Goal: Task Accomplishment & Management: Complete application form

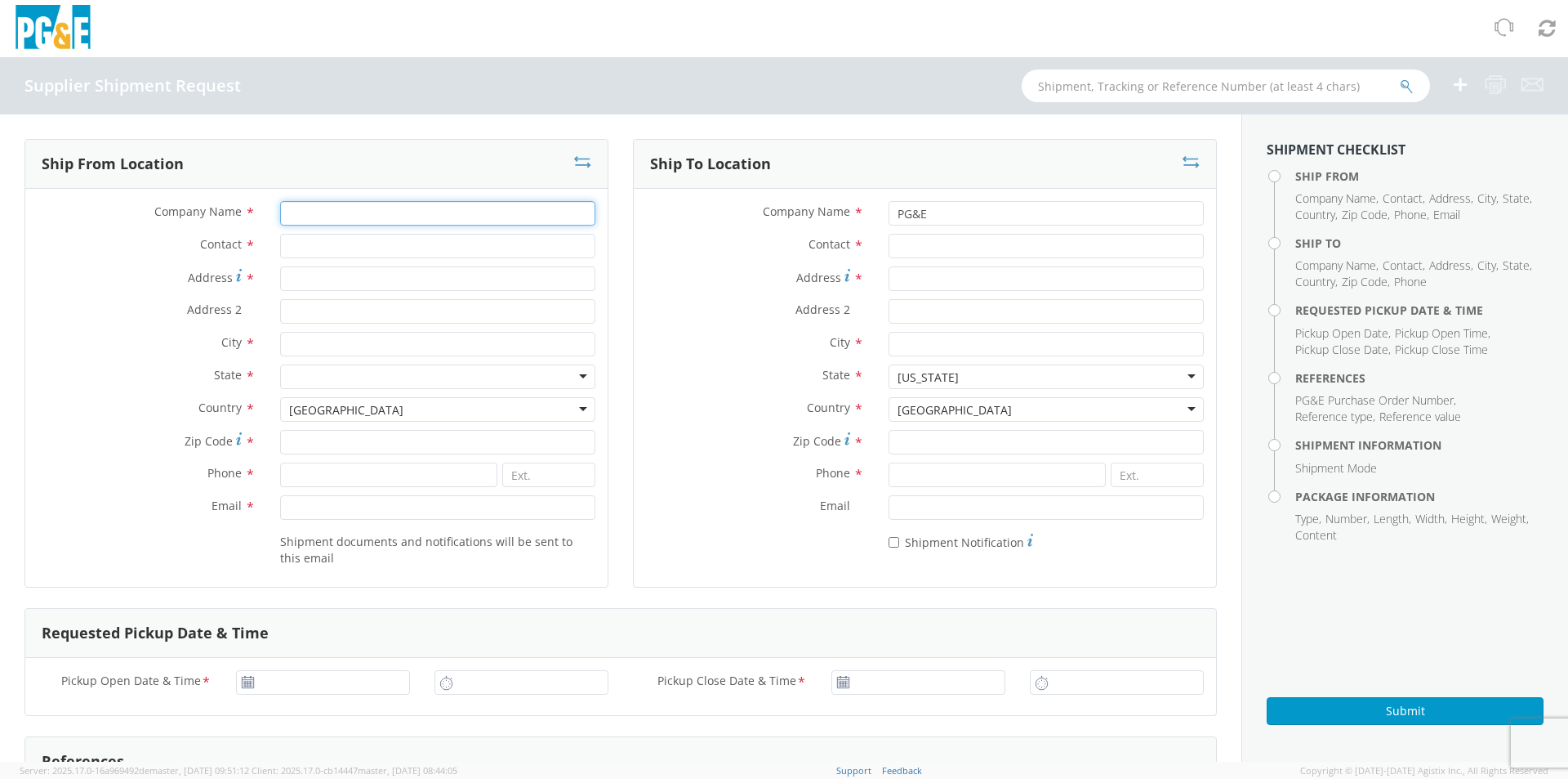
click at [315, 209] on input "Company Name *" at bounding box center [437, 213] width 315 height 25
type input "[PERSON_NAME] & ASSOC"
type input "[PERSON_NAME]"
type input "[STREET_ADDRESS][PERSON_NAME]"
type input "[GEOGRAPHIC_DATA]"
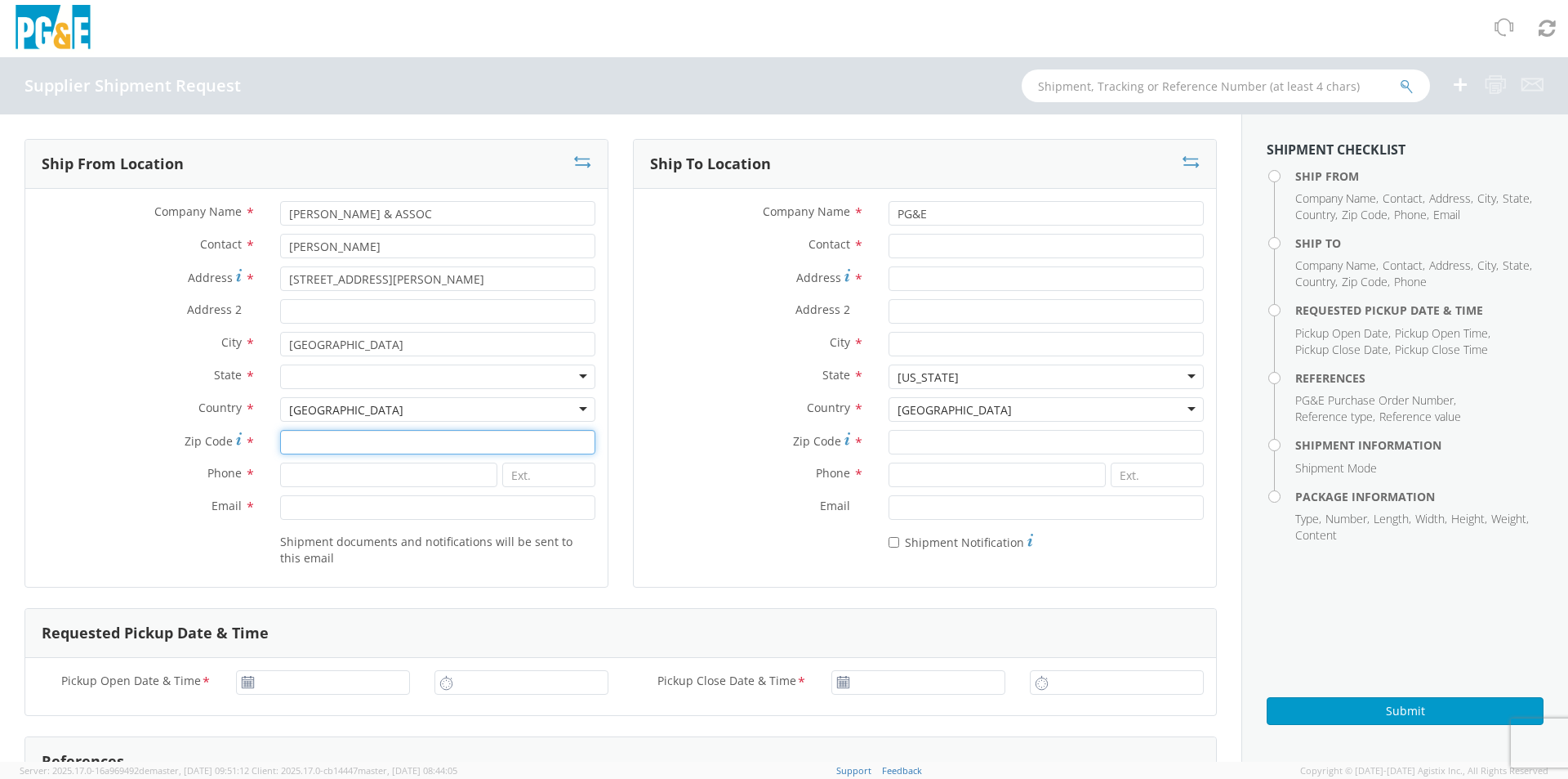
type input "90670"
type input "5624003323"
type input "[EMAIL_ADDRESS][DOMAIN_NAME]"
click at [922, 236] on input "Contact *" at bounding box center [1046, 246] width 315 height 25
type input "[MEDICAL_DATA]"
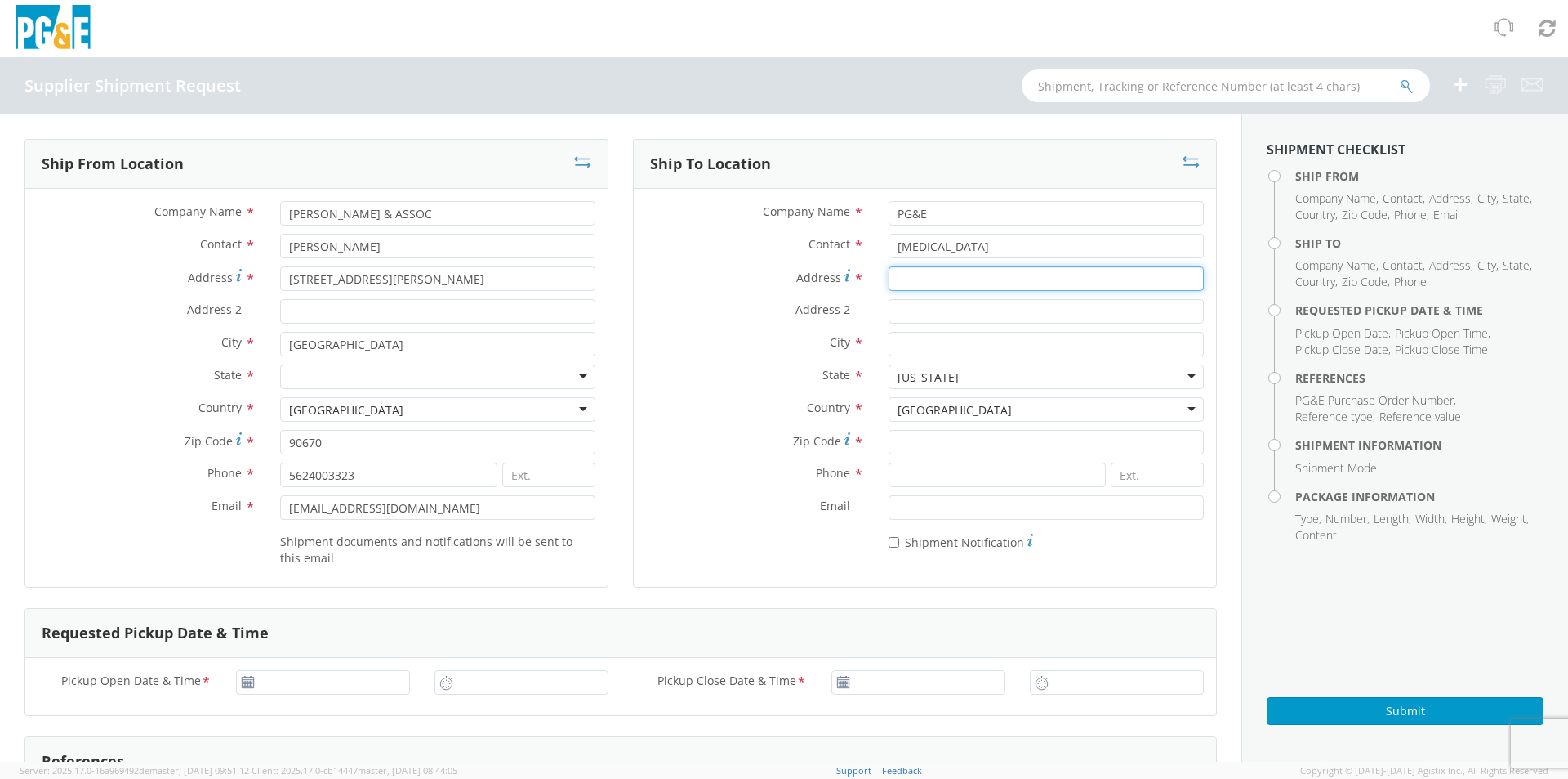
click at [904, 277] on input "Address *" at bounding box center [1046, 279] width 315 height 25
type input "[STREET_ADDRESS]"
click at [904, 341] on input "City *" at bounding box center [1046, 344] width 315 height 25
type input "[GEOGRAPHIC_DATA]"
click at [899, 443] on input "Zip Code *" at bounding box center [1046, 442] width 315 height 25
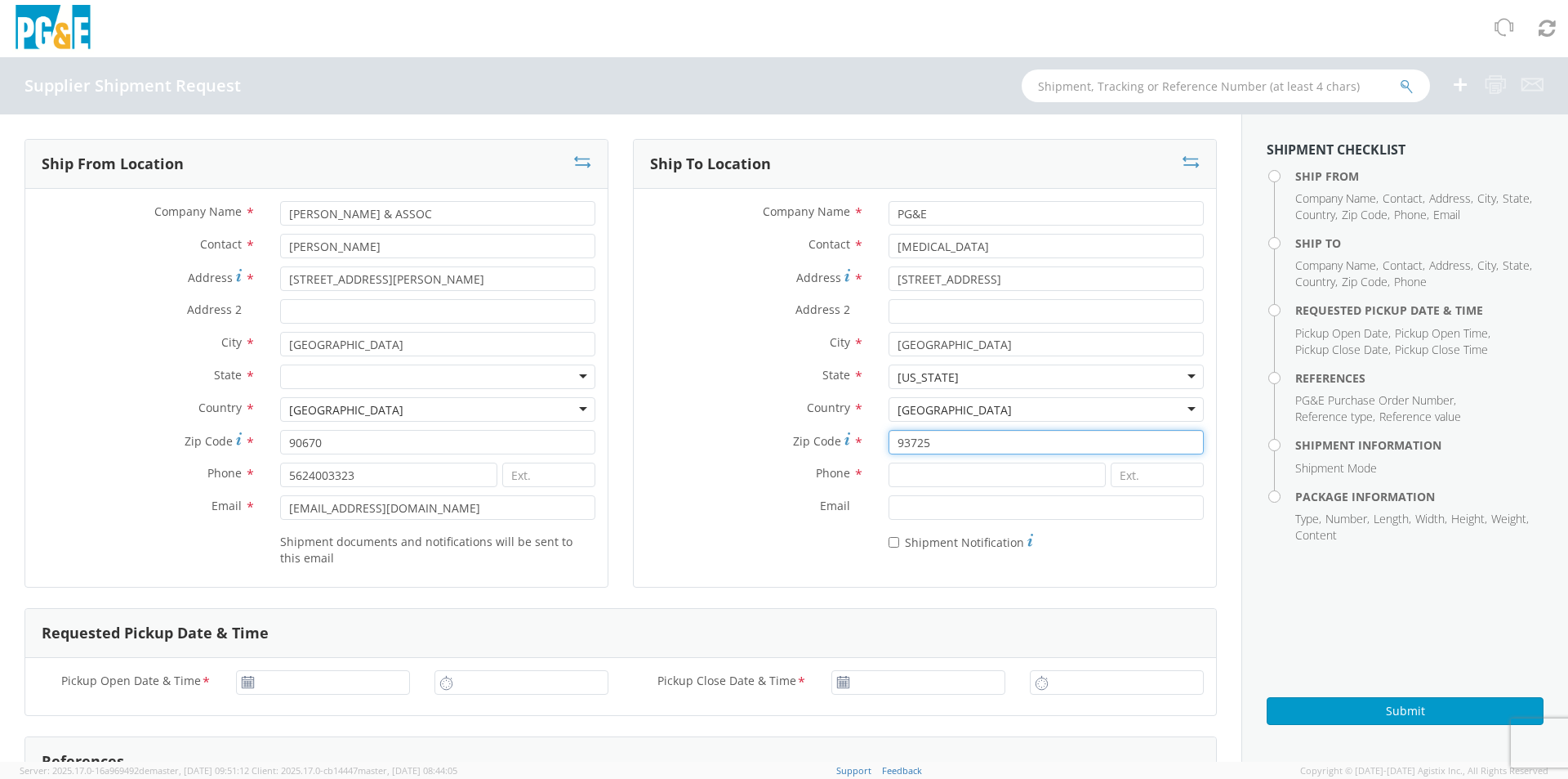
type input "93725"
click at [916, 482] on input at bounding box center [997, 475] width 218 height 25
type input "[PHONE_NUMBER]"
click at [915, 509] on input "Email *" at bounding box center [1046, 507] width 315 height 25
type input "[EMAIL_ADDRESS][DOMAIN_NAME]"
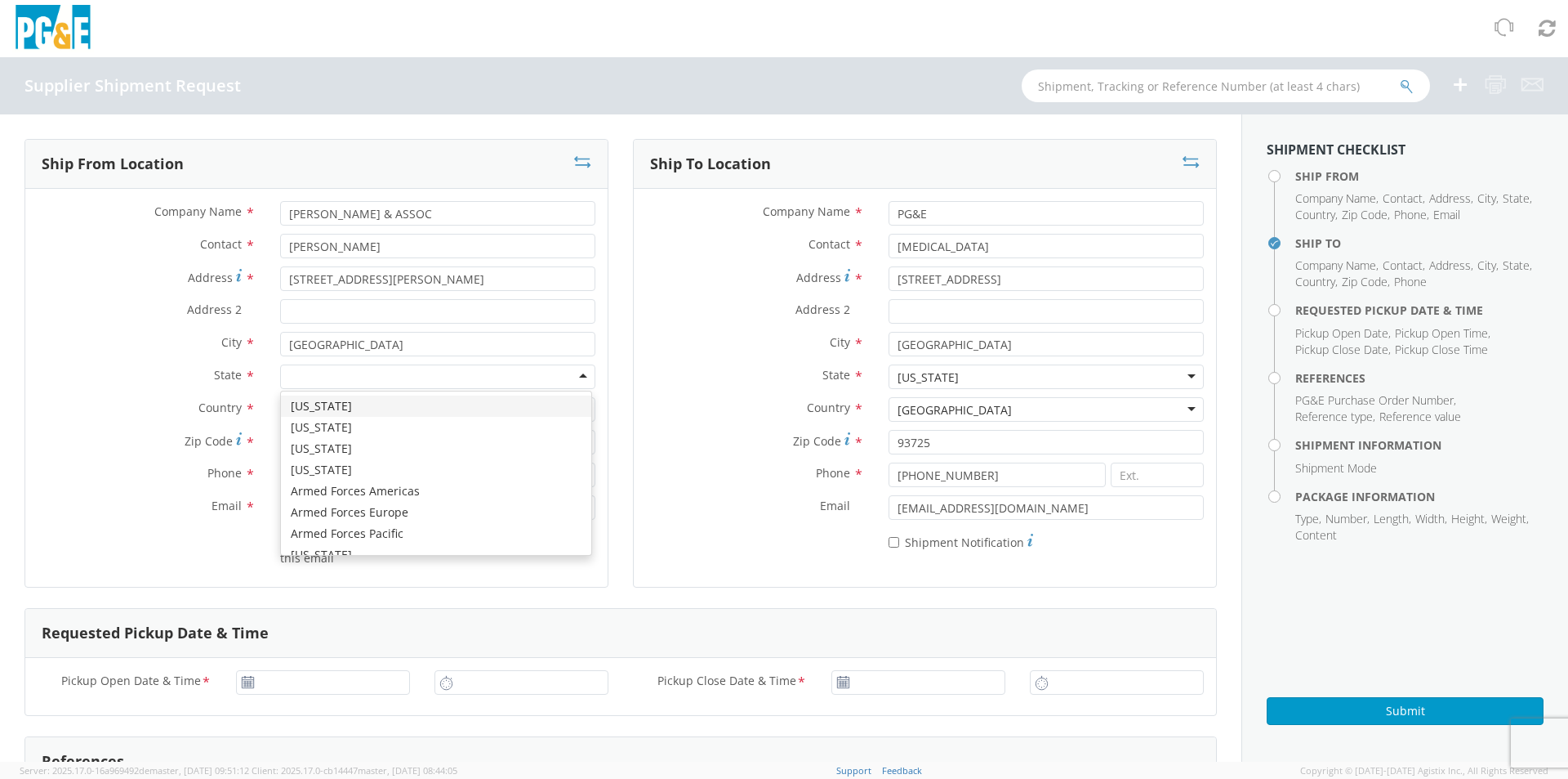
click at [356, 376] on div at bounding box center [437, 377] width 315 height 25
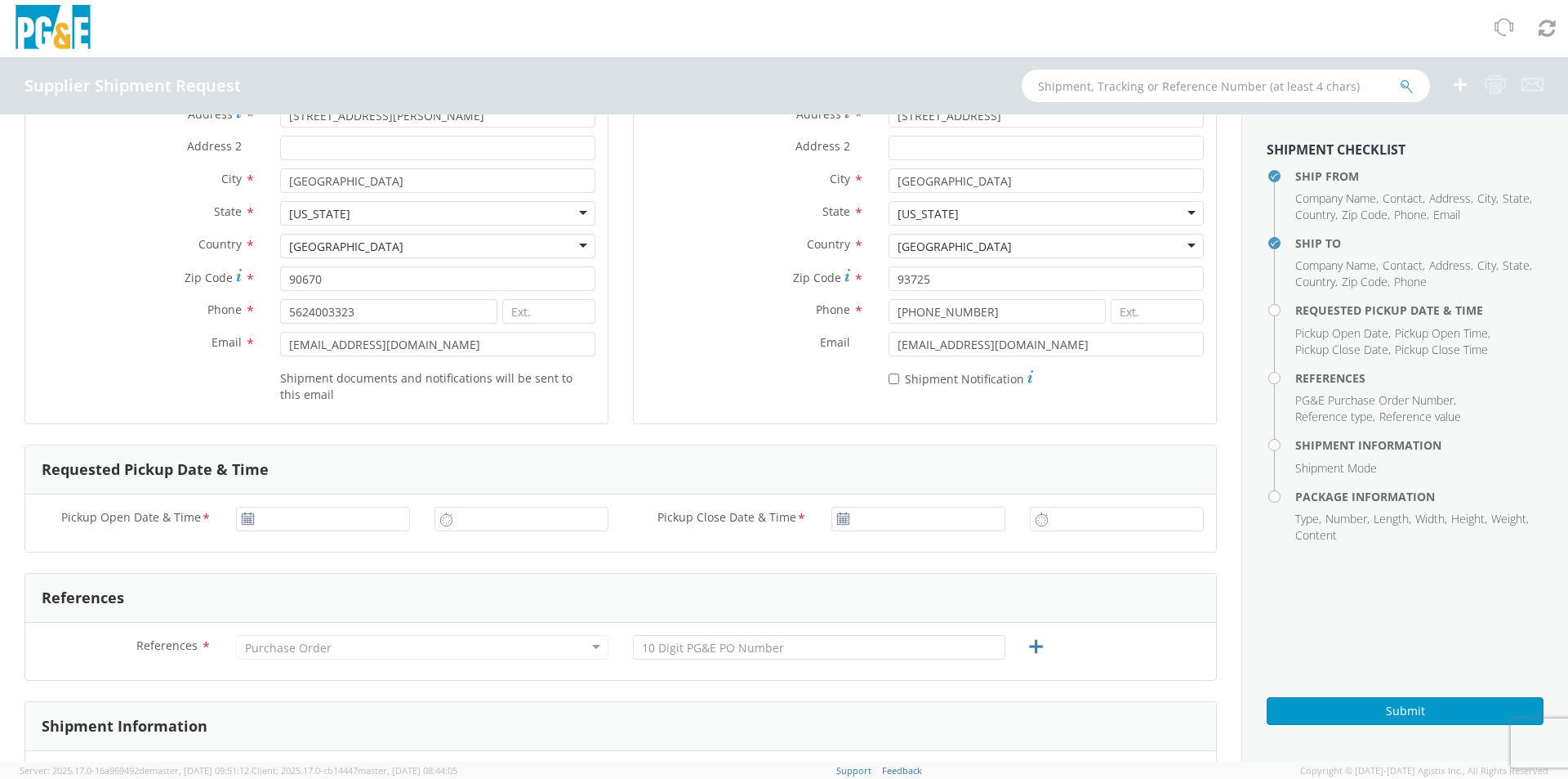
scroll to position [245, 0]
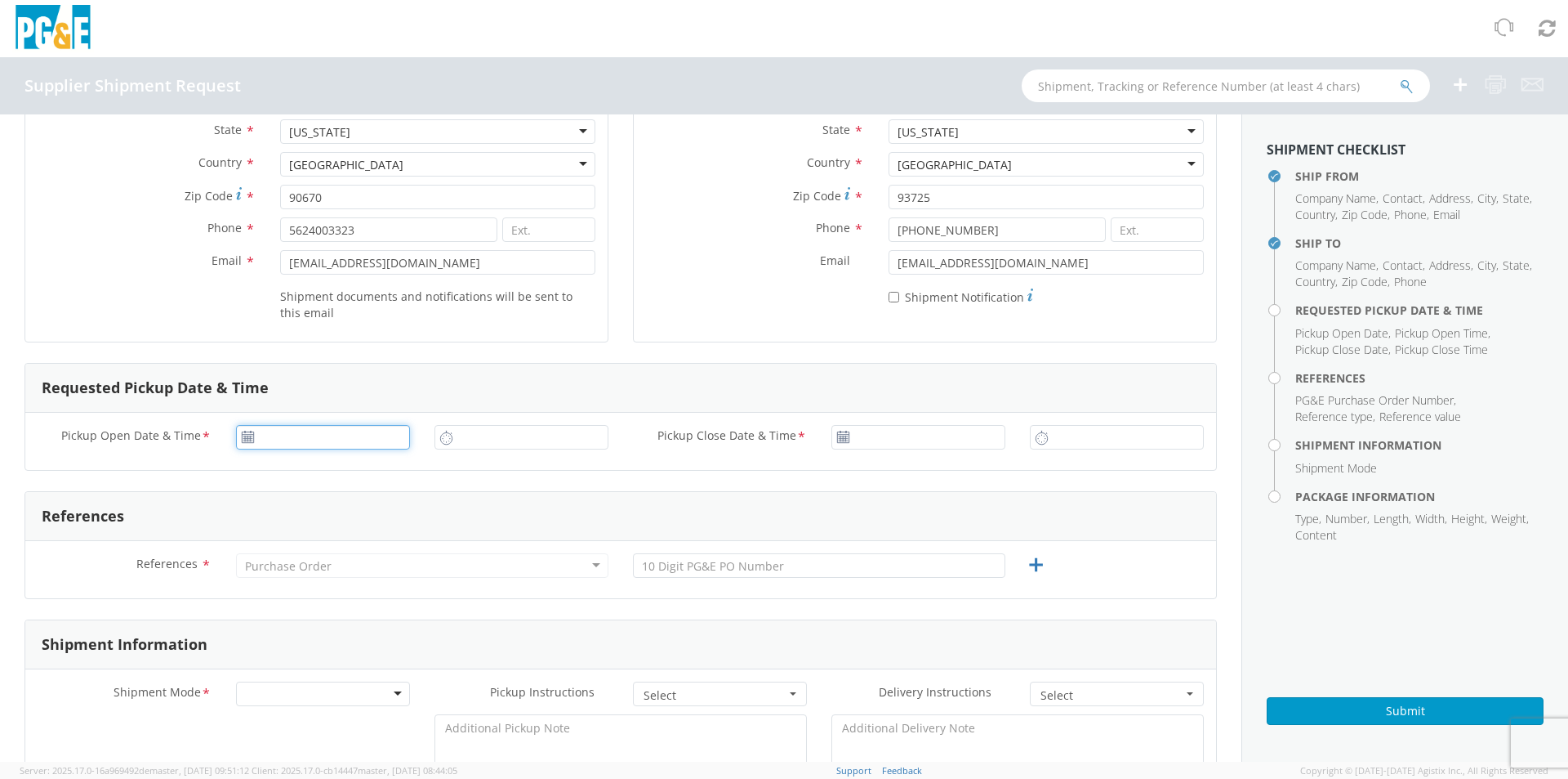
type input "[DATE]"
click at [331, 428] on input "[DATE]" at bounding box center [323, 437] width 174 height 25
click at [283, 593] on td "18" at bounding box center [286, 590] width 35 height 25
click at [481, 439] on input "11:00 AM" at bounding box center [521, 437] width 174 height 25
type input "6:00 AM"
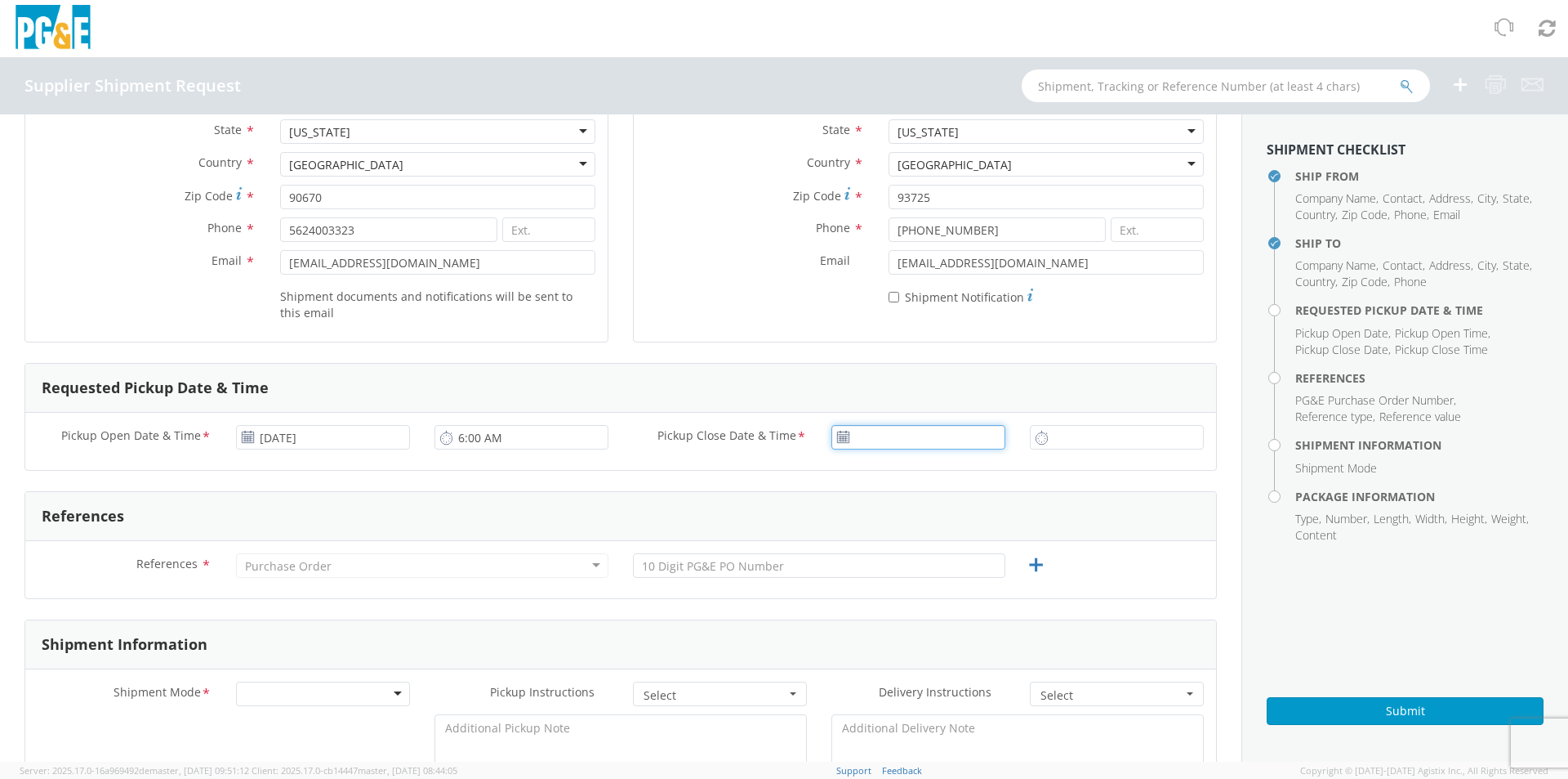
type input "[DATE]"
click at [921, 435] on input "[DATE]" at bounding box center [918, 437] width 174 height 25
click at [880, 589] on td "18" at bounding box center [881, 590] width 35 height 25
click at [1053, 433] on input "11:00 AM" at bounding box center [1117, 437] width 174 height 25
click at [1076, 433] on input "5:30 AM" at bounding box center [1117, 437] width 174 height 25
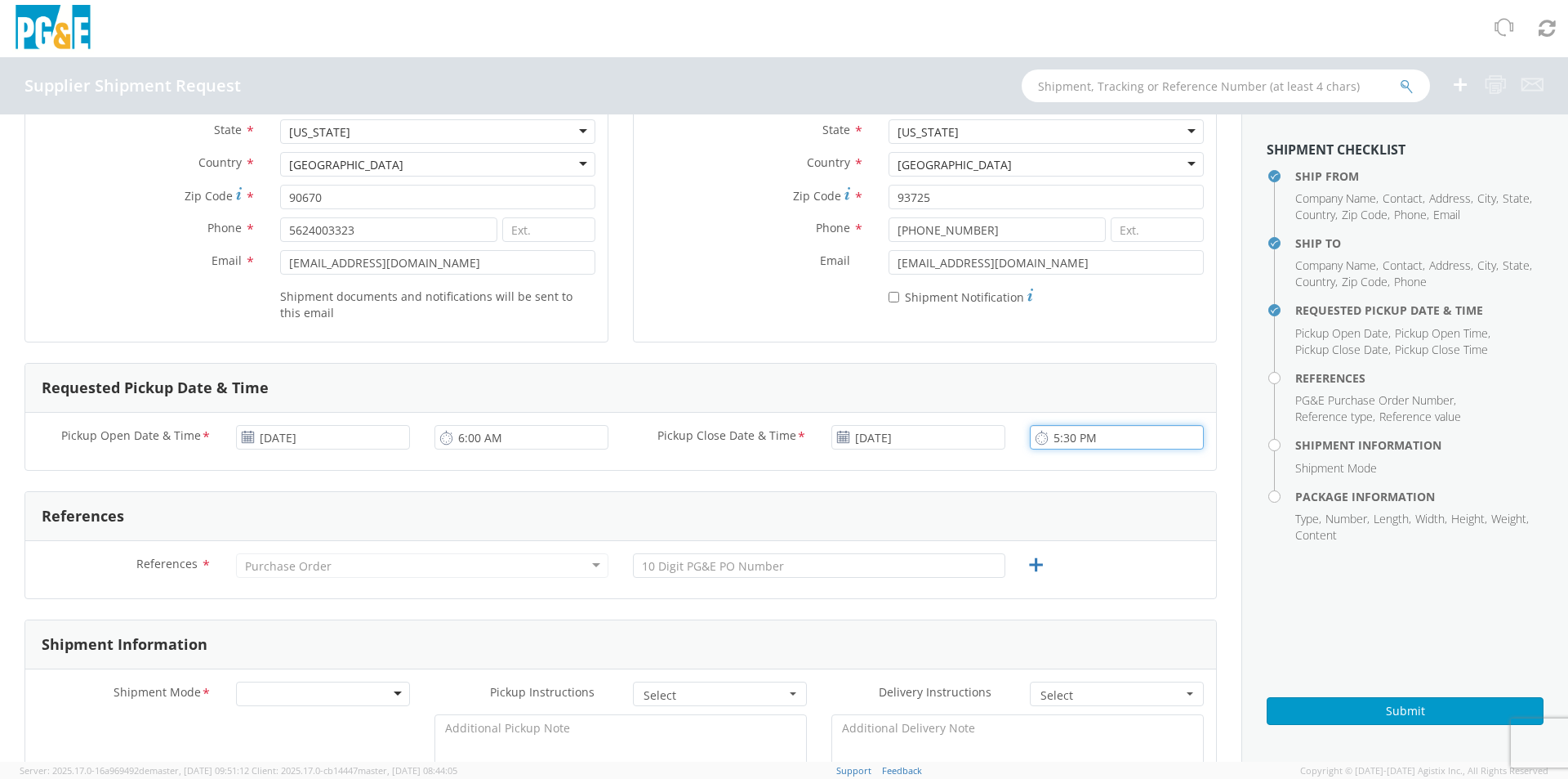
type input "5:30 PM"
click at [293, 565] on div "Purchase Order" at bounding box center [288, 566] width 86 height 16
click at [360, 560] on div "Purchase Order" at bounding box center [422, 566] width 372 height 25
click at [361, 565] on div "Purchase Order" at bounding box center [422, 566] width 372 height 25
click at [352, 565] on div "Purchase Order" at bounding box center [422, 566] width 372 height 25
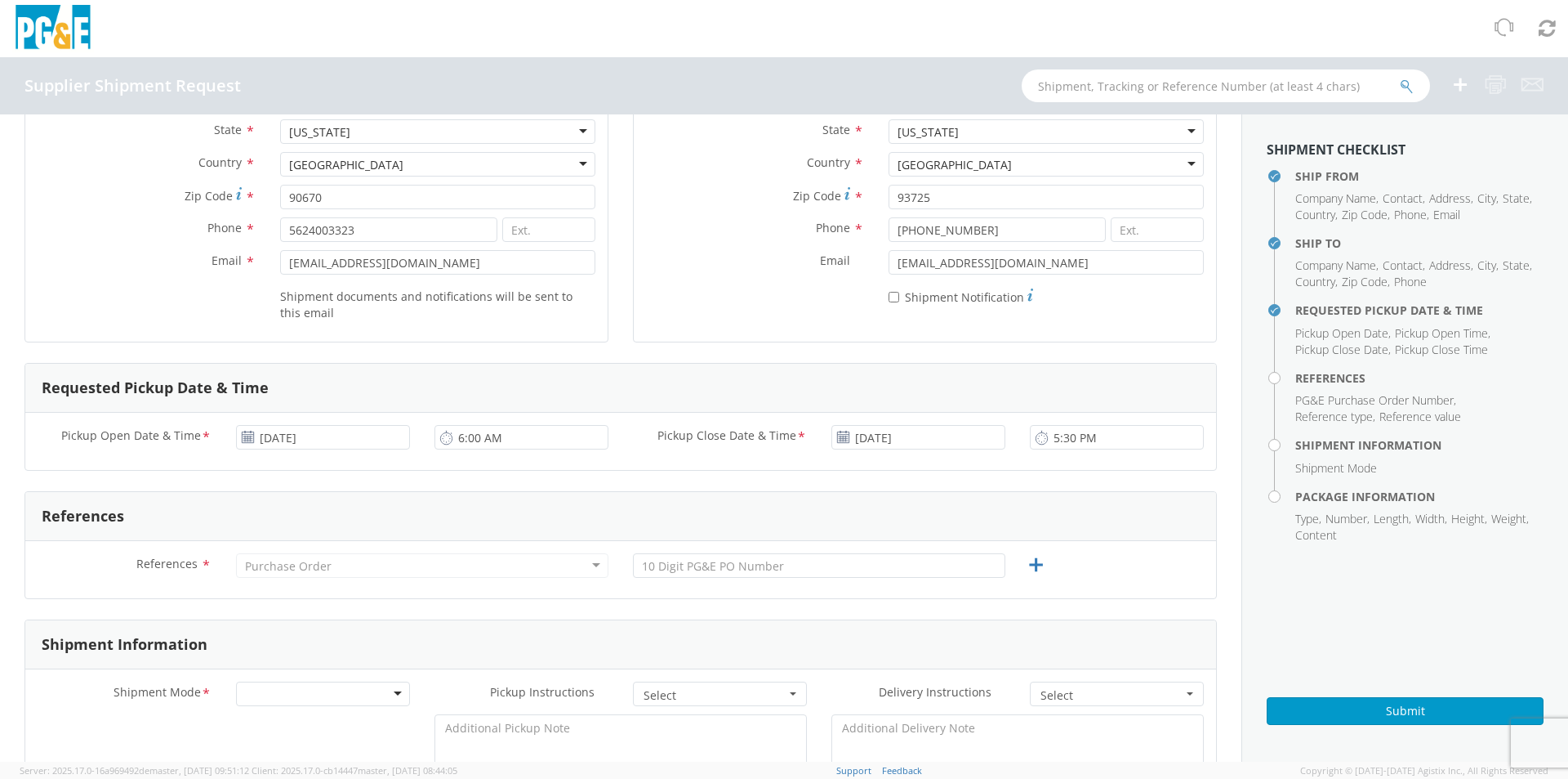
click at [284, 565] on div "Purchase Order" at bounding box center [288, 566] width 86 height 16
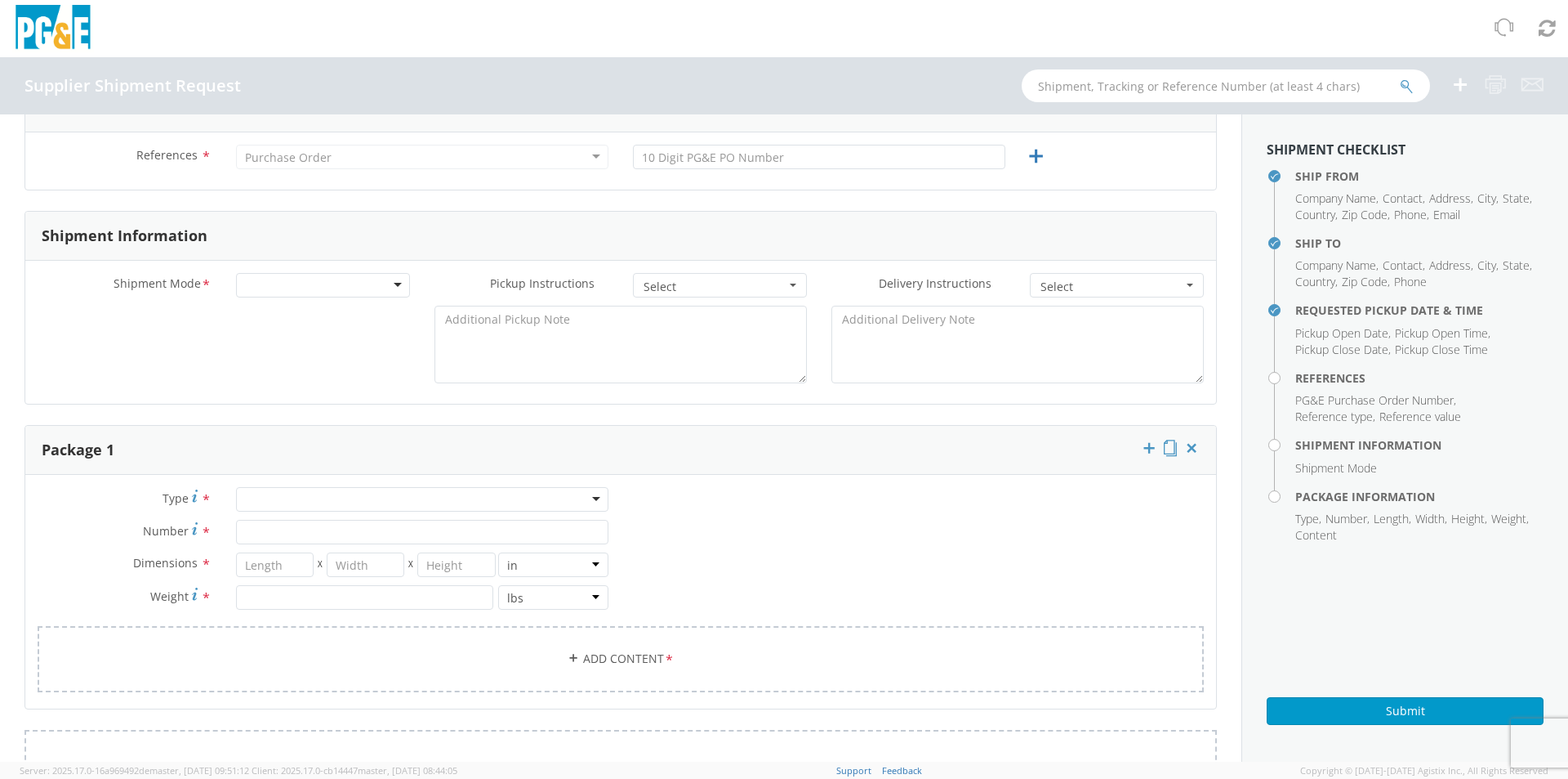
scroll to position [409, 0]
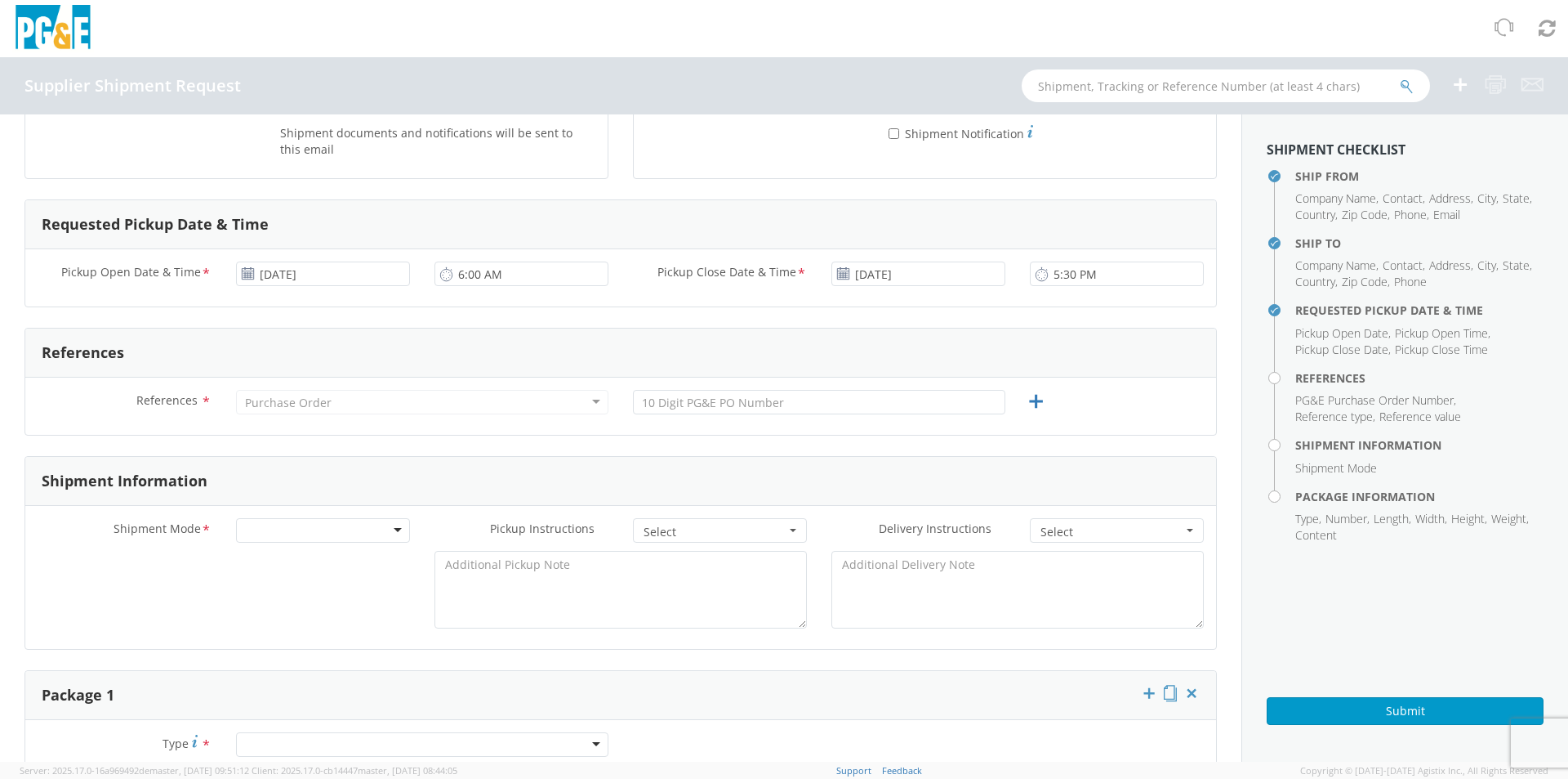
click at [590, 399] on div "Purchase Order" at bounding box center [422, 402] width 372 height 25
click at [591, 399] on div "Purchase Order" at bounding box center [422, 402] width 372 height 25
click at [341, 402] on div "Purchase Order" at bounding box center [422, 402] width 372 height 25
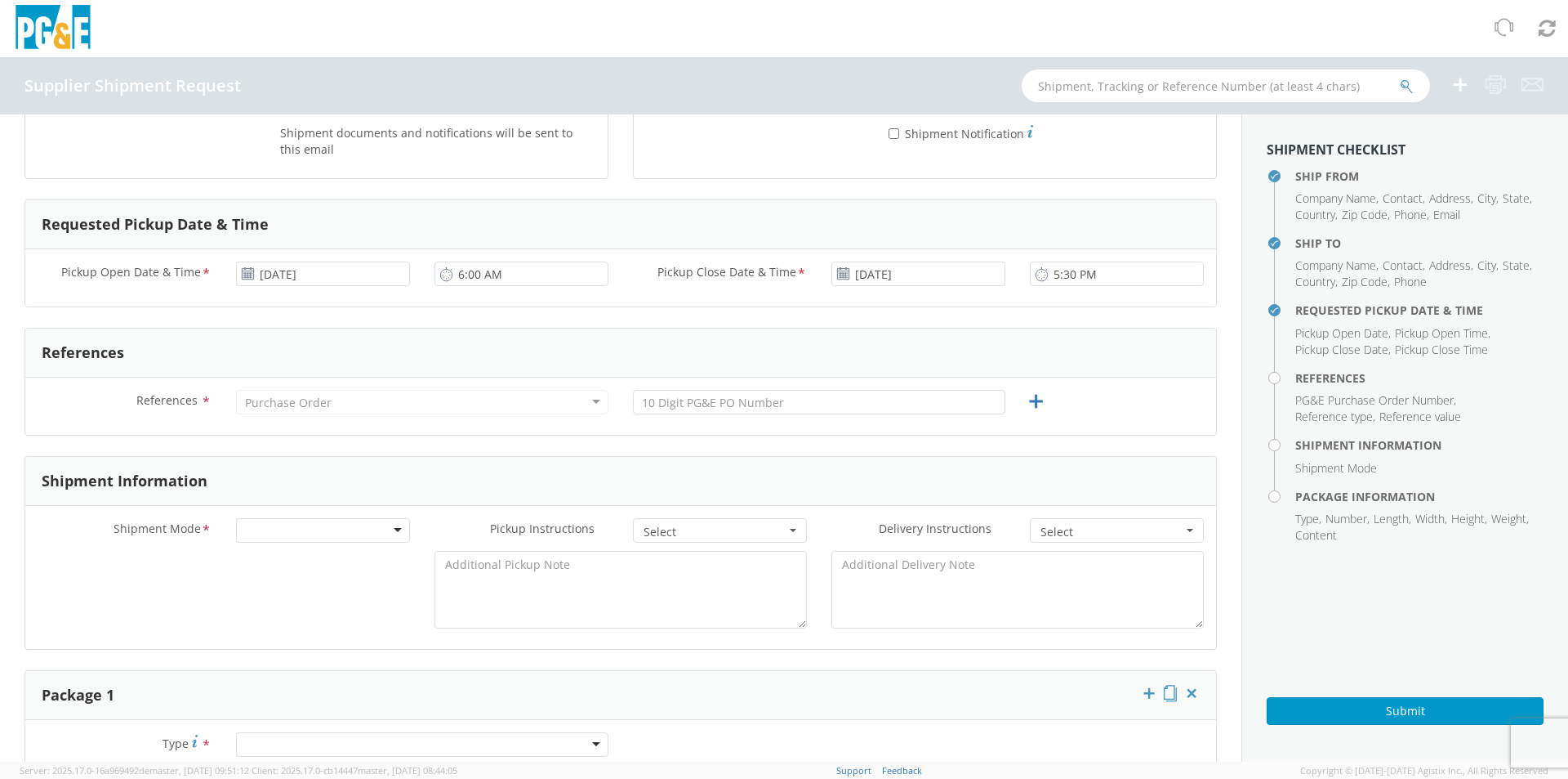
click at [341, 402] on div "Purchase Order" at bounding box center [422, 402] width 372 height 25
click at [1295, 377] on h4 "References" at bounding box center [1420, 378] width 249 height 12
click at [412, 398] on div "Purchase Order" at bounding box center [422, 402] width 372 height 25
click at [297, 528] on div at bounding box center [323, 530] width 174 height 25
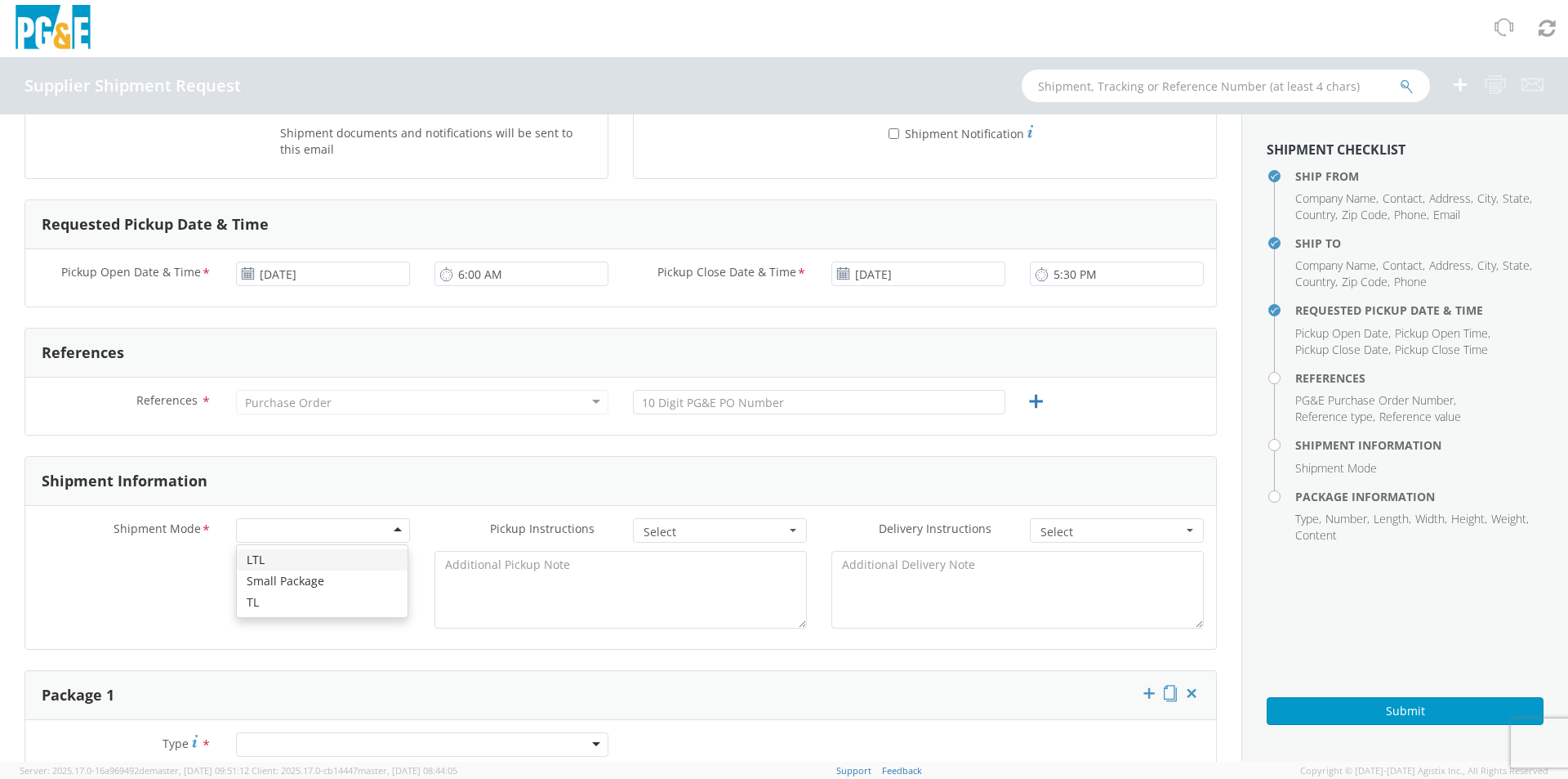
click at [297, 528] on div at bounding box center [323, 530] width 174 height 25
click at [392, 402] on div "Purchase Order" at bounding box center [422, 402] width 372 height 25
click at [370, 398] on div "Purchase Order" at bounding box center [422, 402] width 372 height 25
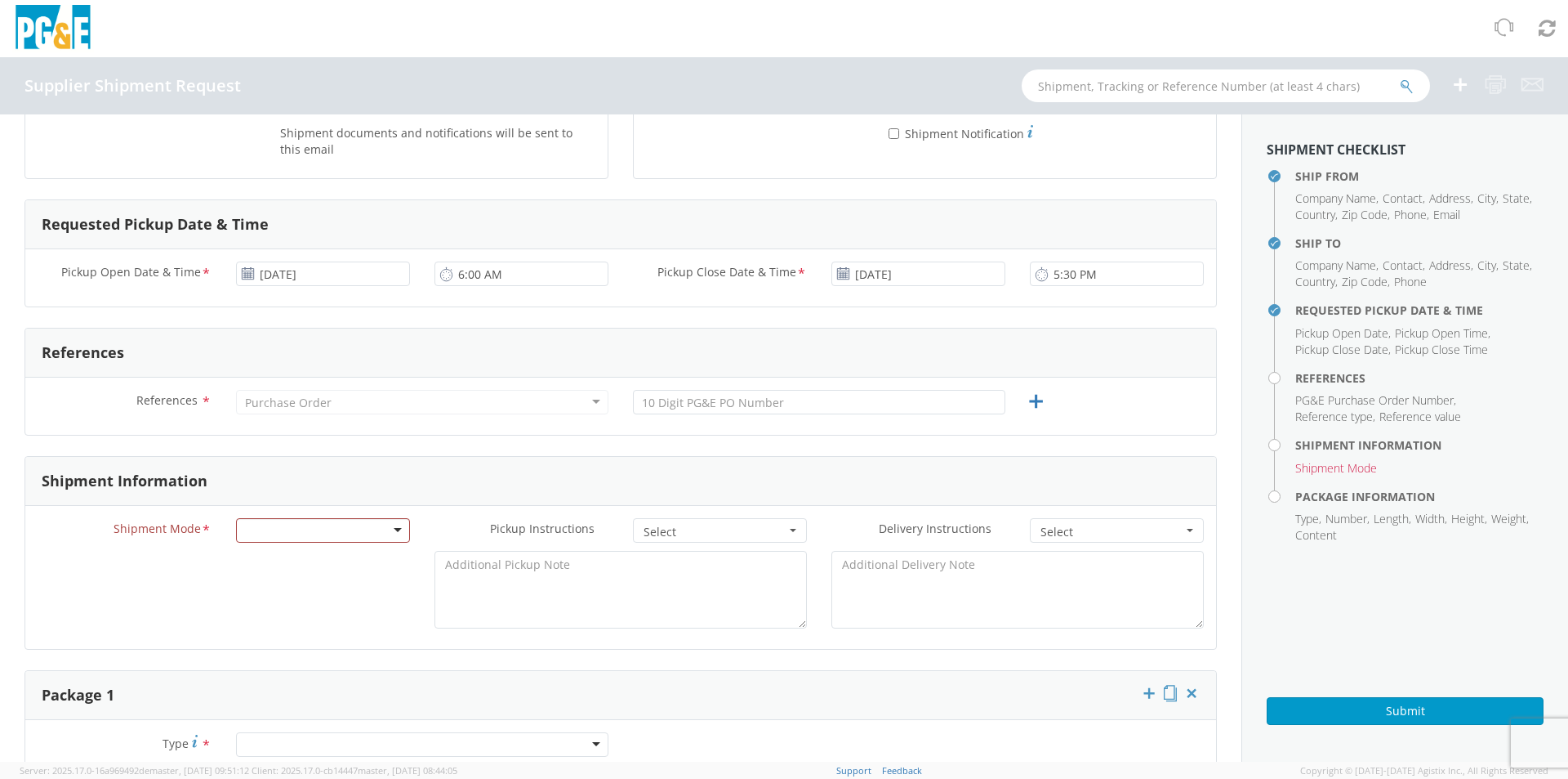
click at [370, 398] on div "Purchase Order" at bounding box center [422, 402] width 372 height 25
click at [370, 399] on div "Purchase Order" at bounding box center [422, 402] width 372 height 25
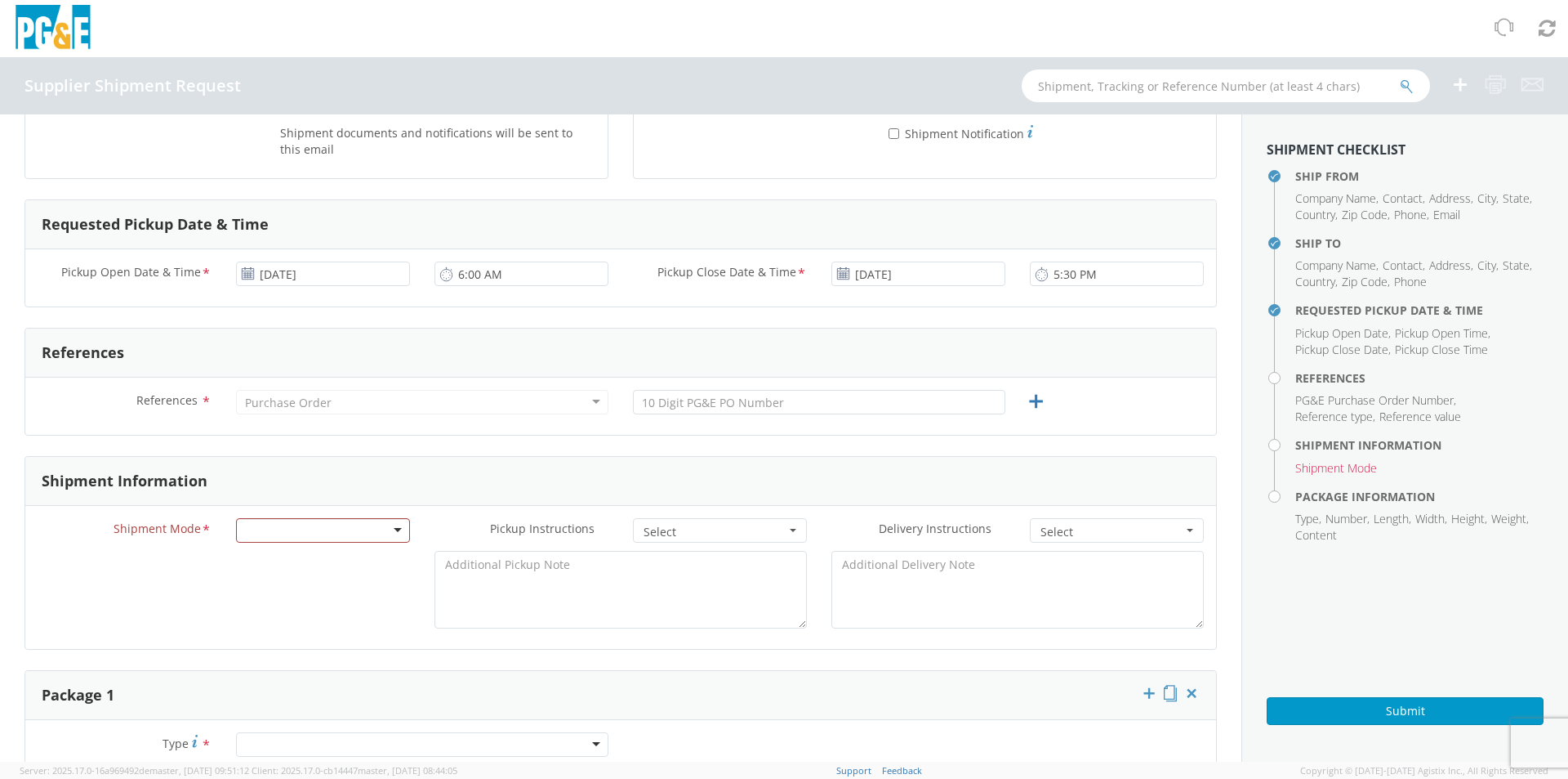
click at [370, 399] on div "Purchase Order" at bounding box center [422, 402] width 372 height 25
click at [322, 404] on div "Purchase Order" at bounding box center [288, 402] width 86 height 16
click at [1028, 402] on icon at bounding box center [1035, 401] width 20 height 20
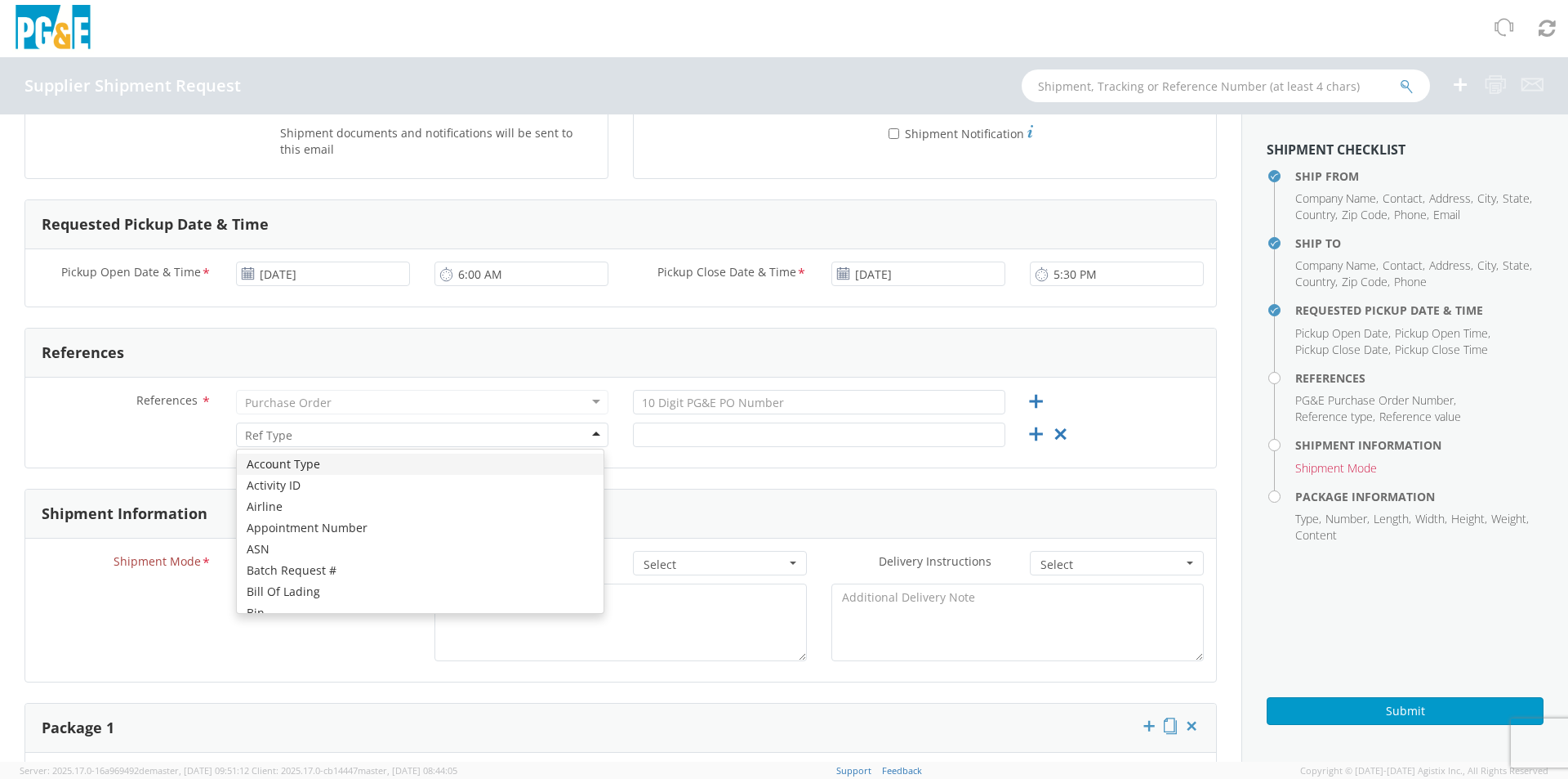
click at [345, 433] on div at bounding box center [422, 435] width 372 height 25
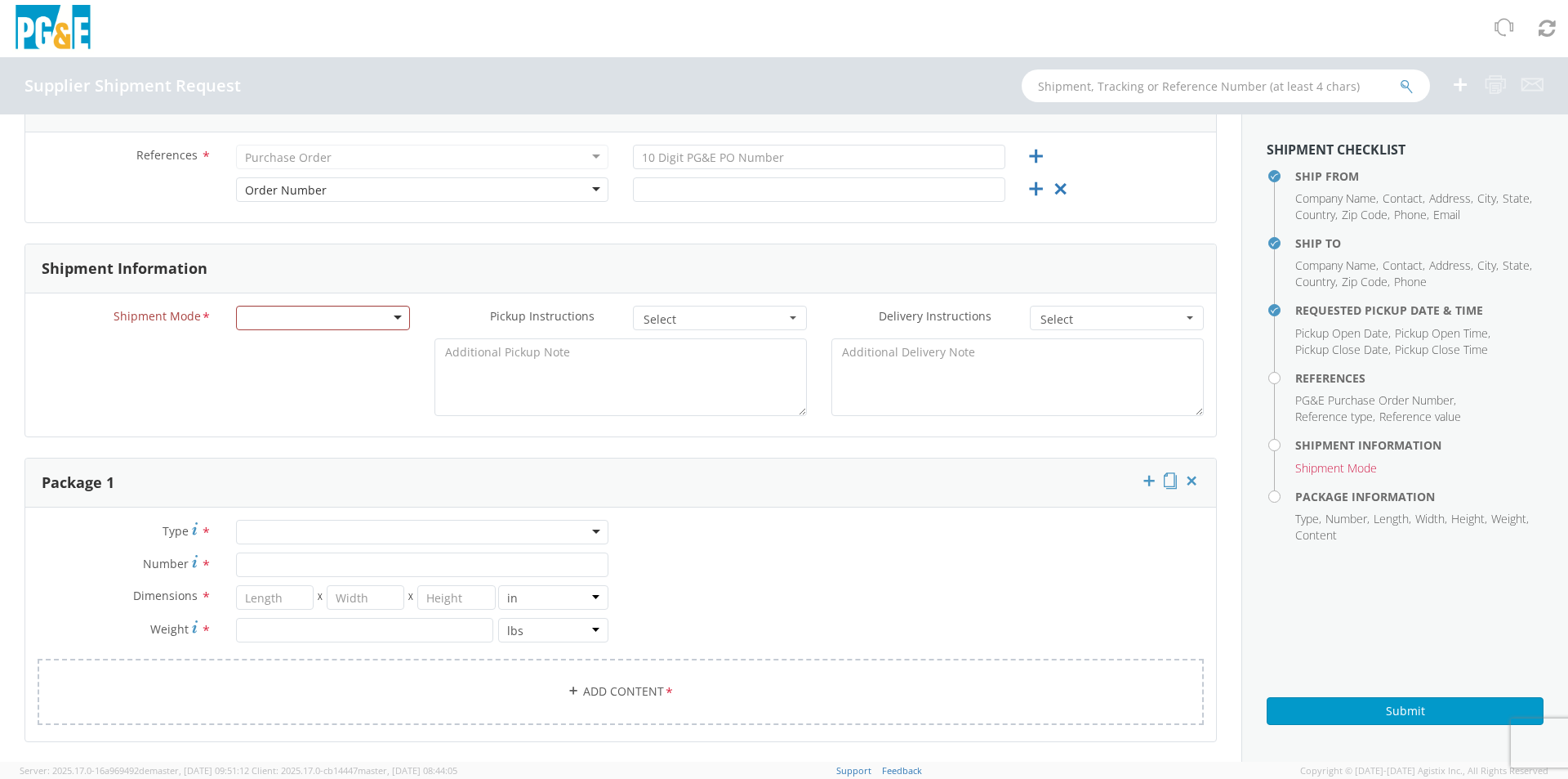
scroll to position [0, 0]
click at [335, 159] on div "Purchase Order" at bounding box center [422, 157] width 372 height 25
click at [368, 187] on div "Order Number" at bounding box center [422, 190] width 372 height 25
click at [368, 188] on div "Order Number" at bounding box center [422, 190] width 372 height 25
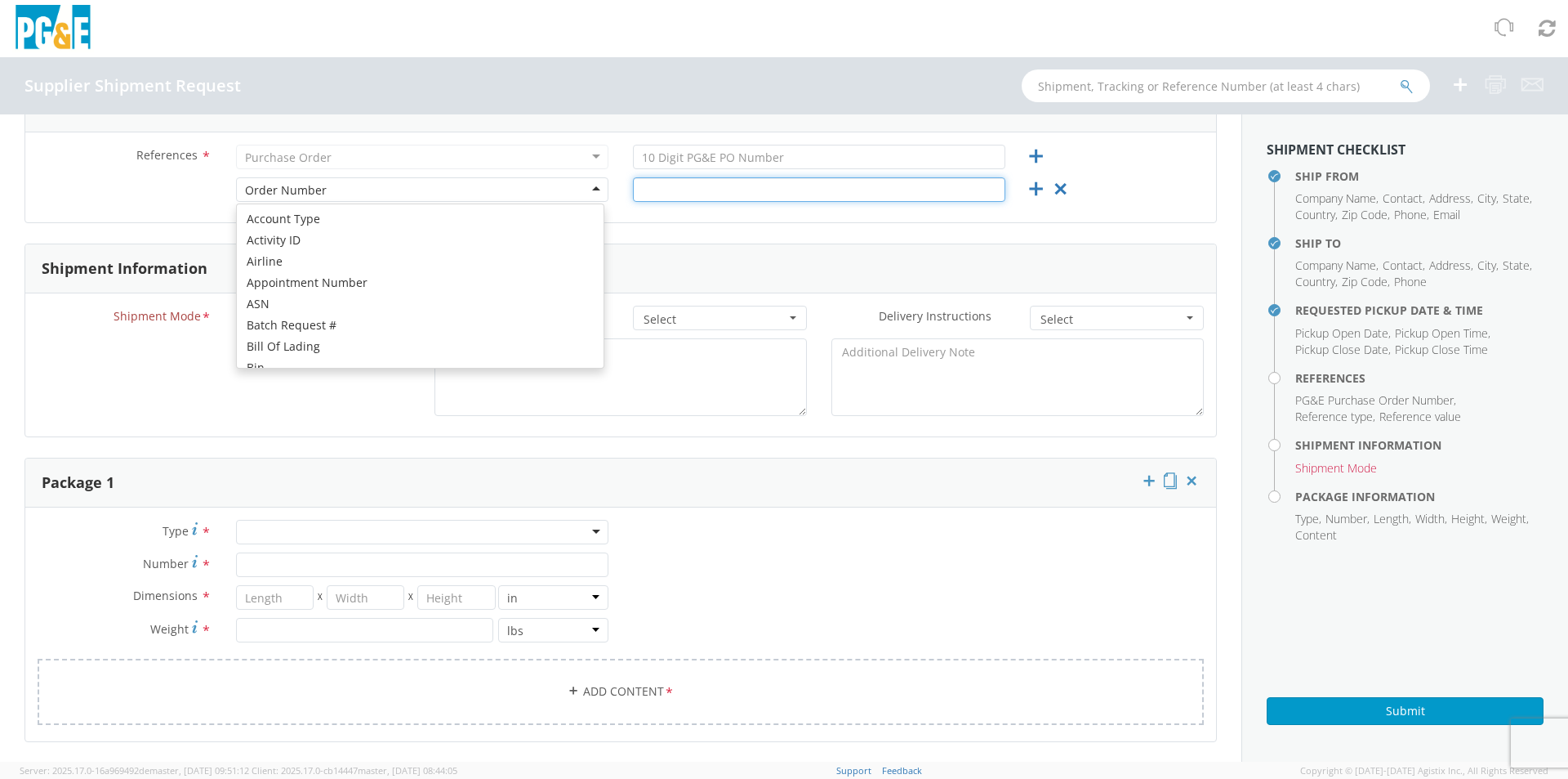
click at [696, 194] on input "text" at bounding box center [819, 190] width 372 height 25
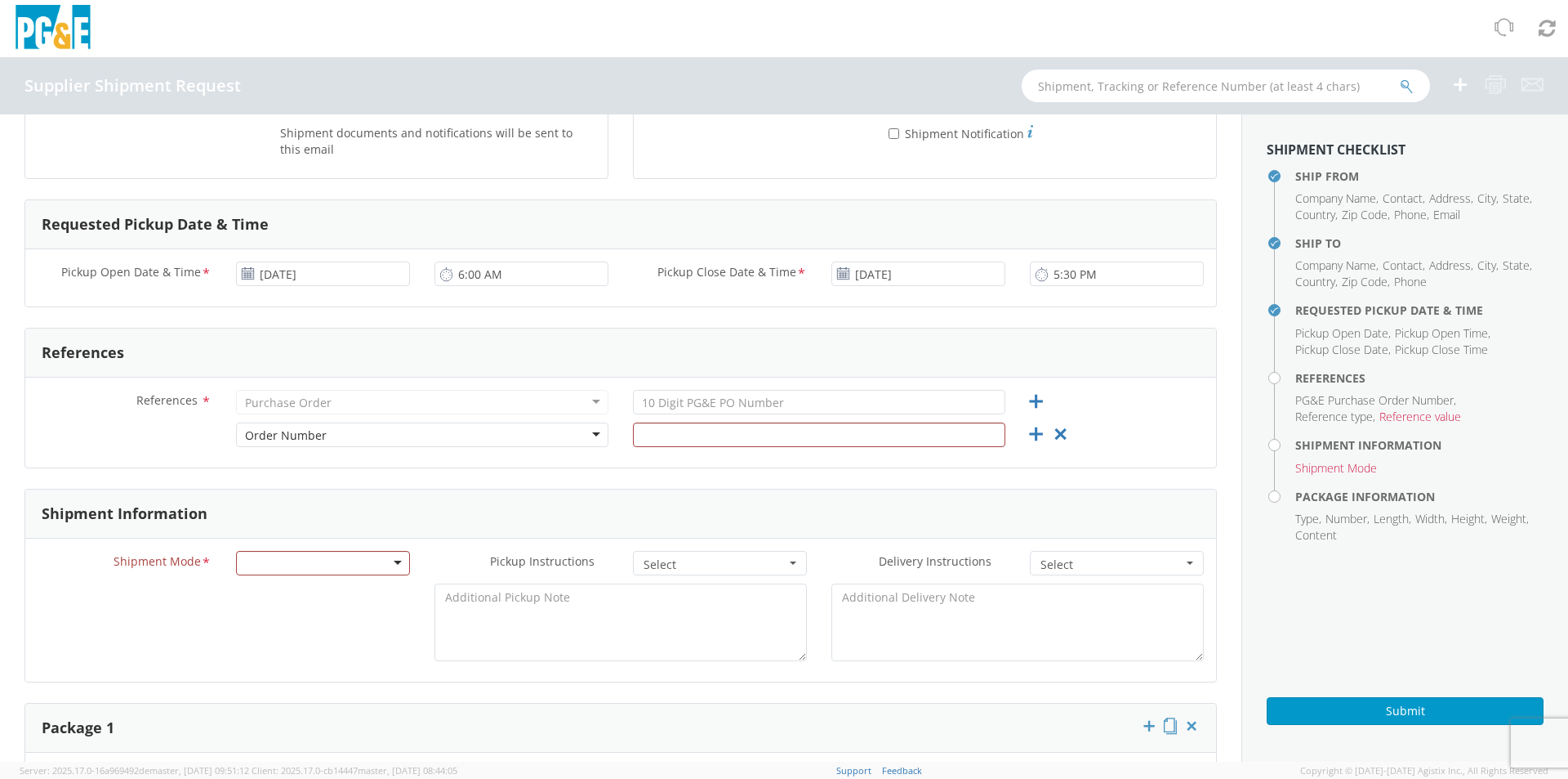
click at [591, 400] on div "Purchase Order" at bounding box center [422, 402] width 372 height 25
click at [658, 429] on input "text" at bounding box center [819, 435] width 372 height 25
type input "S008013734"
click at [297, 552] on div at bounding box center [323, 563] width 174 height 25
click at [769, 560] on span "Select" at bounding box center [715, 564] width 142 height 16
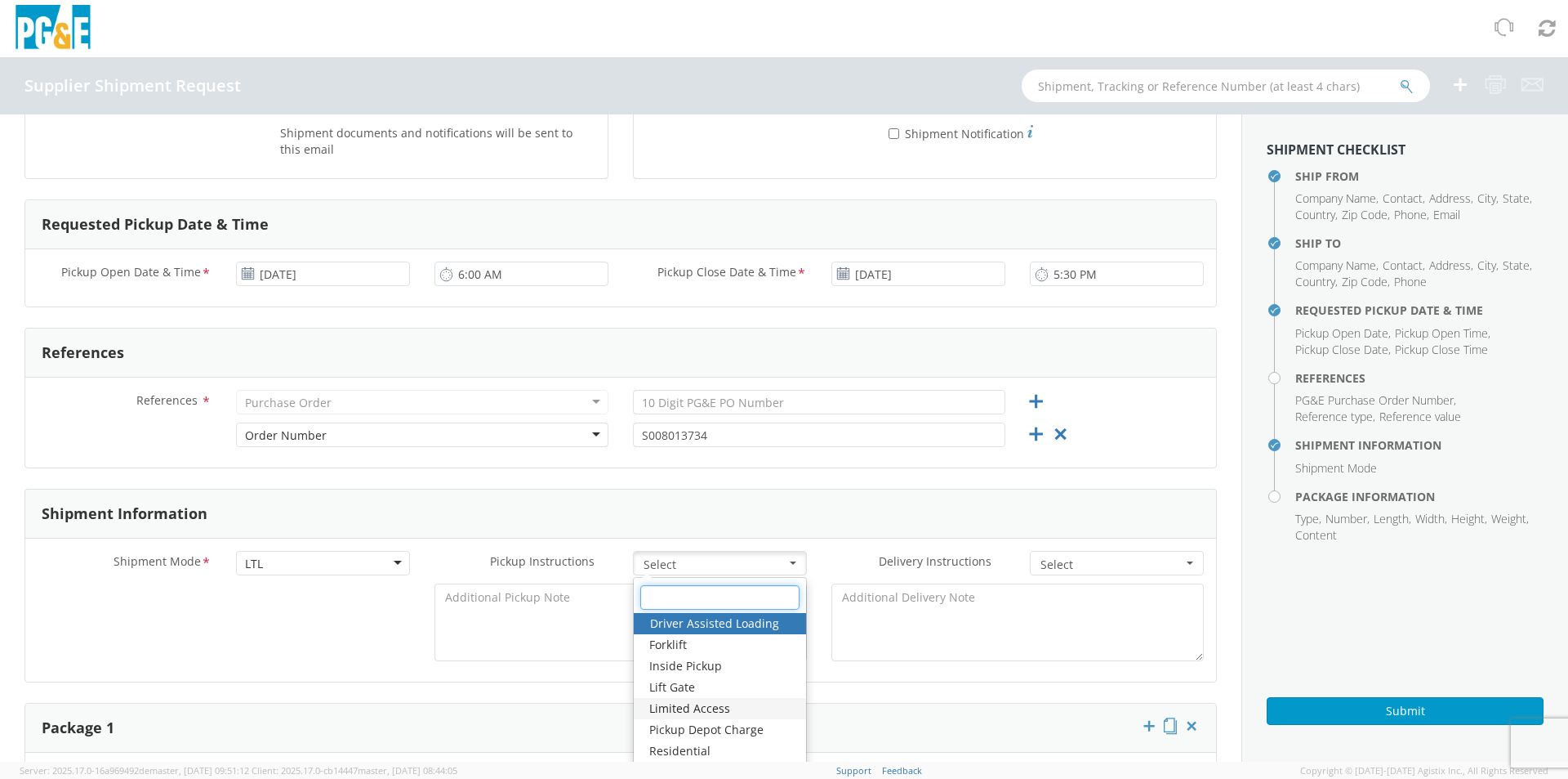
scroll to position [572, 0]
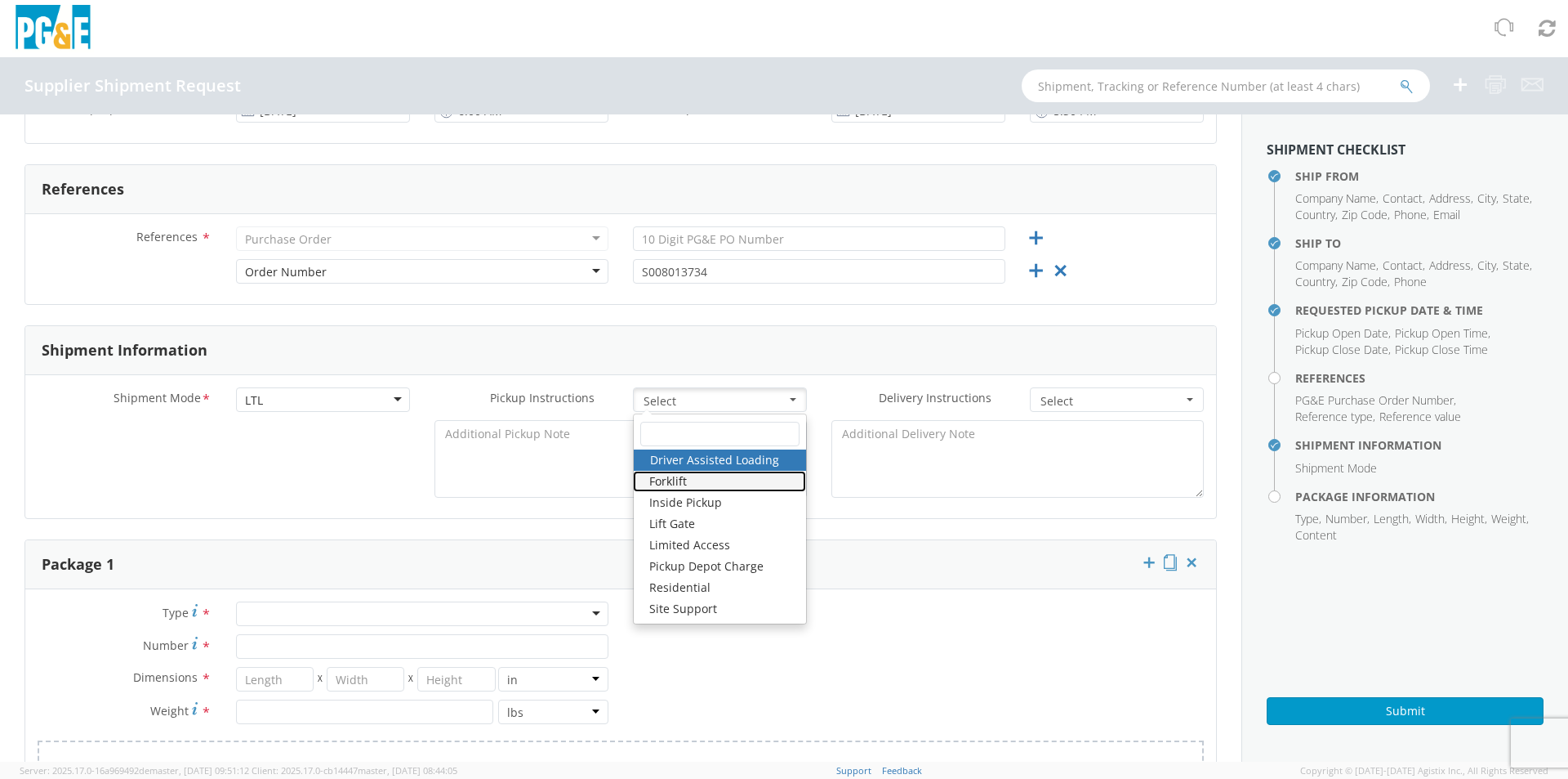
click at [701, 473] on link "Forklift" at bounding box center [719, 481] width 173 height 21
click at [351, 482] on div at bounding box center [621, 463] width 1191 height 86
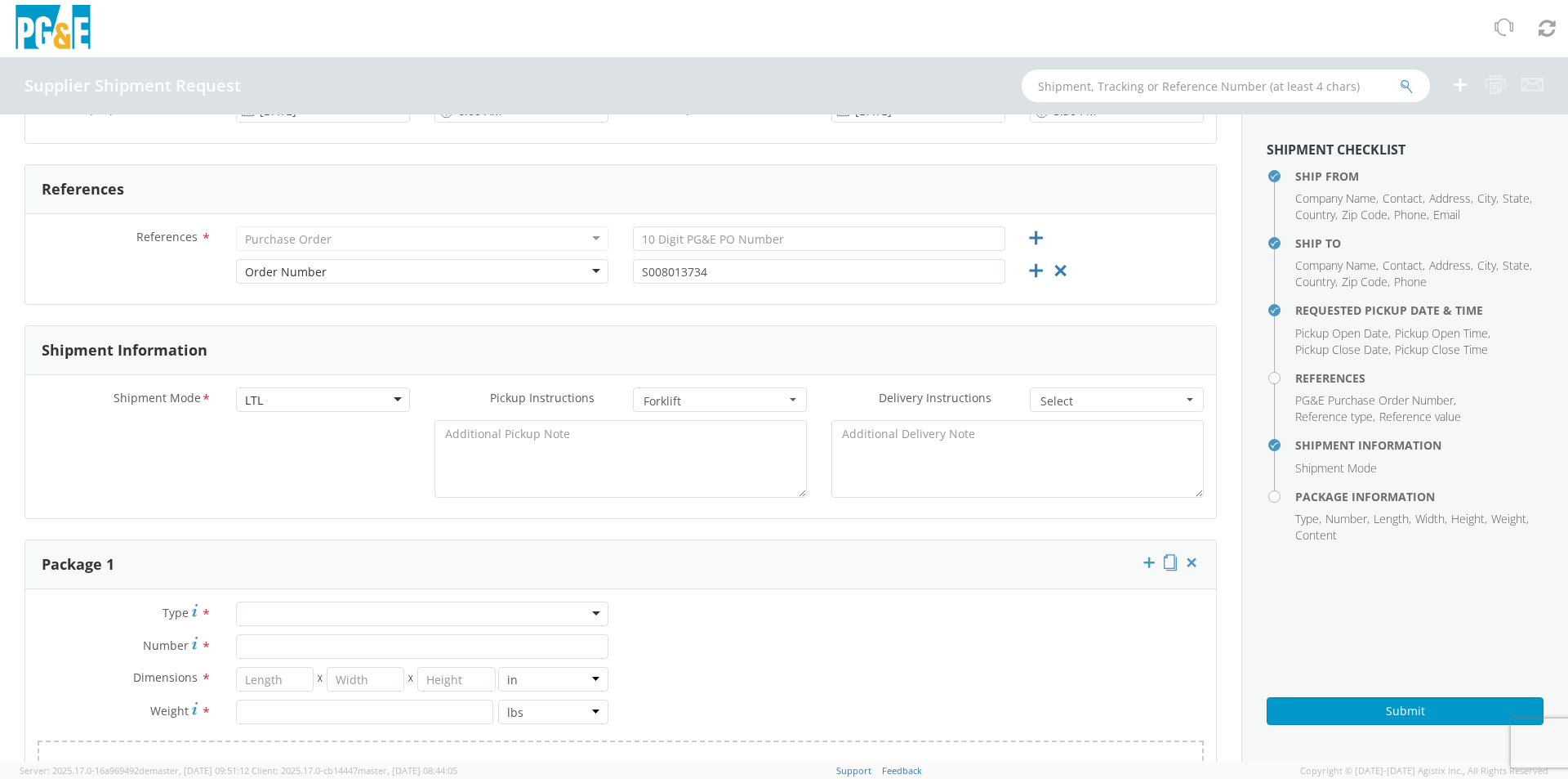
click at [709, 399] on span "Forklift" at bounding box center [715, 401] width 142 height 16
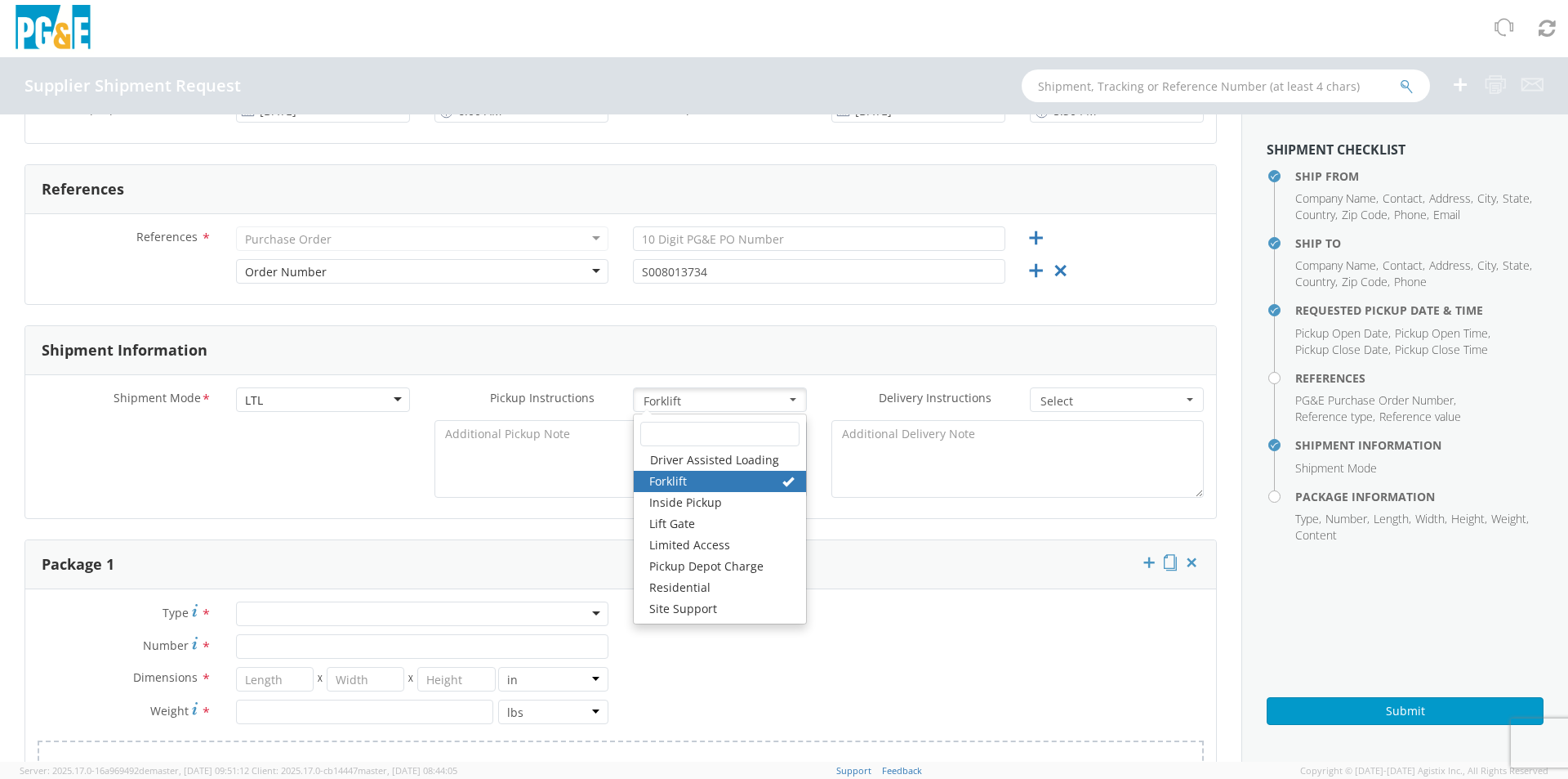
click at [677, 394] on span "Forklift" at bounding box center [715, 401] width 142 height 16
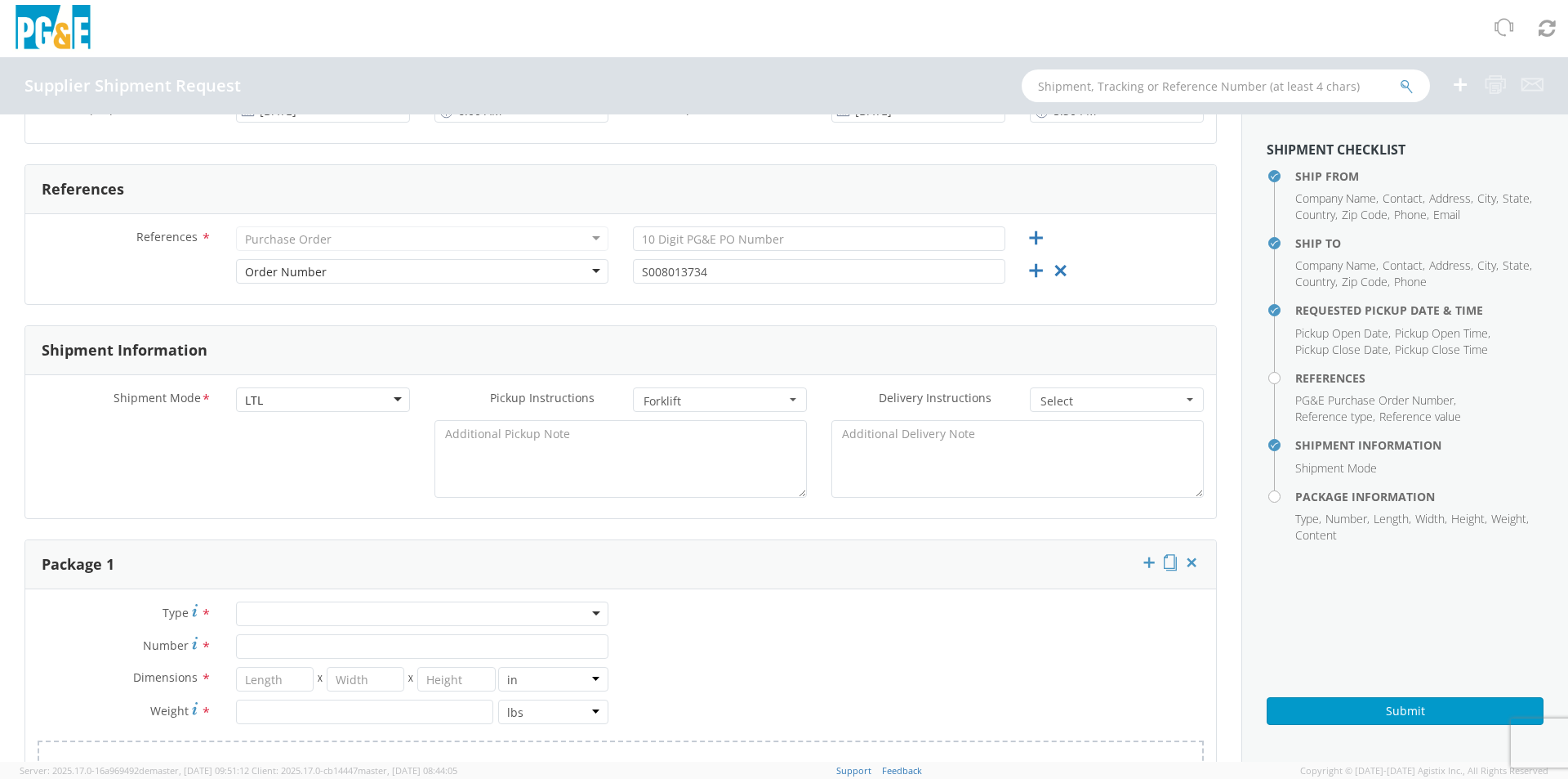
click at [677, 394] on span "Forklift" at bounding box center [715, 401] width 142 height 16
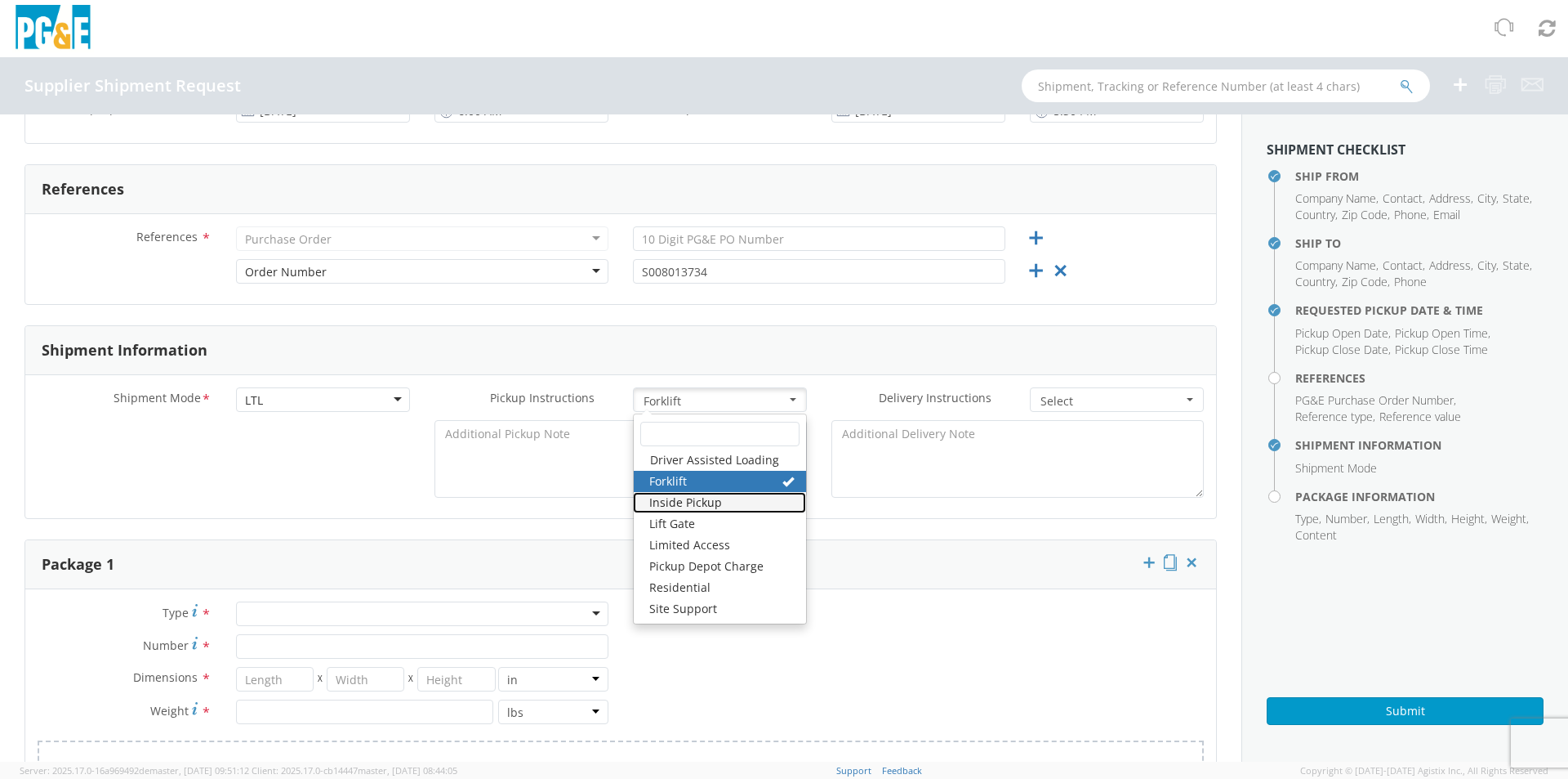
click at [708, 500] on link "Inside Pickup" at bounding box center [719, 503] width 173 height 21
click at [678, 396] on span "Forklift , Inside Pickup" at bounding box center [715, 401] width 142 height 16
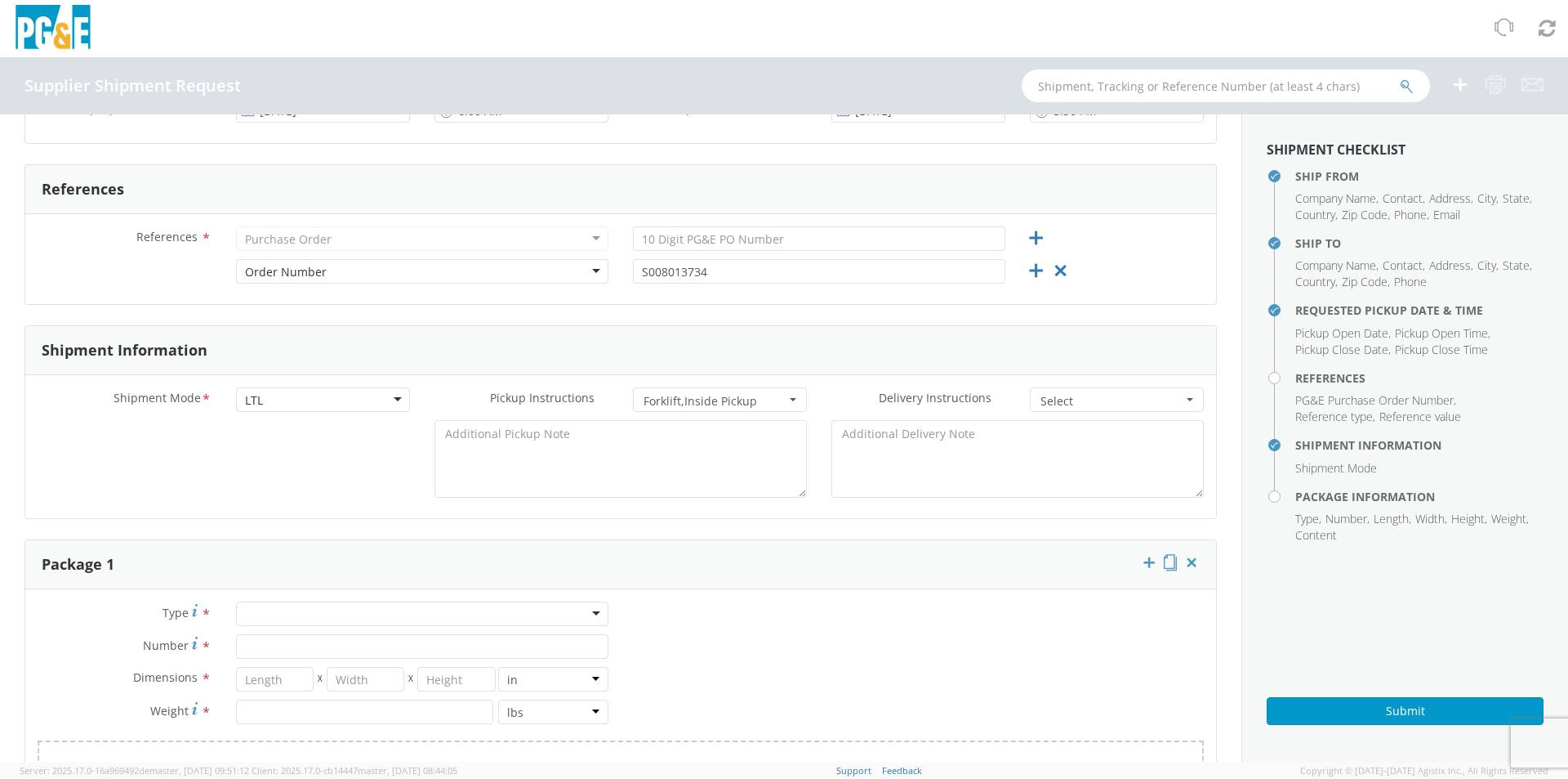
click at [677, 396] on span "Forklift , Inside Pickup" at bounding box center [715, 401] width 142 height 16
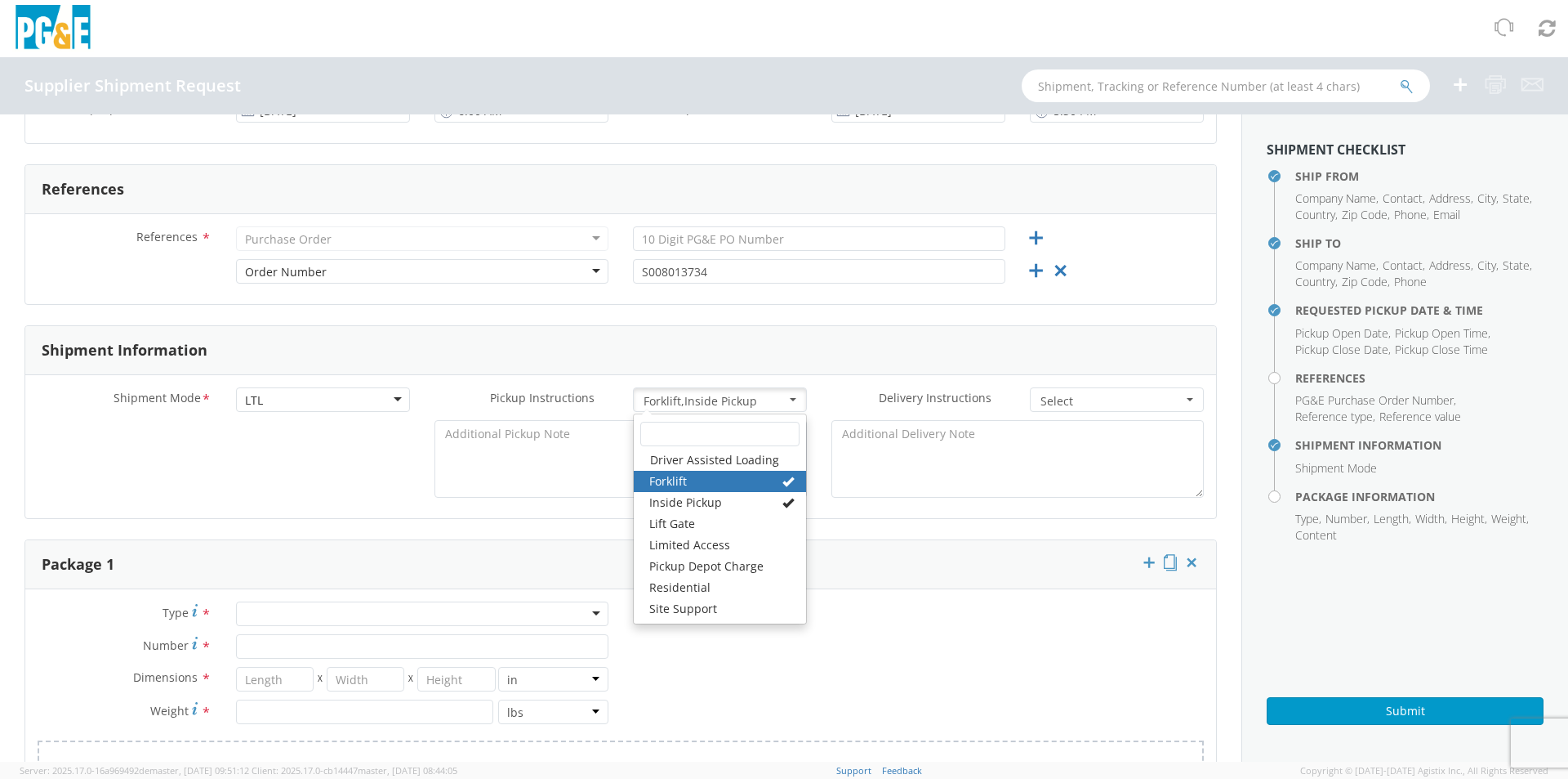
click at [677, 396] on span "Forklift , Inside Pickup" at bounding box center [715, 401] width 142 height 16
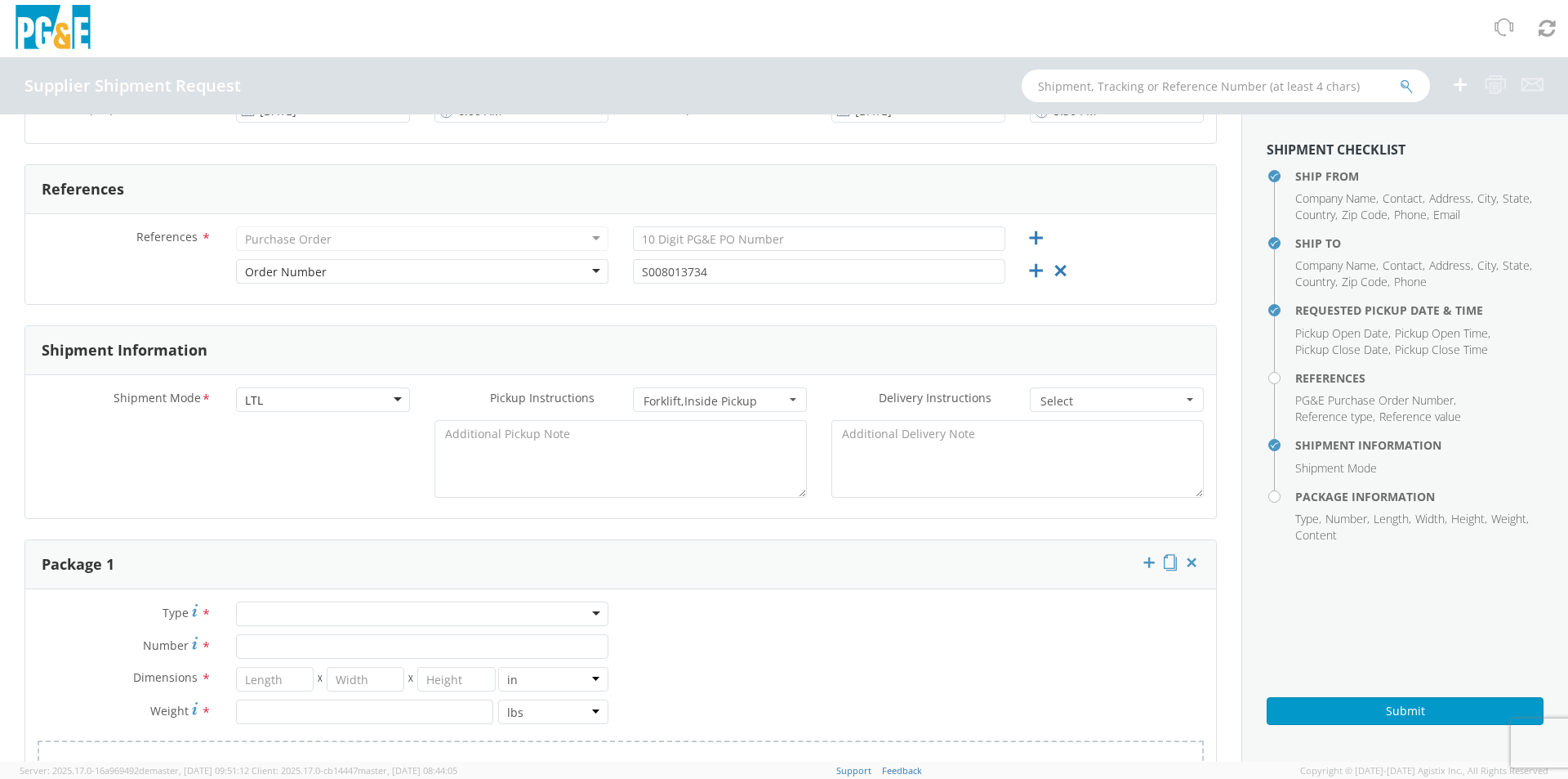
click at [677, 396] on span "Forklift , Inside Pickup" at bounding box center [715, 401] width 142 height 16
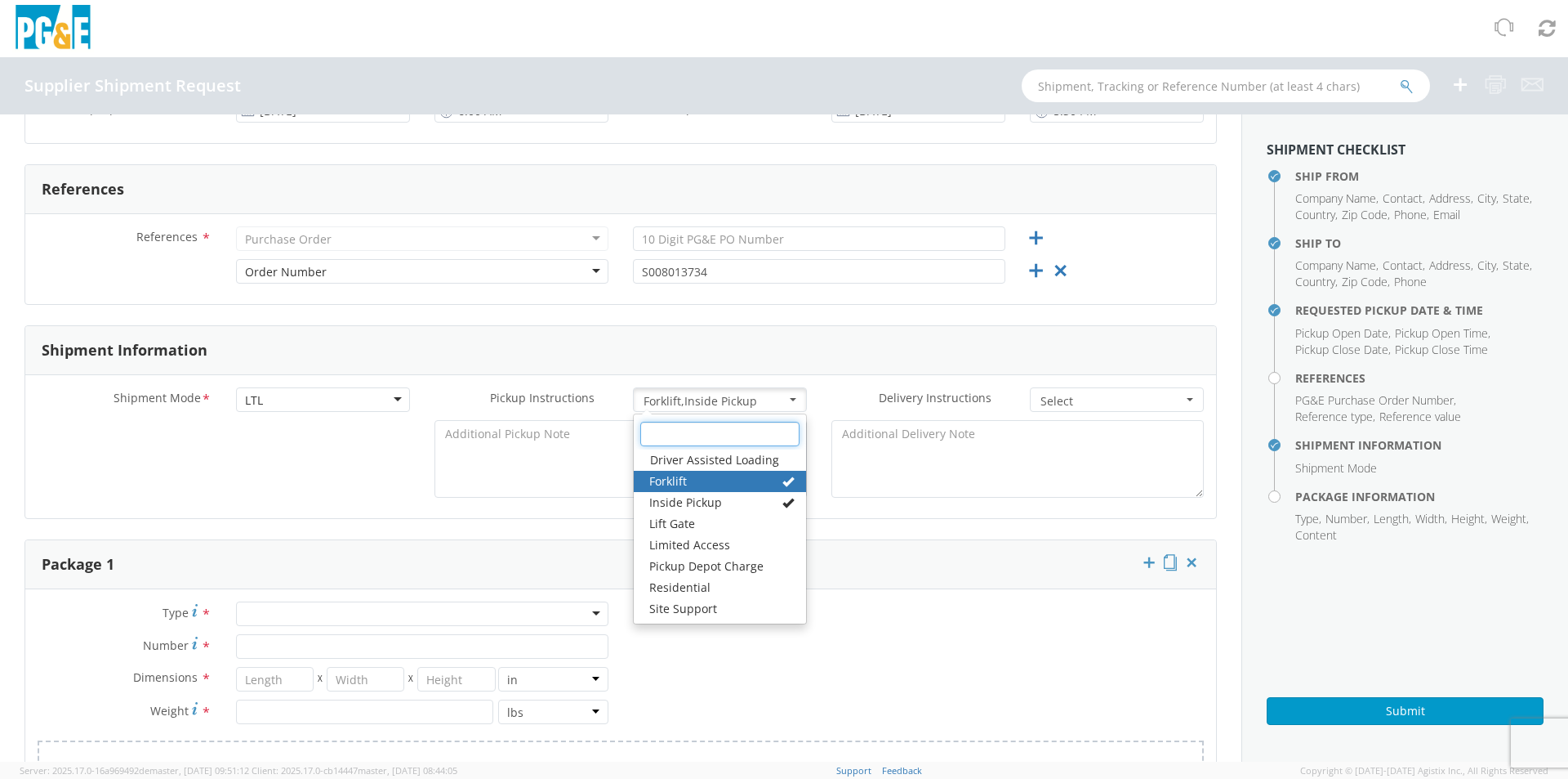
click at [681, 433] on input "text" at bounding box center [719, 434] width 159 height 25
click at [758, 395] on span "Forklift , Inside Pickup" at bounding box center [715, 401] width 142 height 16
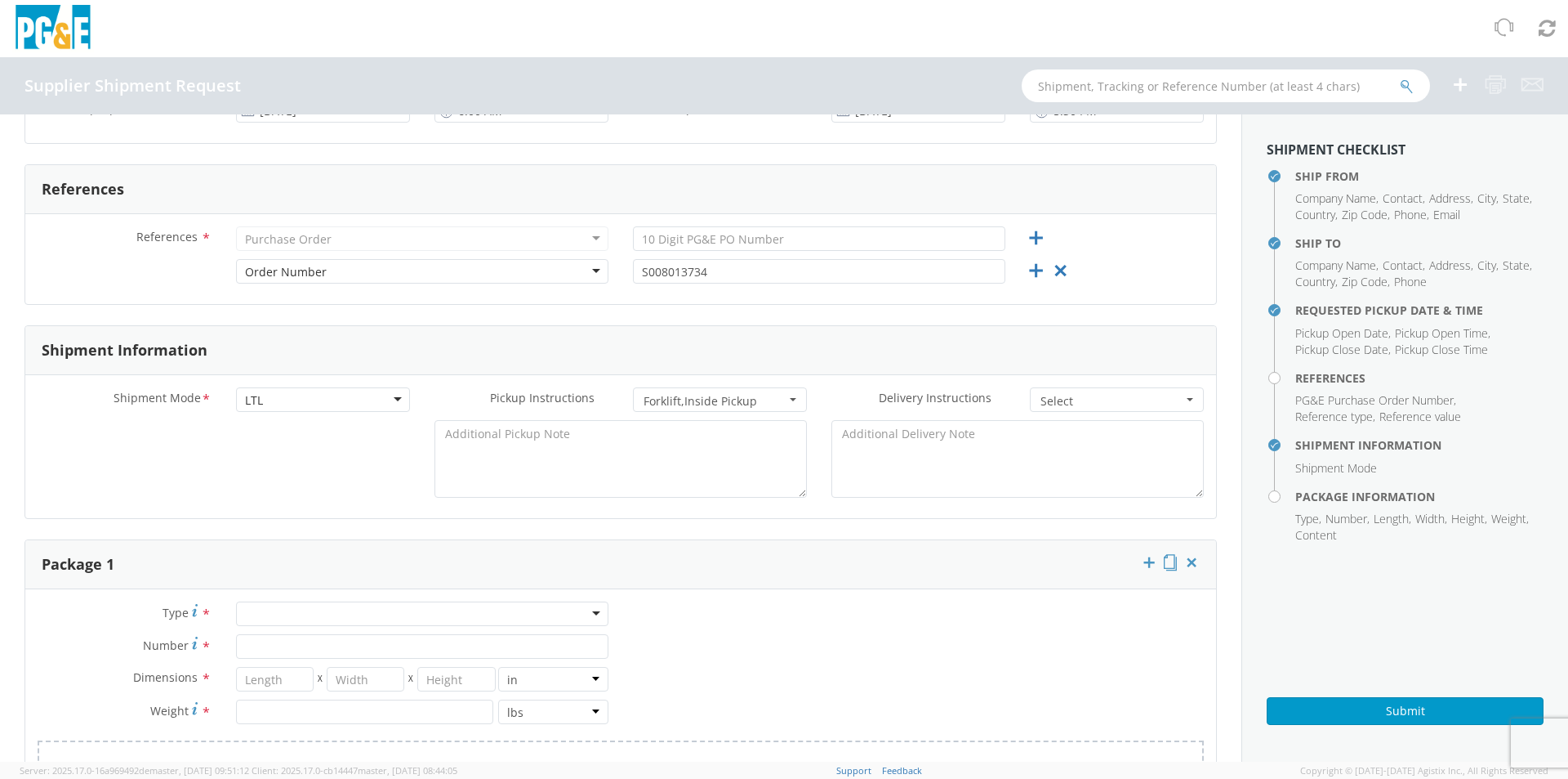
click at [755, 401] on span "Forklift , Inside Pickup" at bounding box center [715, 401] width 142 height 16
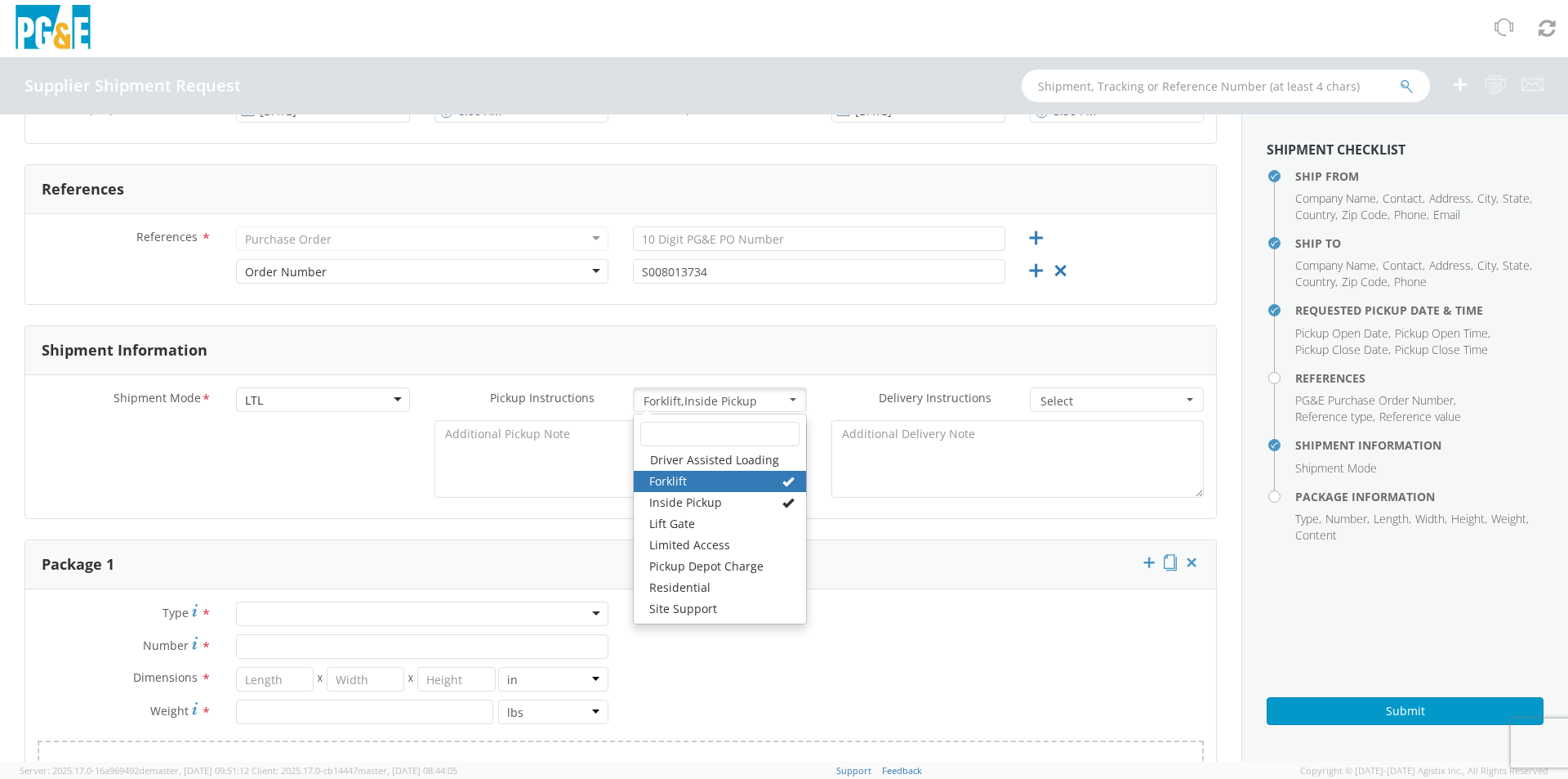
click at [755, 401] on span "Forklift , Inside Pickup" at bounding box center [715, 401] width 142 height 16
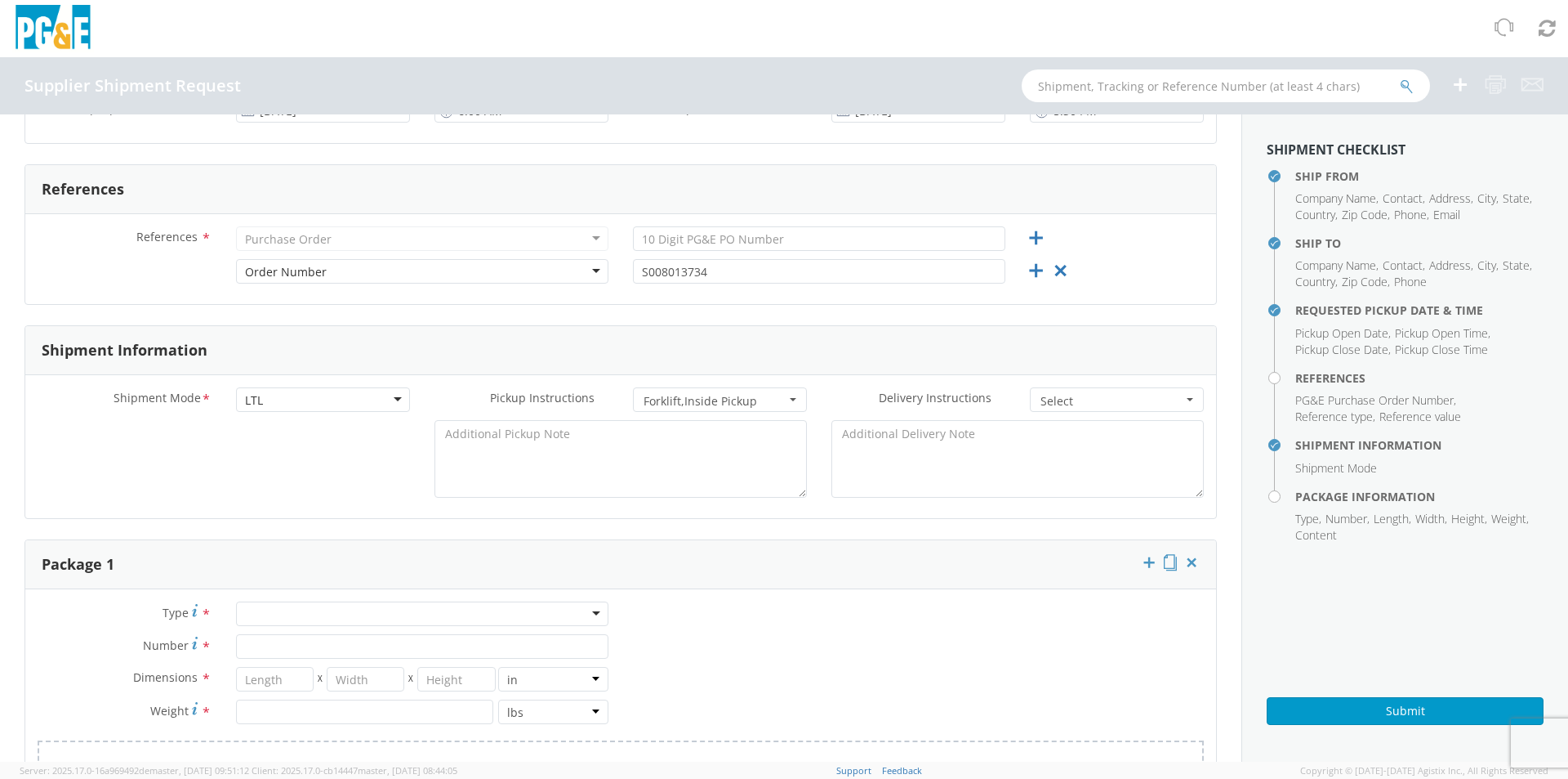
click at [686, 391] on button "Forklift , Inside Pickup Select" at bounding box center [720, 400] width 174 height 25
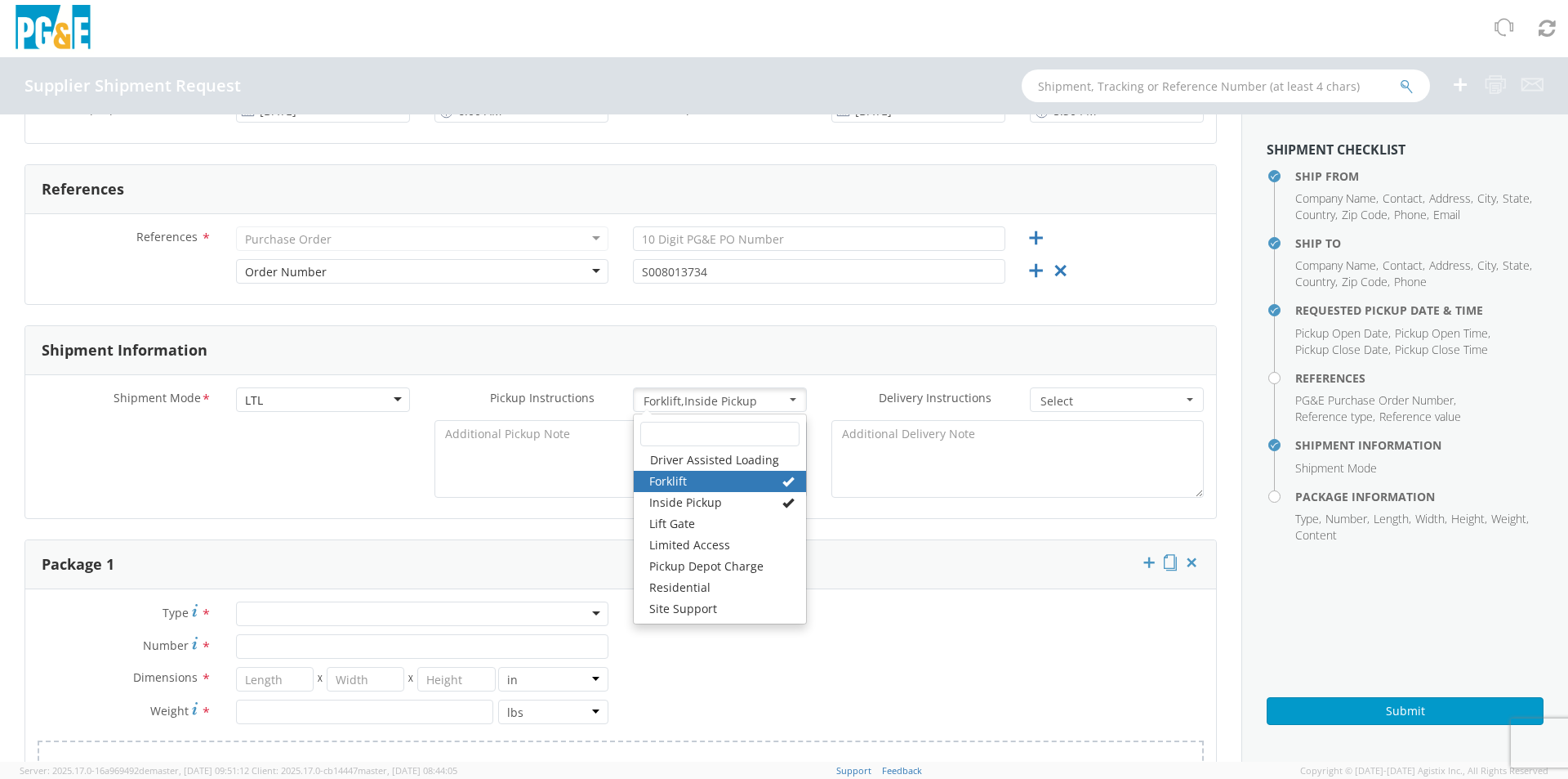
click at [677, 391] on button "Forklift , Inside Pickup Select" at bounding box center [720, 400] width 174 height 25
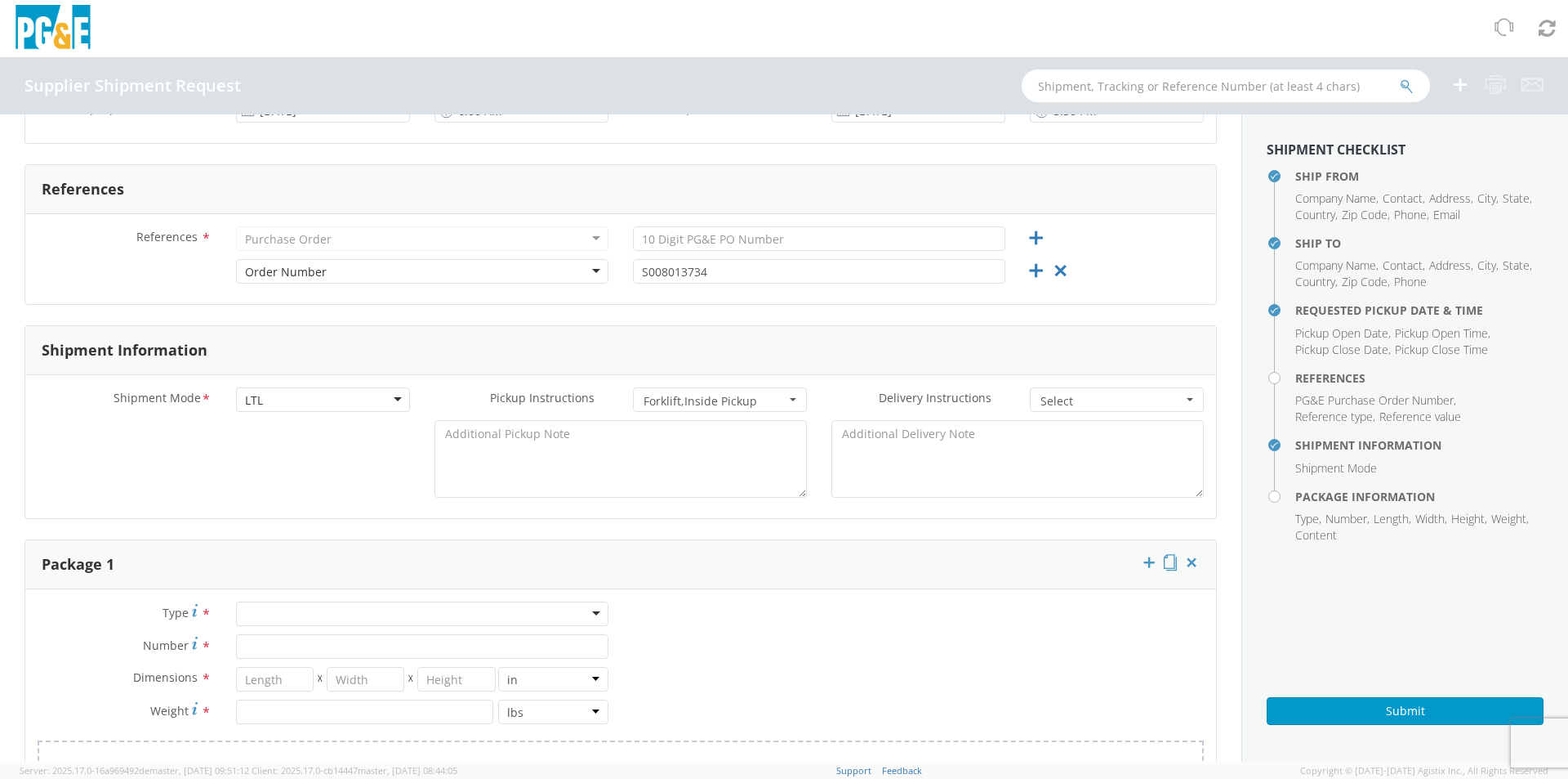
click at [677, 391] on button "Forklift , Inside Pickup Select" at bounding box center [720, 400] width 174 height 25
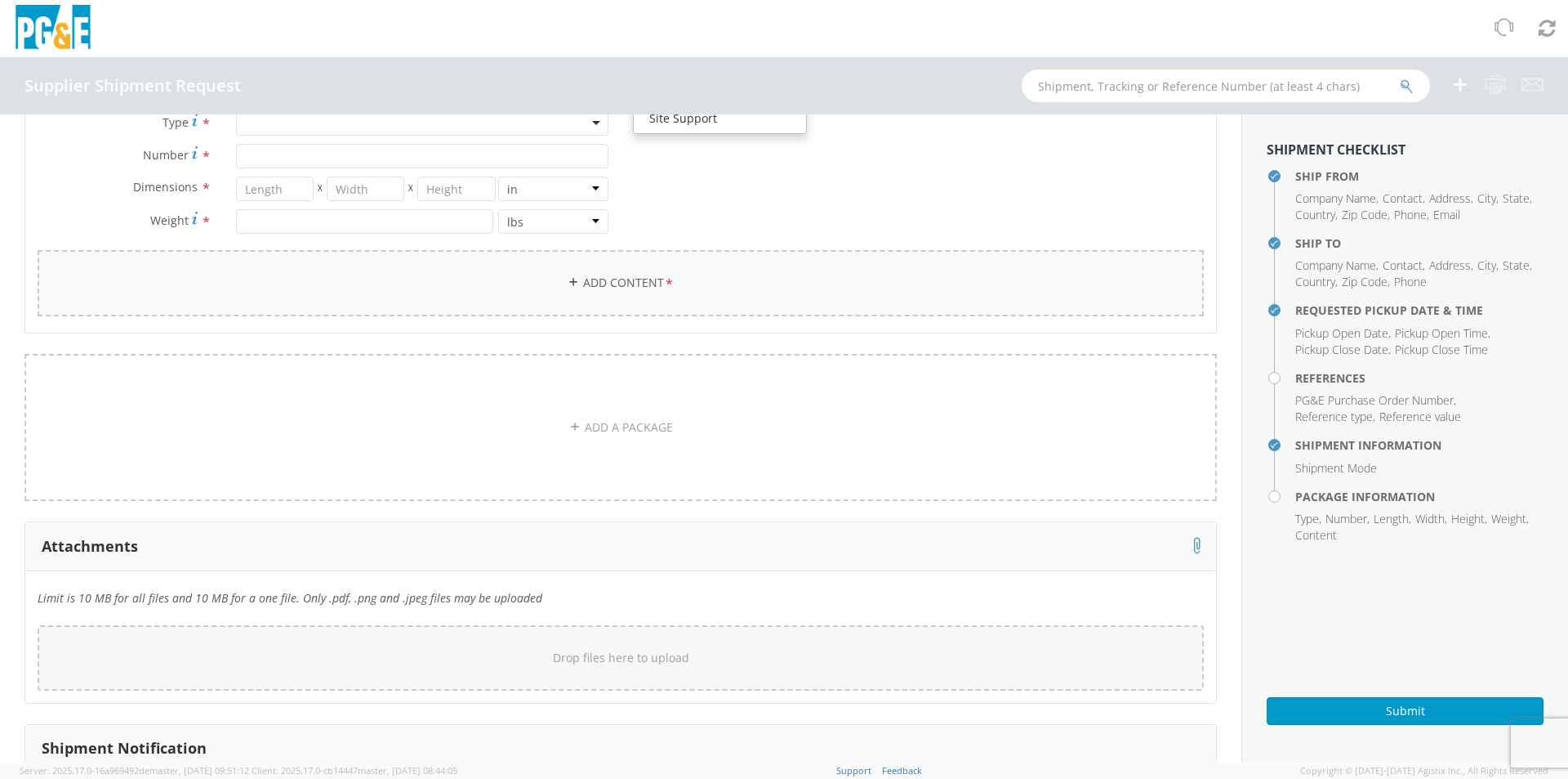
scroll to position [817, 0]
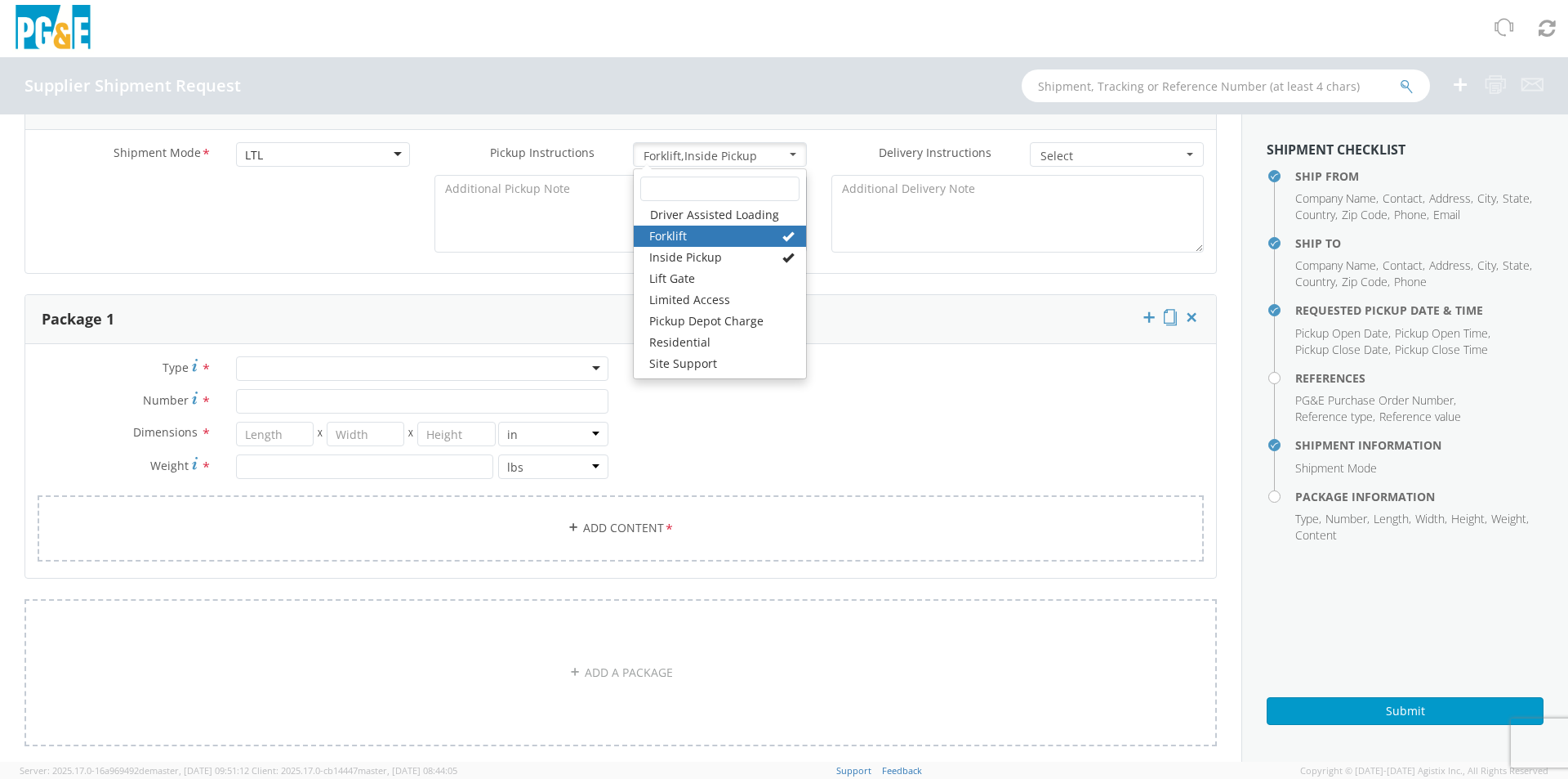
click at [851, 420] on div "Type * Bulk Bundle(s) Cardboard Box(es) Carton(s) Crate(s) Drum(s) (Fiberboard)…" at bounding box center [621, 469] width 1191 height 226
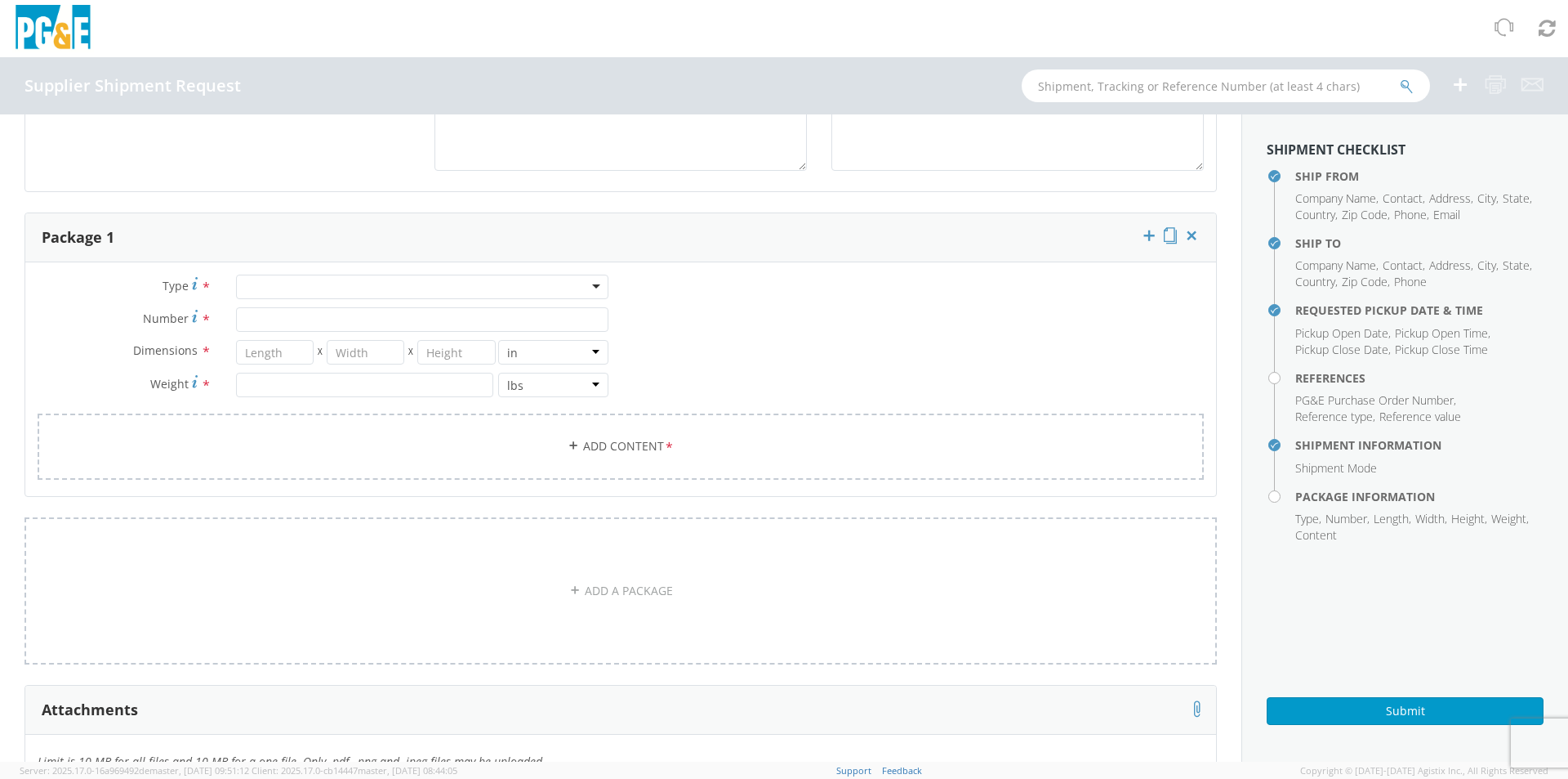
scroll to position [490, 0]
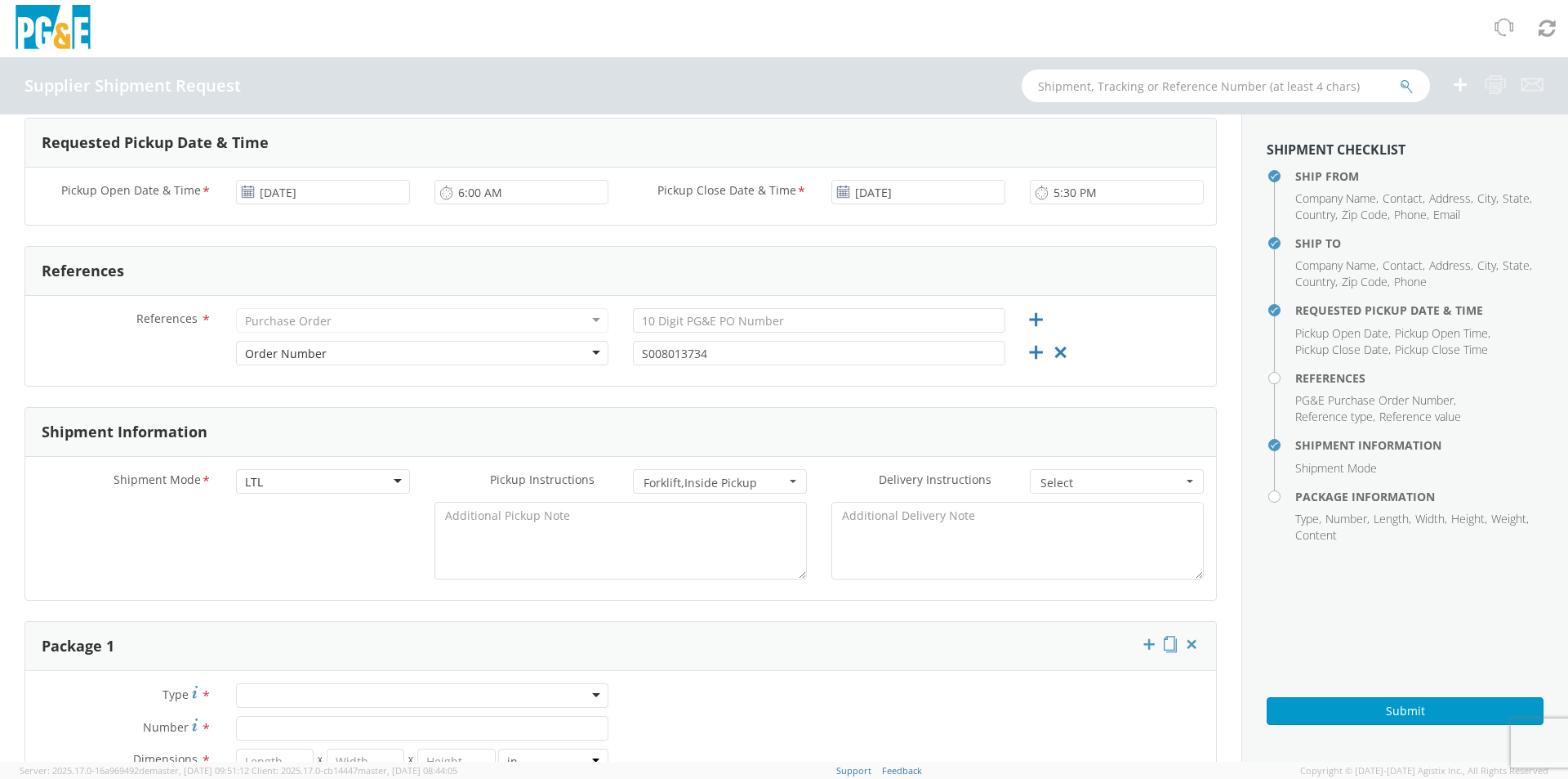
click at [352, 322] on div "Purchase Order" at bounding box center [422, 321] width 372 height 25
click at [1317, 379] on h4 "References" at bounding box center [1420, 378] width 249 height 12
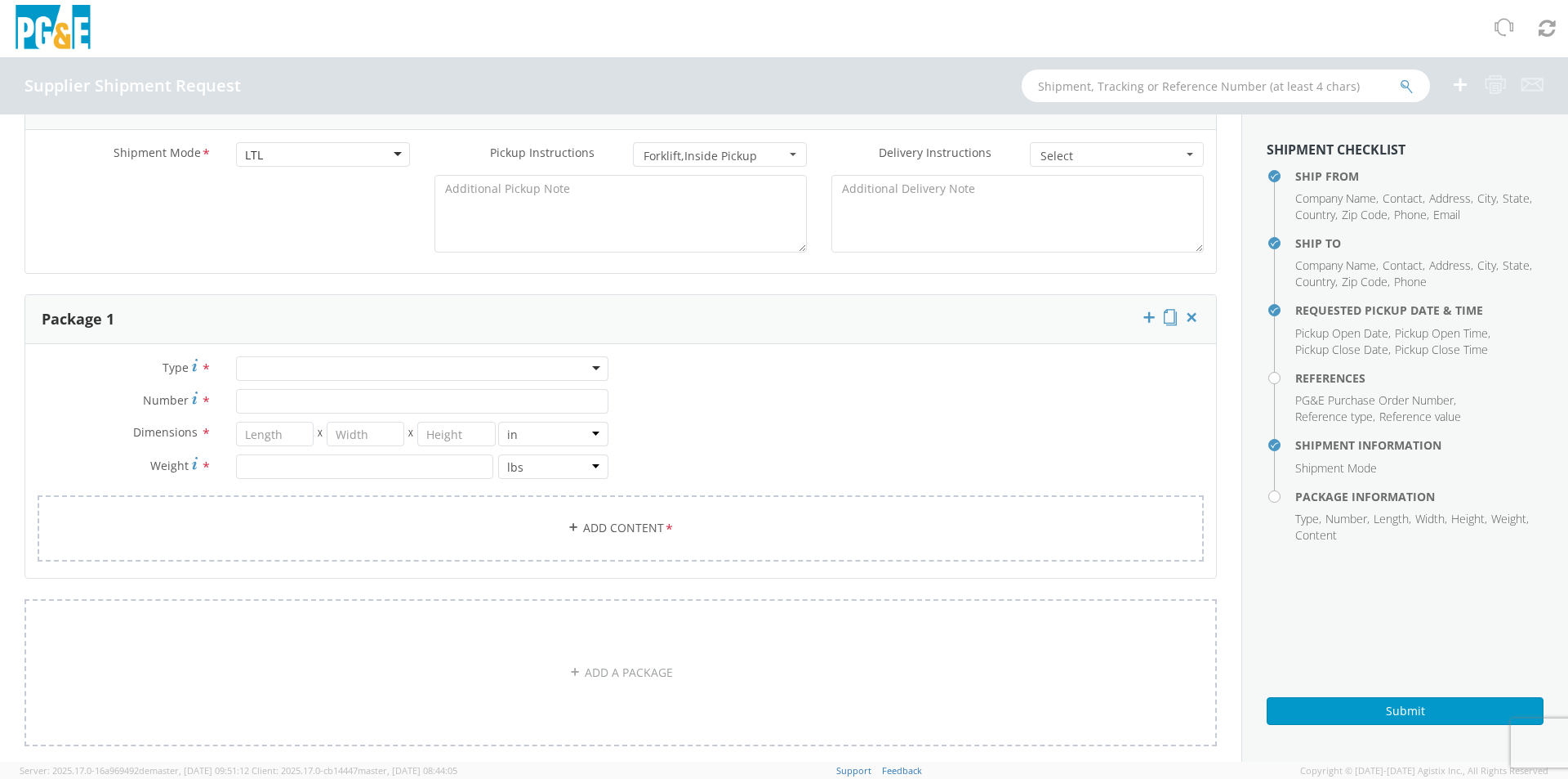
scroll to position [245, 0]
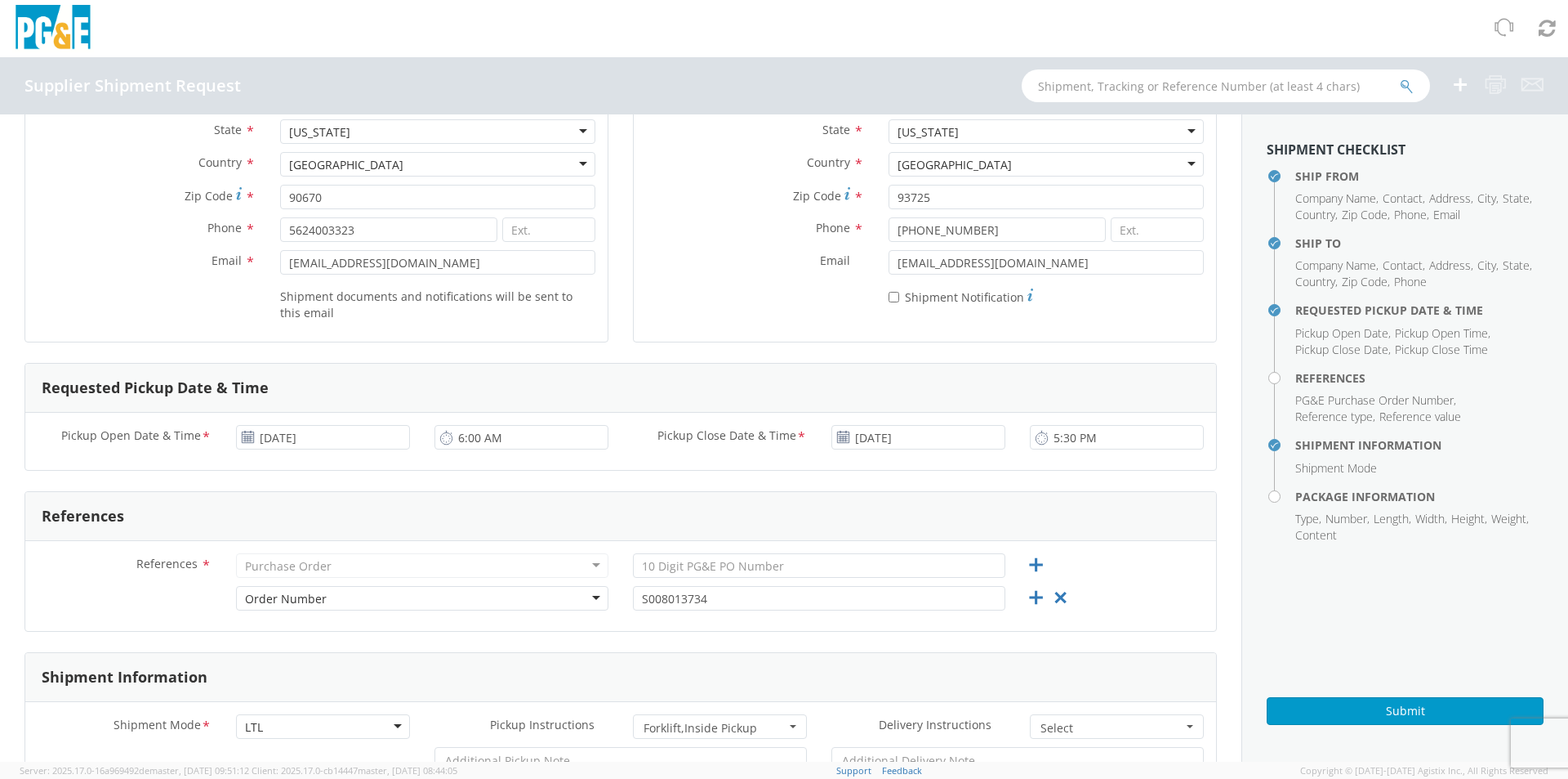
click at [491, 565] on div "Purchase Order" at bounding box center [422, 566] width 372 height 25
click at [582, 560] on div "Purchase Order" at bounding box center [422, 566] width 372 height 25
click at [582, 558] on div "Purchase Order" at bounding box center [422, 566] width 372 height 25
click at [583, 555] on div "Purchase Order" at bounding box center [422, 566] width 372 height 25
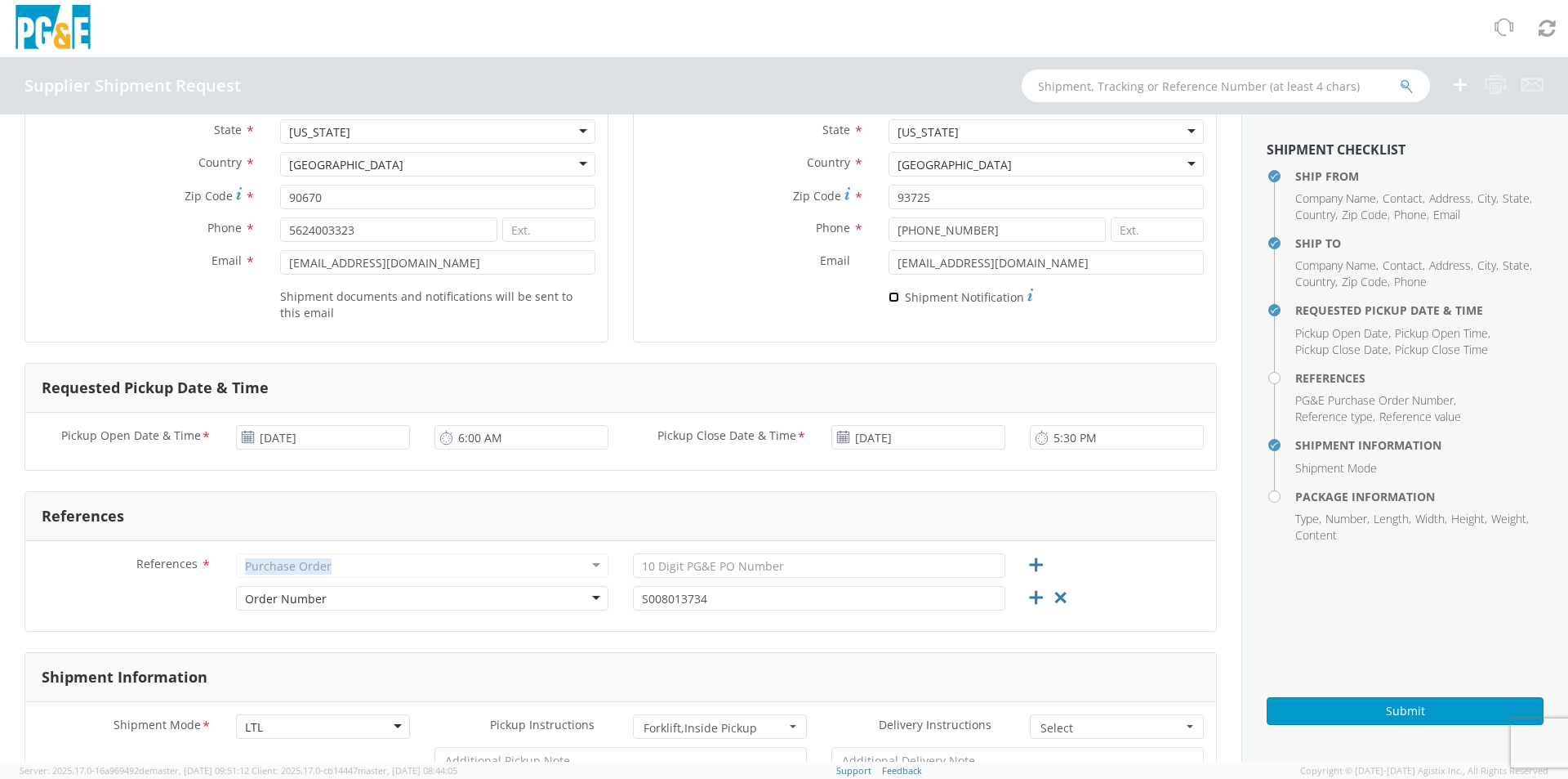
click at [889, 297] on input "* Shipment Notification" at bounding box center [894, 297] width 11 height 11
click at [457, 566] on div "Purchase Order" at bounding box center [422, 566] width 372 height 25
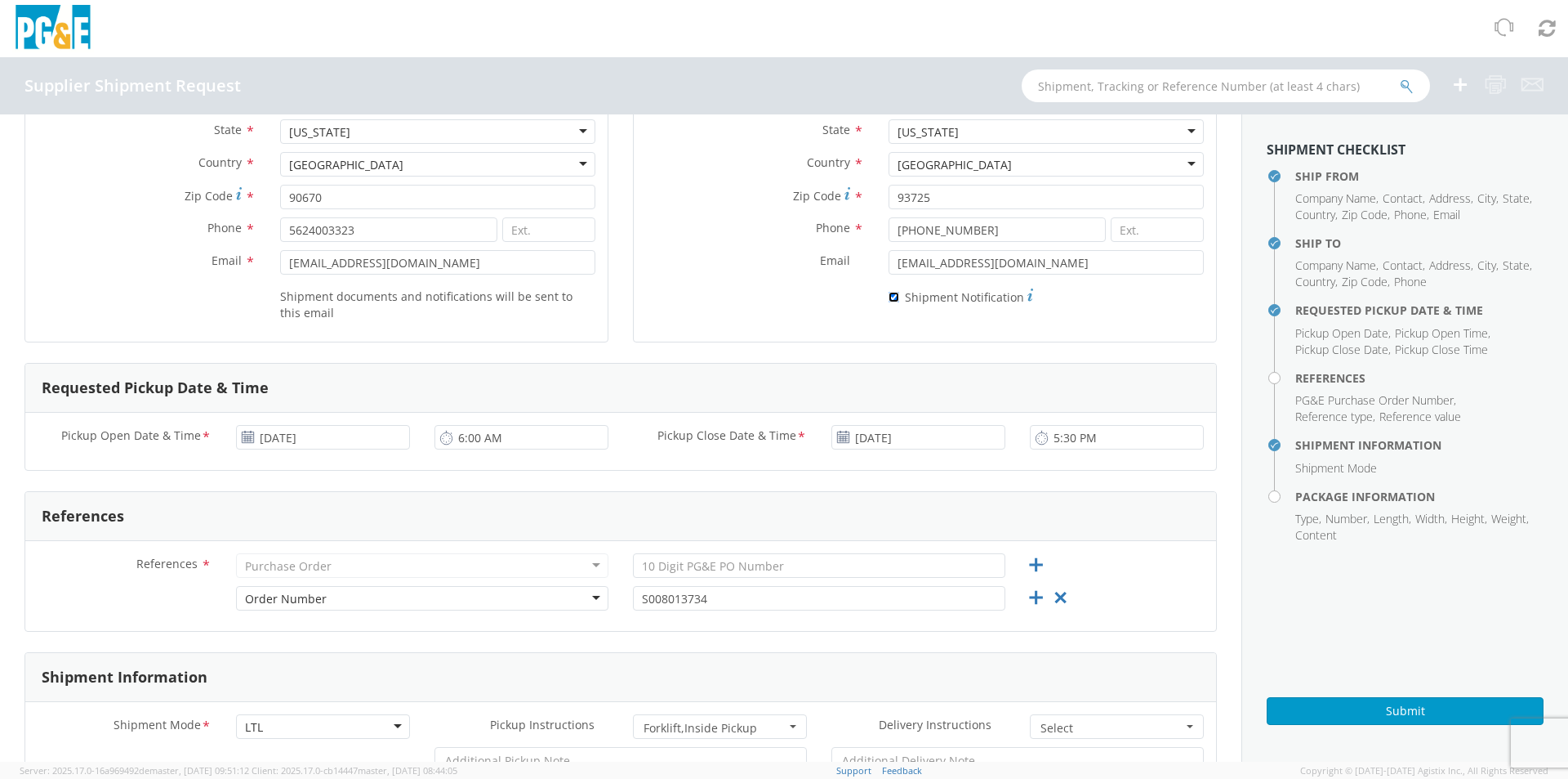
click at [889, 296] on input "* Shipment Notification" at bounding box center [894, 297] width 11 height 11
checkbox input "false"
click at [696, 564] on input "text" at bounding box center [819, 566] width 372 height 25
type input "S008013734"
click at [715, 600] on input "S008013734" at bounding box center [819, 598] width 372 height 25
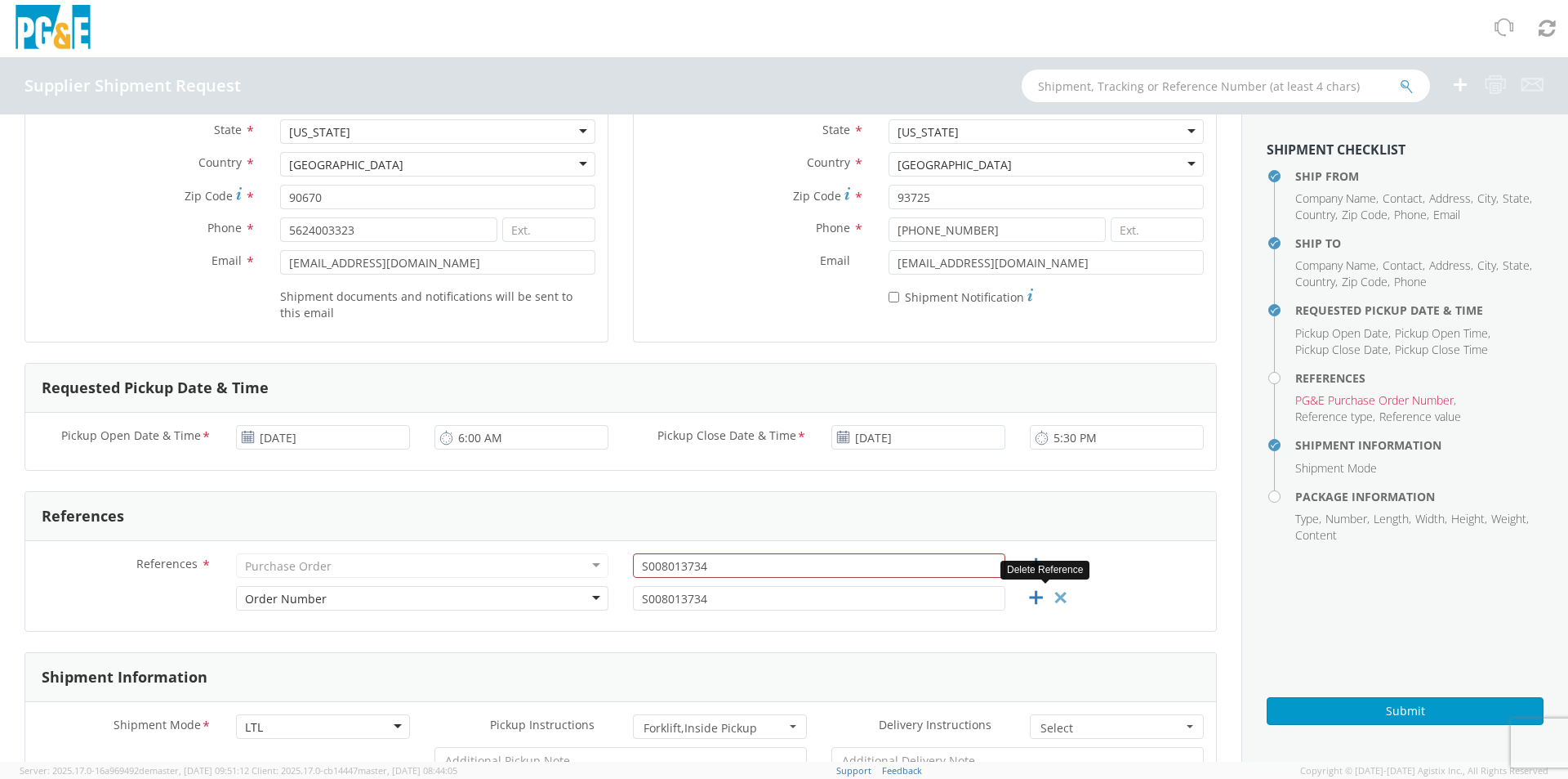
click at [1050, 588] on icon at bounding box center [1060, 597] width 20 height 20
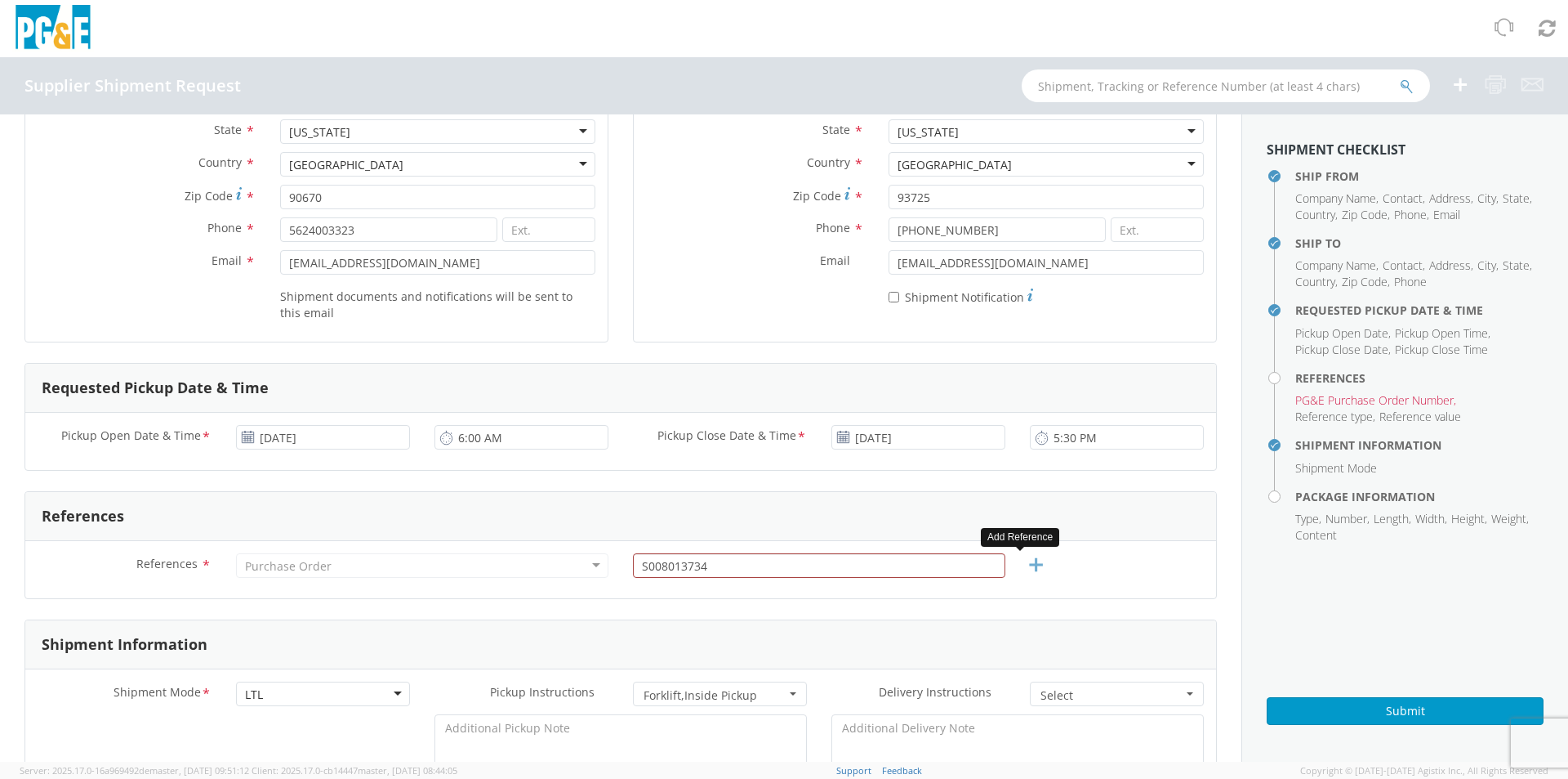
scroll to position [490, 0]
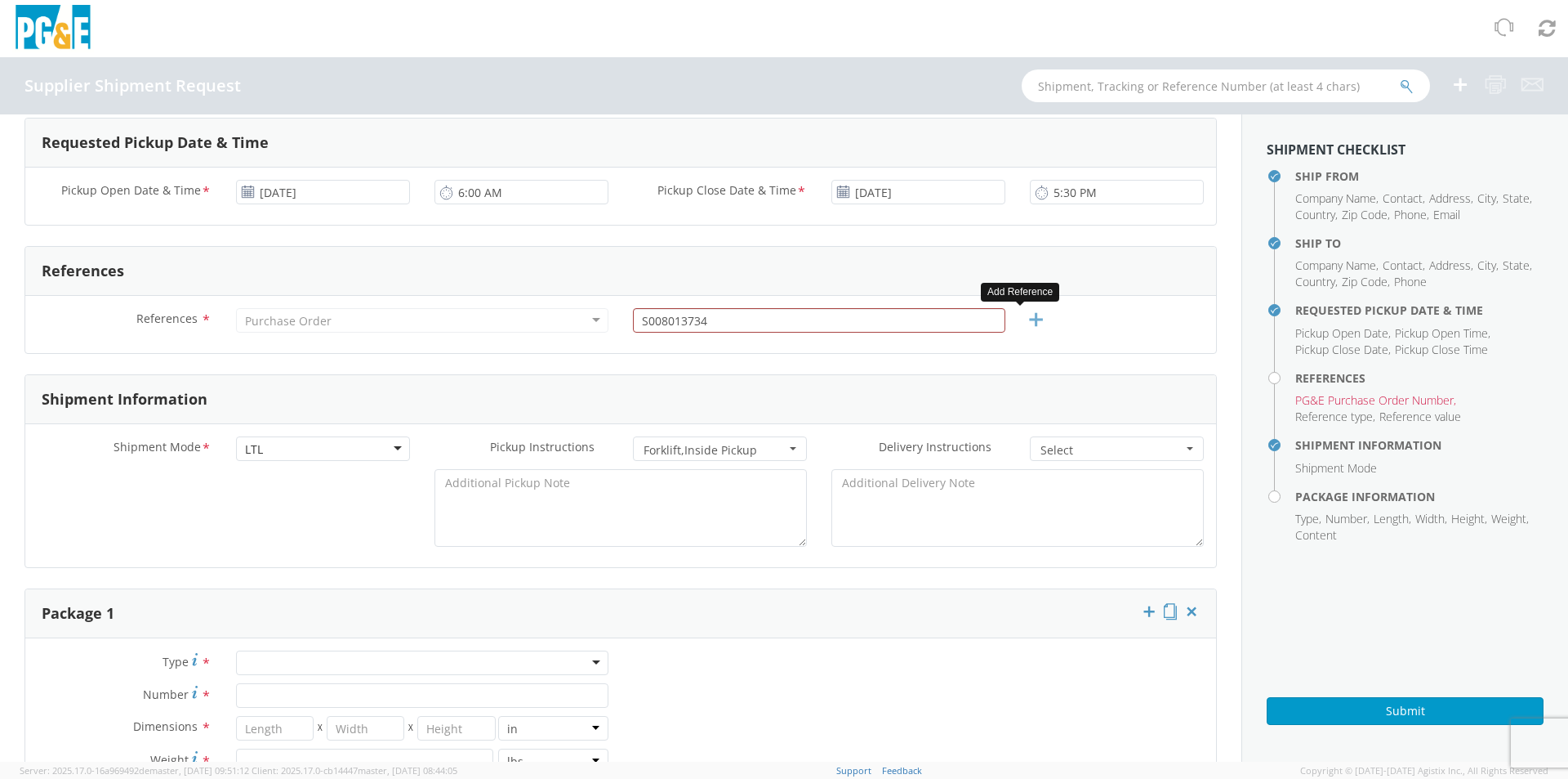
click at [1026, 316] on icon at bounding box center [1035, 320] width 20 height 20
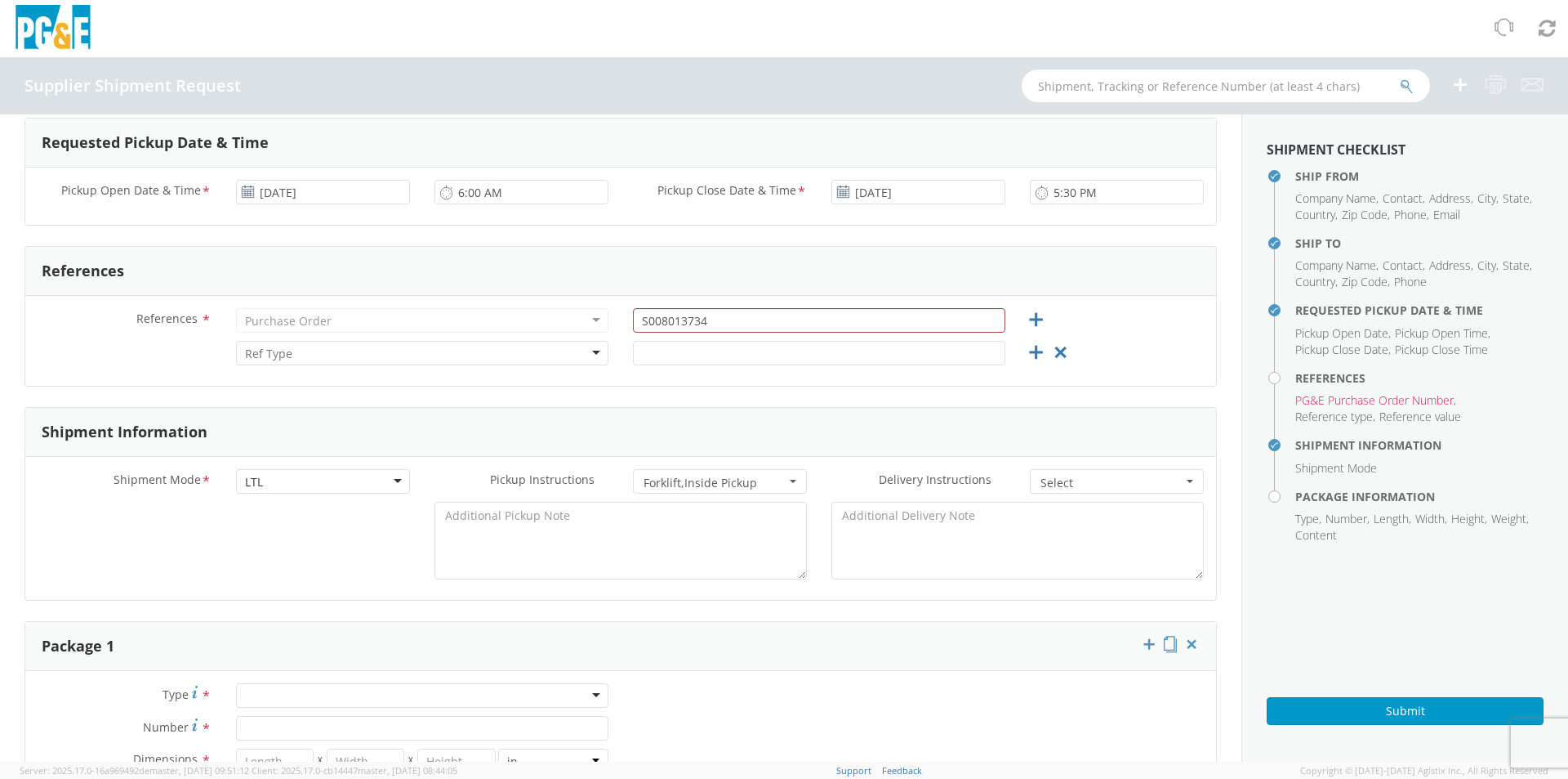
click at [590, 350] on div at bounding box center [422, 354] width 372 height 25
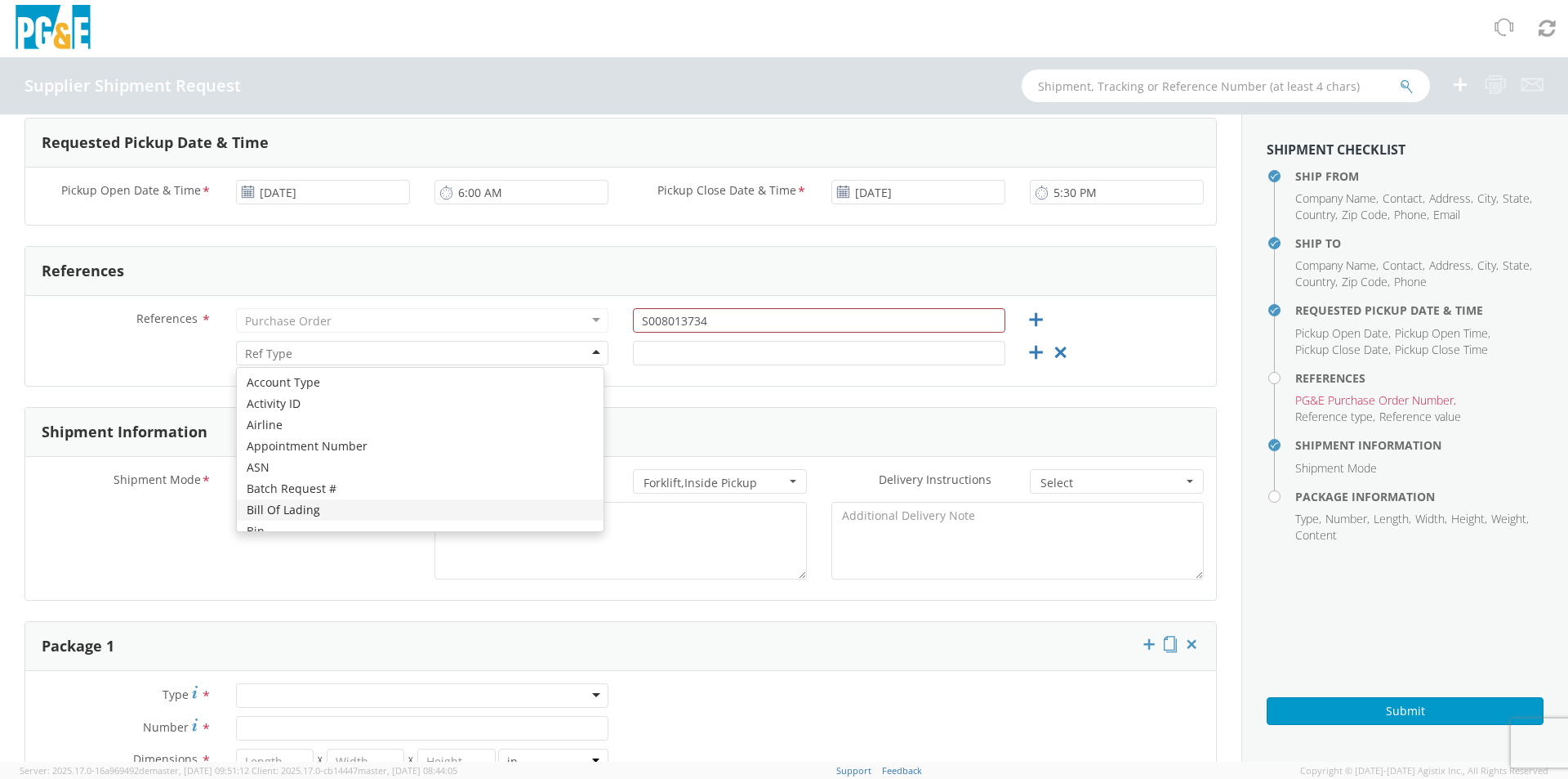
scroll to position [735, 0]
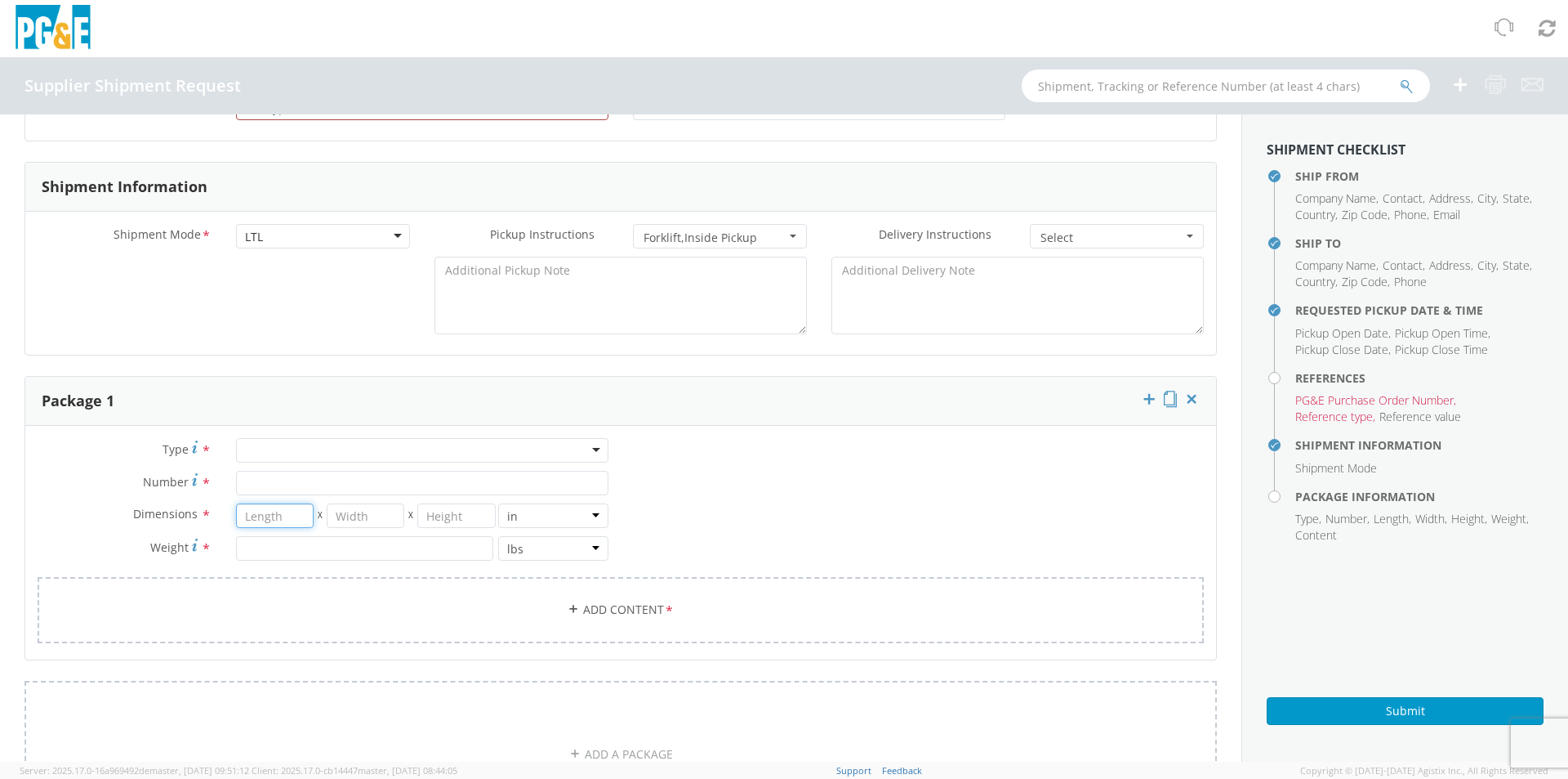
click at [280, 522] on input "number" at bounding box center [274, 516] width 77 height 25
type input "48"
type input "42"
type input "36"
click at [269, 548] on input "number" at bounding box center [365, 548] width 257 height 25
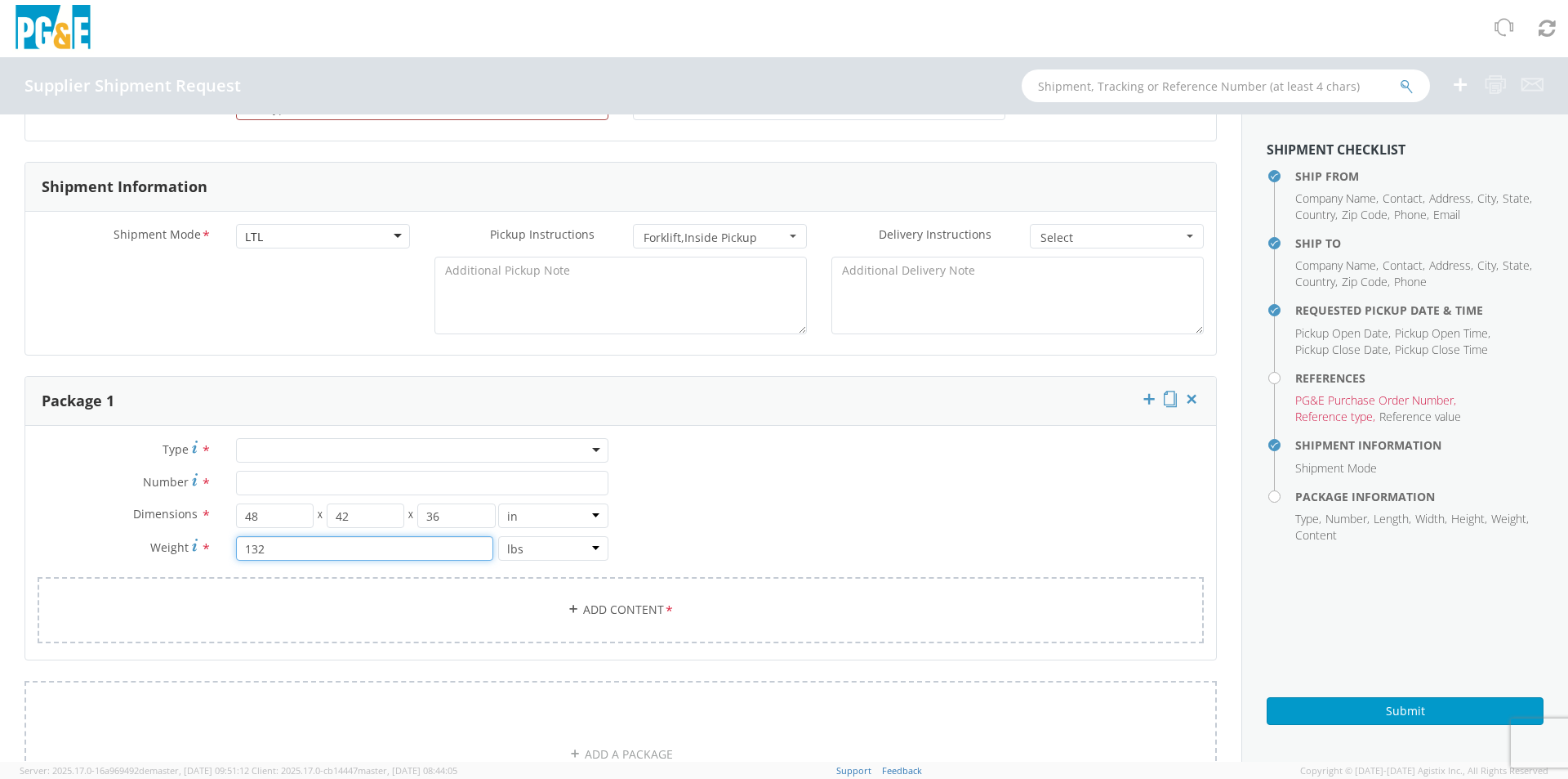
type input "132"
click at [276, 449] on div at bounding box center [422, 450] width 372 height 25
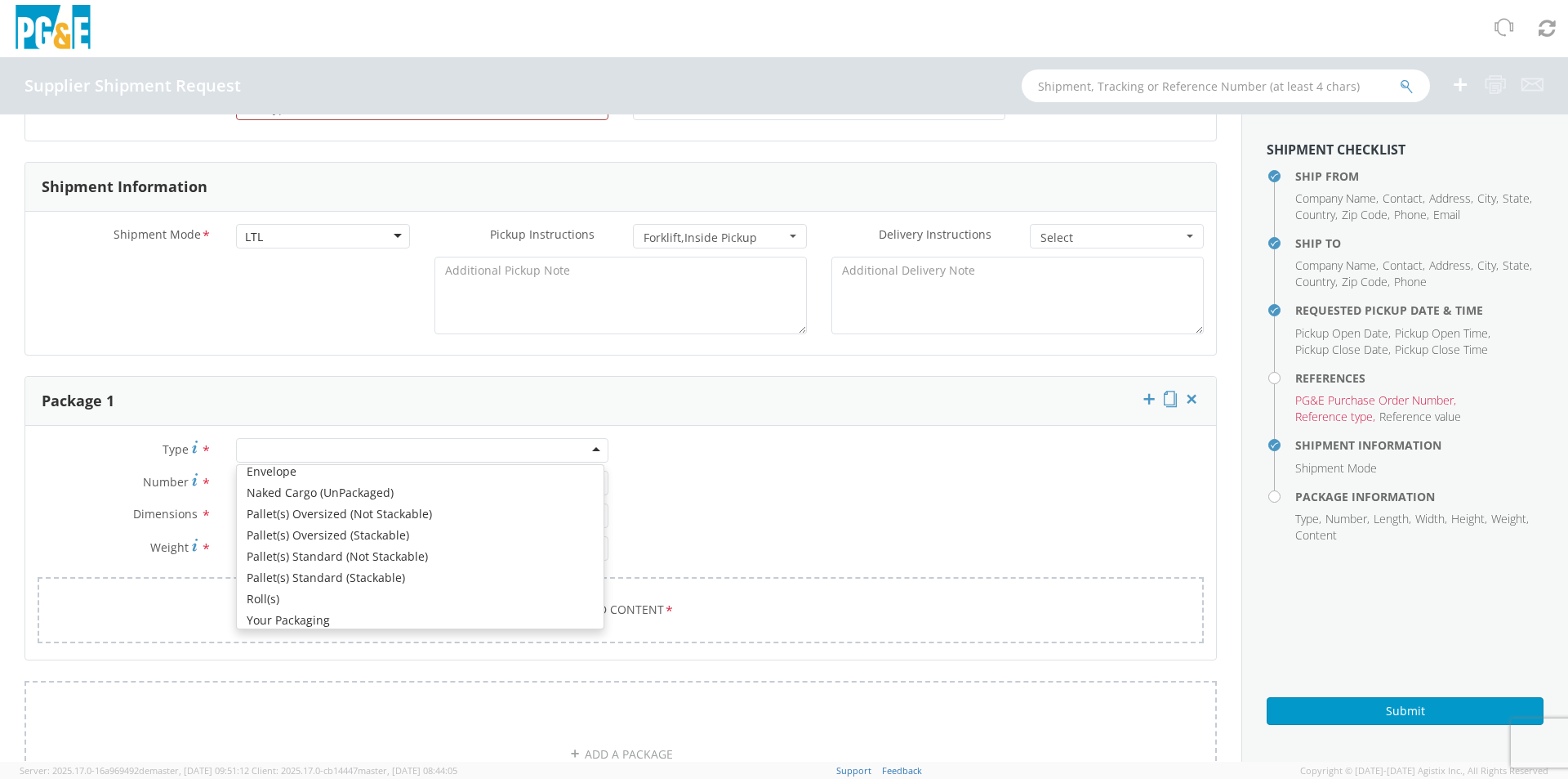
scroll to position [185, 0]
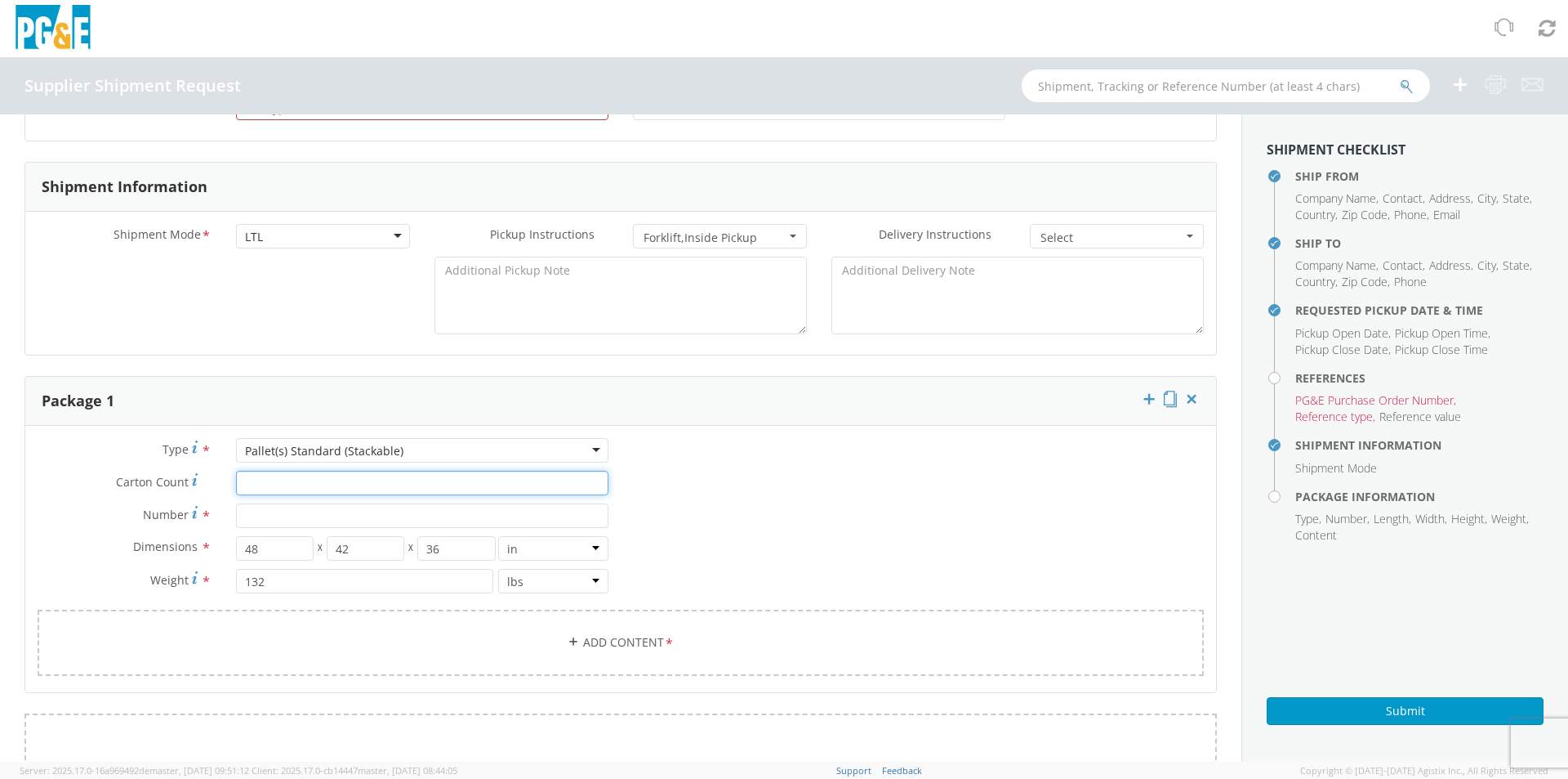
click at [264, 487] on input "Carton Count *" at bounding box center [422, 483] width 372 height 25
type input "1"
click at [263, 518] on input "Number *" at bounding box center [422, 516] width 372 height 25
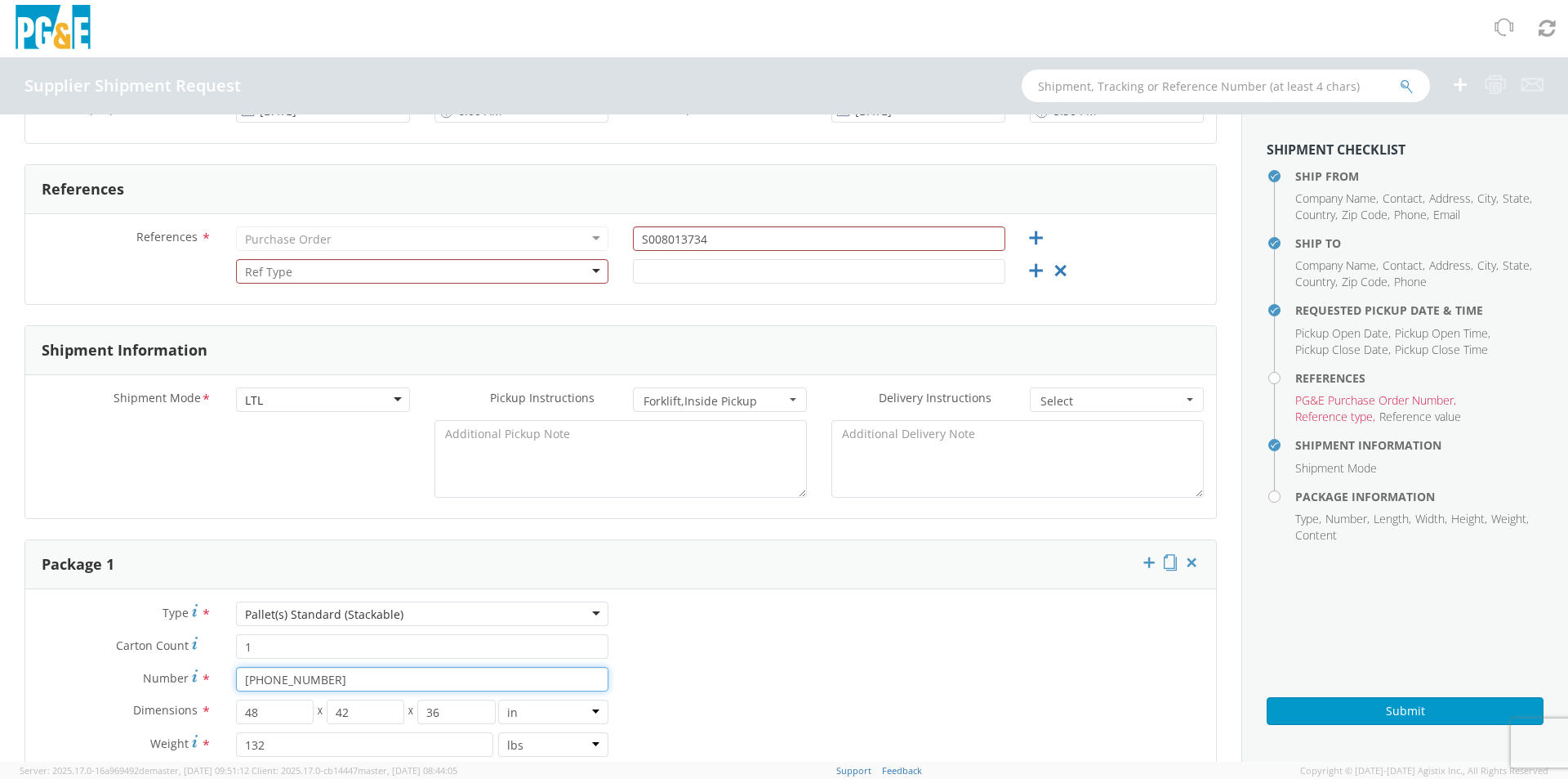
scroll to position [490, 0]
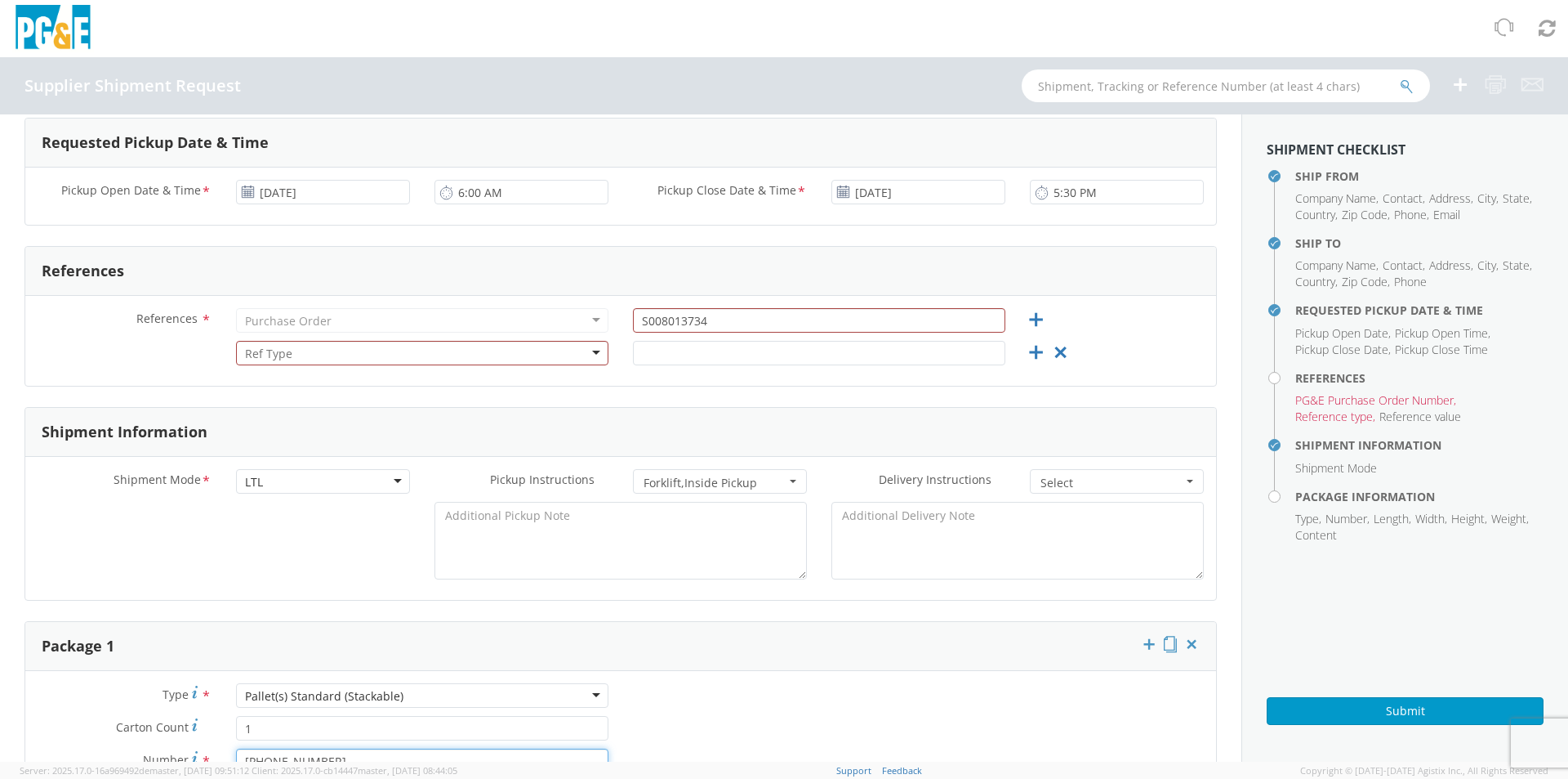
type input "[PHONE_NUMBER]"
click at [728, 346] on input "text" at bounding box center [819, 354] width 372 height 25
type input "26878531"
click at [657, 548] on textarea at bounding box center [620, 540] width 372 height 77
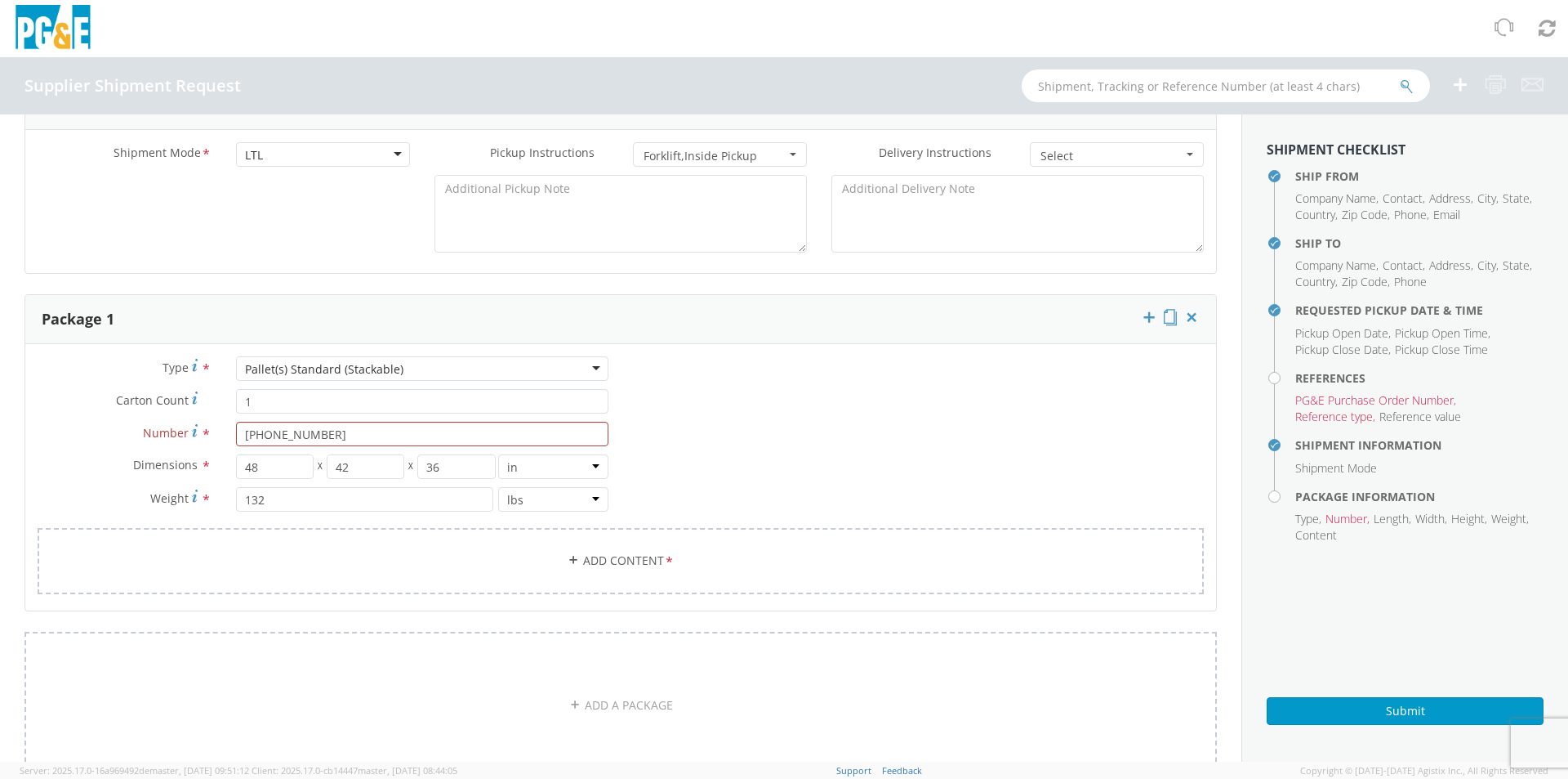
click at [659, 472] on div "Type * Pallet(s) Standard (Stackable) Pallet(s) Standard (Stackable) Bulk Bundl…" at bounding box center [621, 485] width 1191 height 258
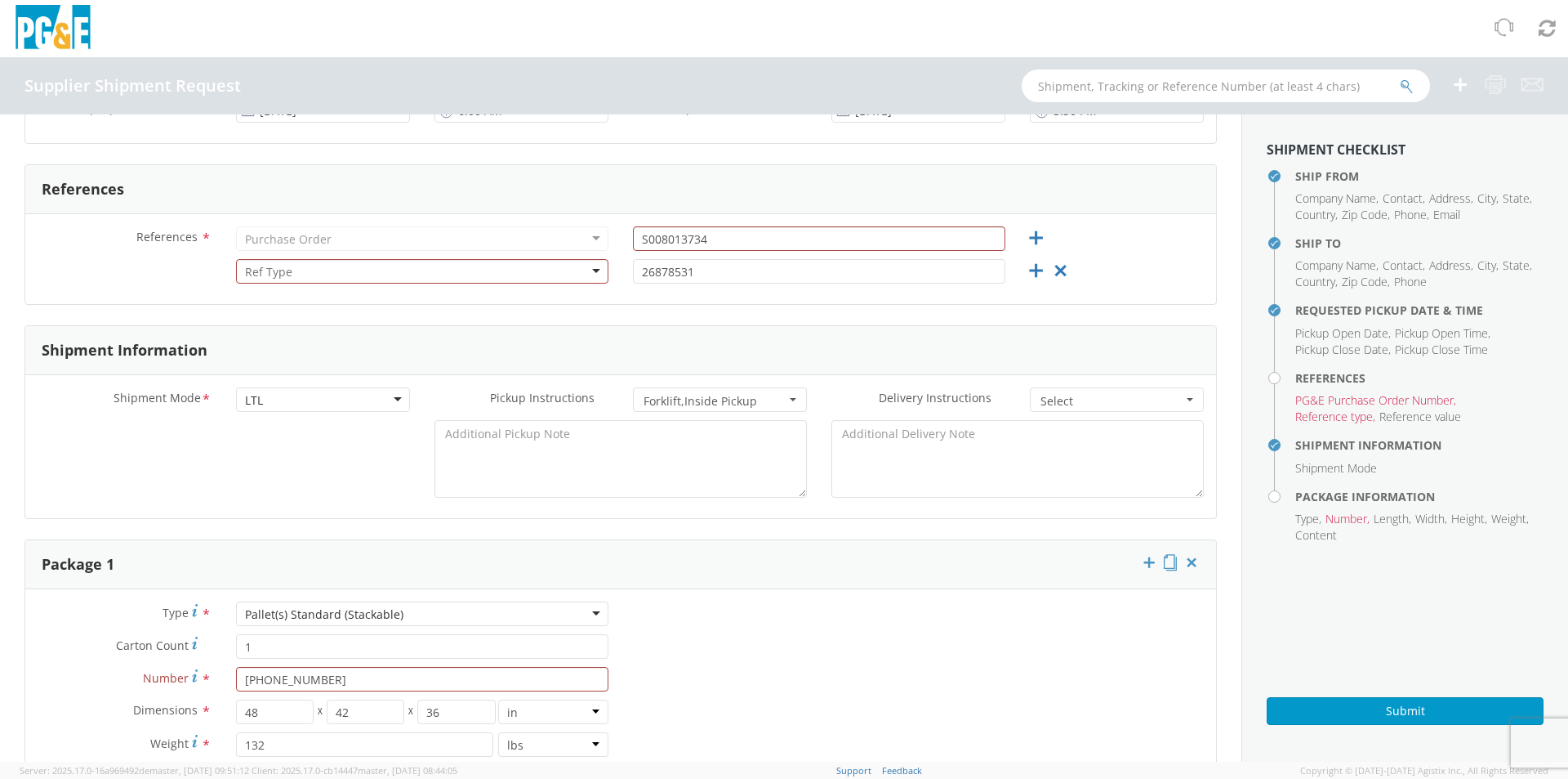
scroll to position [490, 0]
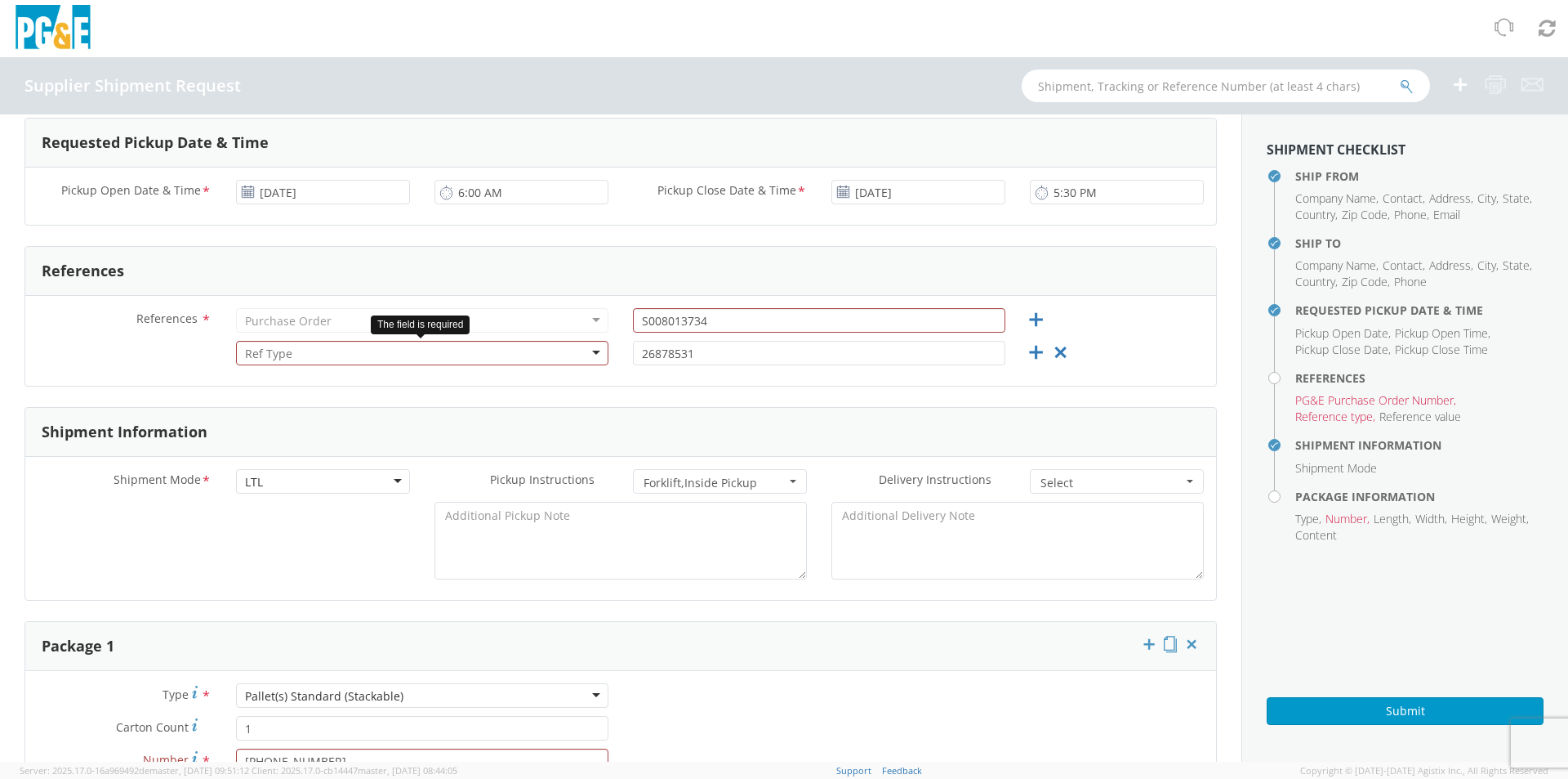
click at [590, 348] on div at bounding box center [422, 354] width 372 height 25
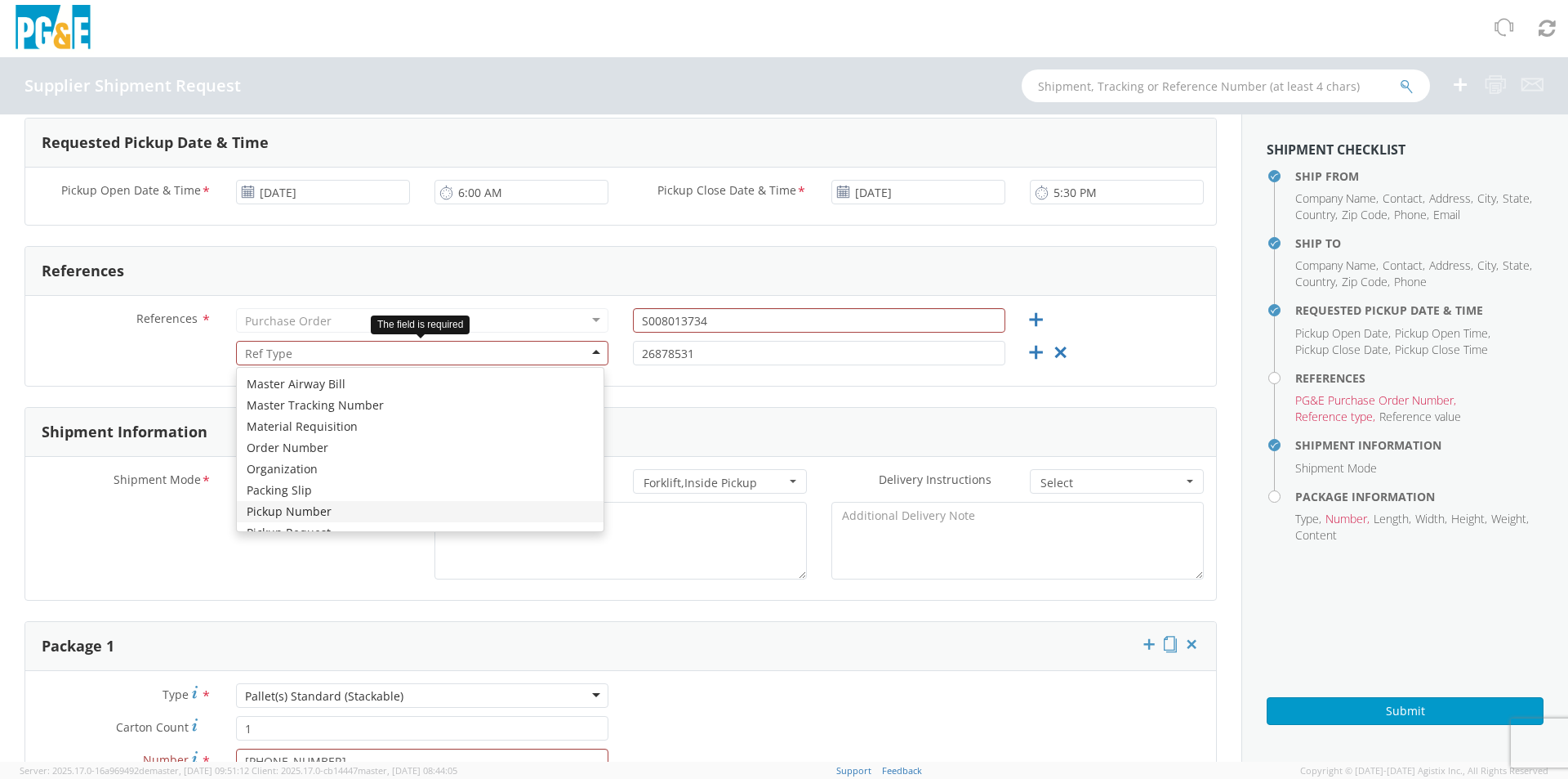
scroll to position [0, 0]
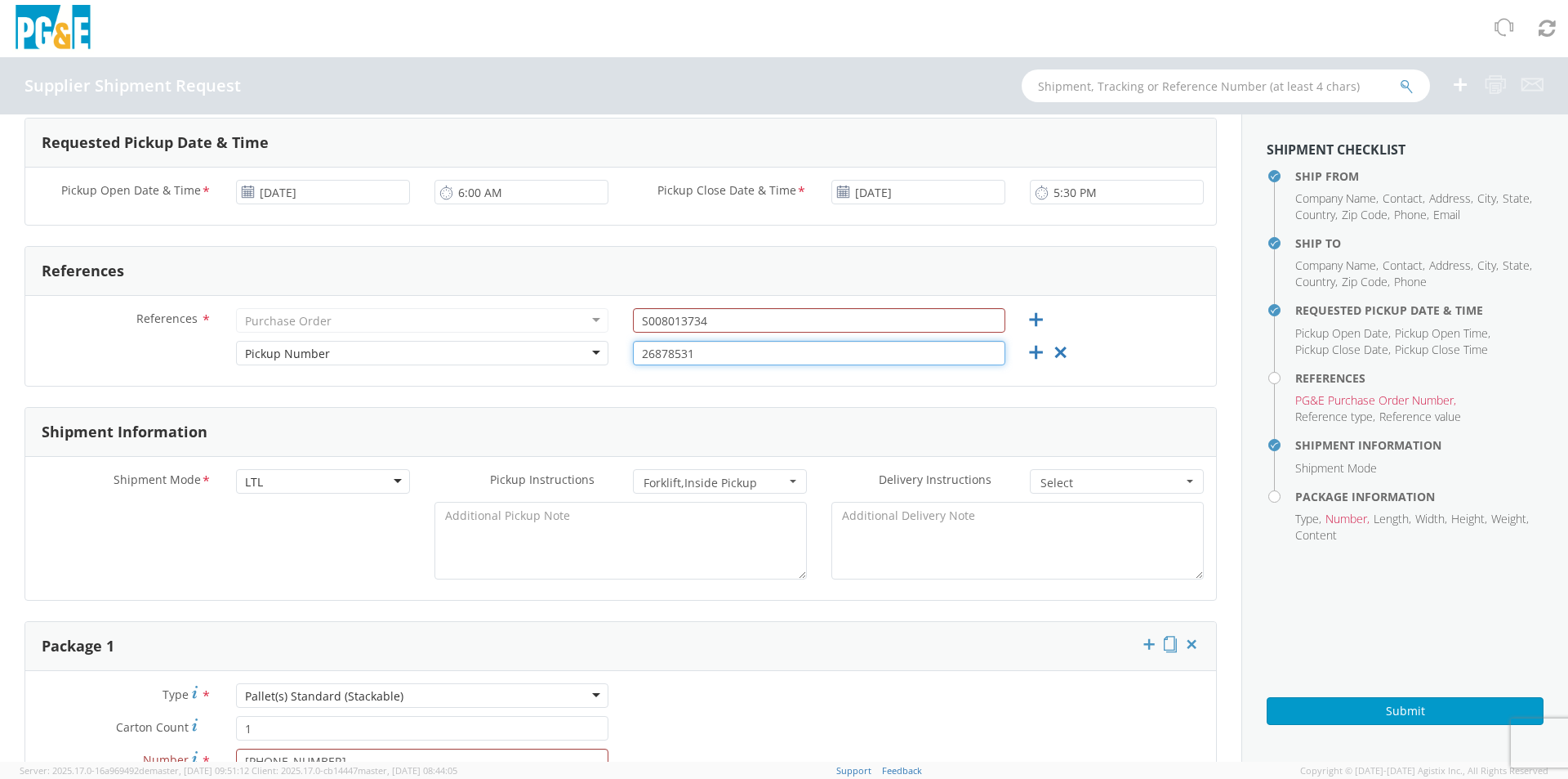
click at [802, 363] on input "26878531" at bounding box center [819, 354] width 372 height 25
click at [901, 351] on input "26878531" at bounding box center [819, 354] width 372 height 25
click at [1140, 329] on div "References * Purchase Order Purchase Order Account Type Activity ID Airline App…" at bounding box center [621, 324] width 1191 height 33
click at [734, 324] on input "S008013734" at bounding box center [819, 321] width 372 height 25
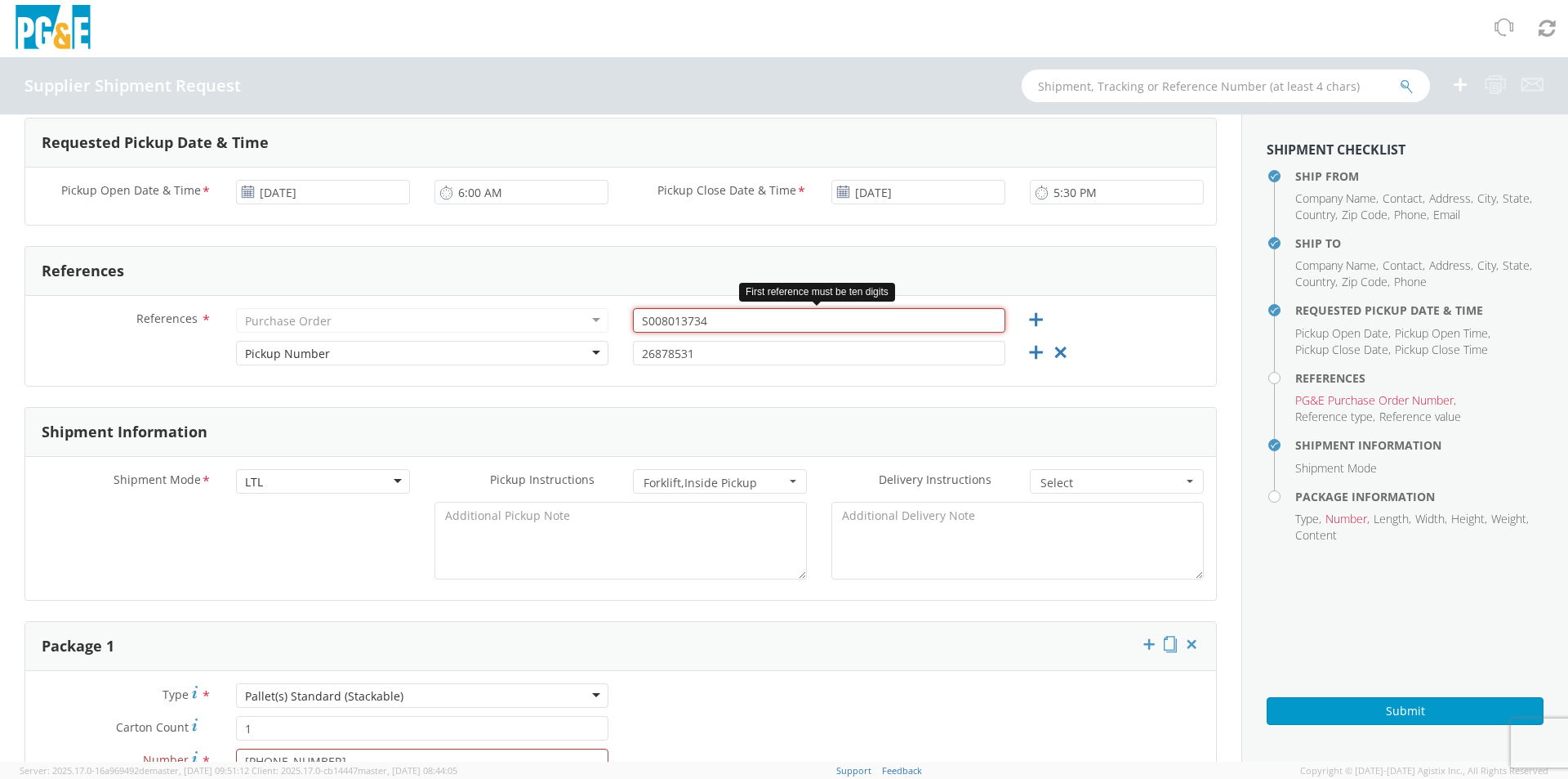
click at [734, 324] on input "S008013734" at bounding box center [819, 321] width 372 height 25
click at [534, 326] on div "Purchase Order" at bounding box center [422, 321] width 372 height 25
click at [535, 325] on div "Purchase Order" at bounding box center [422, 321] width 372 height 25
drag, startPoint x: 535, startPoint y: 325, endPoint x: 563, endPoint y: 313, distance: 30.5
click at [535, 325] on div "Purchase Order" at bounding box center [422, 321] width 372 height 25
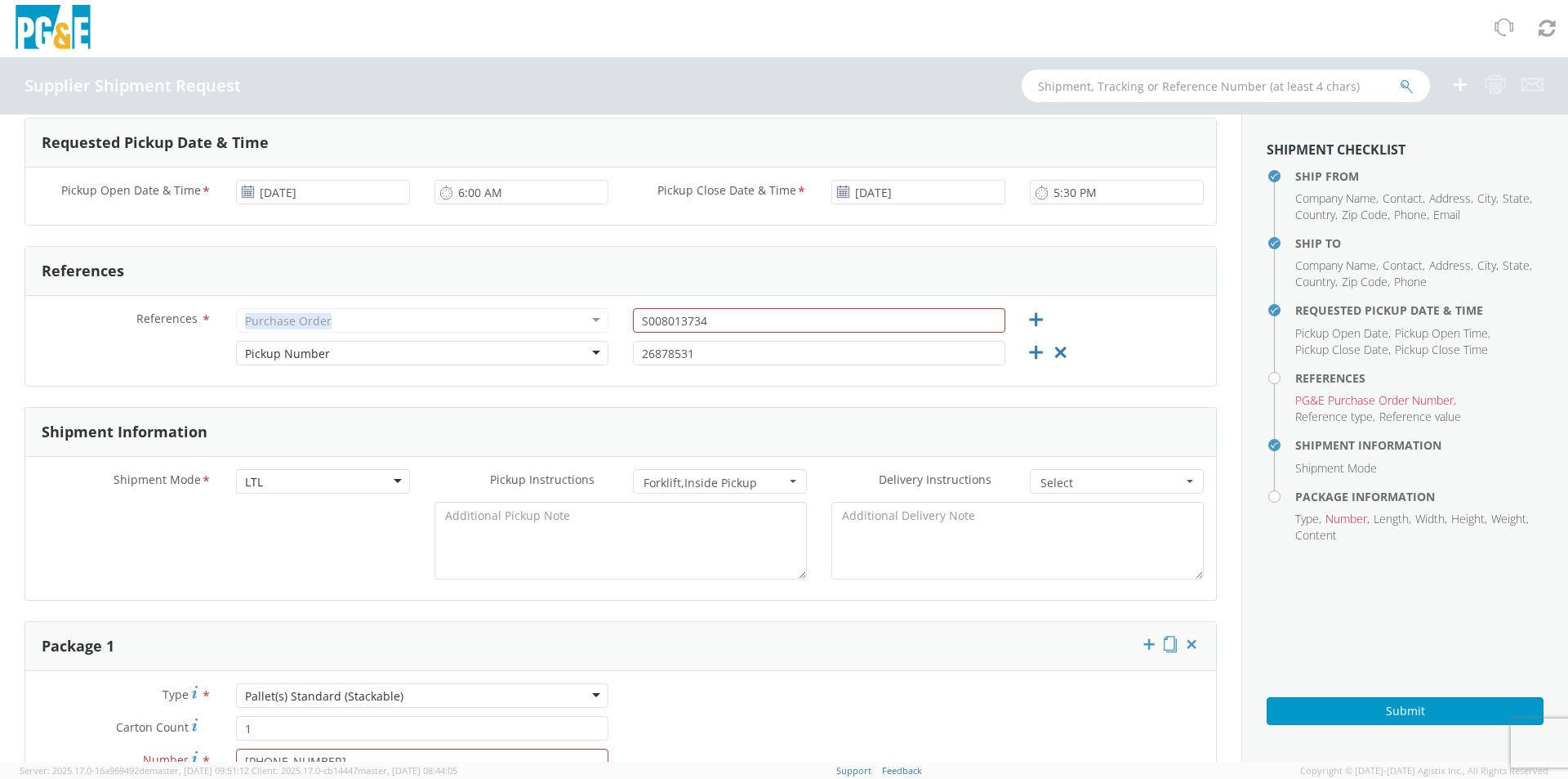
click at [593, 314] on div "Purchase Order" at bounding box center [422, 321] width 372 height 25
click at [593, 315] on div "Purchase Order" at bounding box center [422, 321] width 372 height 25
click at [810, 355] on input "26878531" at bounding box center [819, 354] width 372 height 25
click at [815, 317] on input "S008013734" at bounding box center [819, 321] width 372 height 25
click at [644, 319] on input "S008013734" at bounding box center [819, 321] width 372 height 25
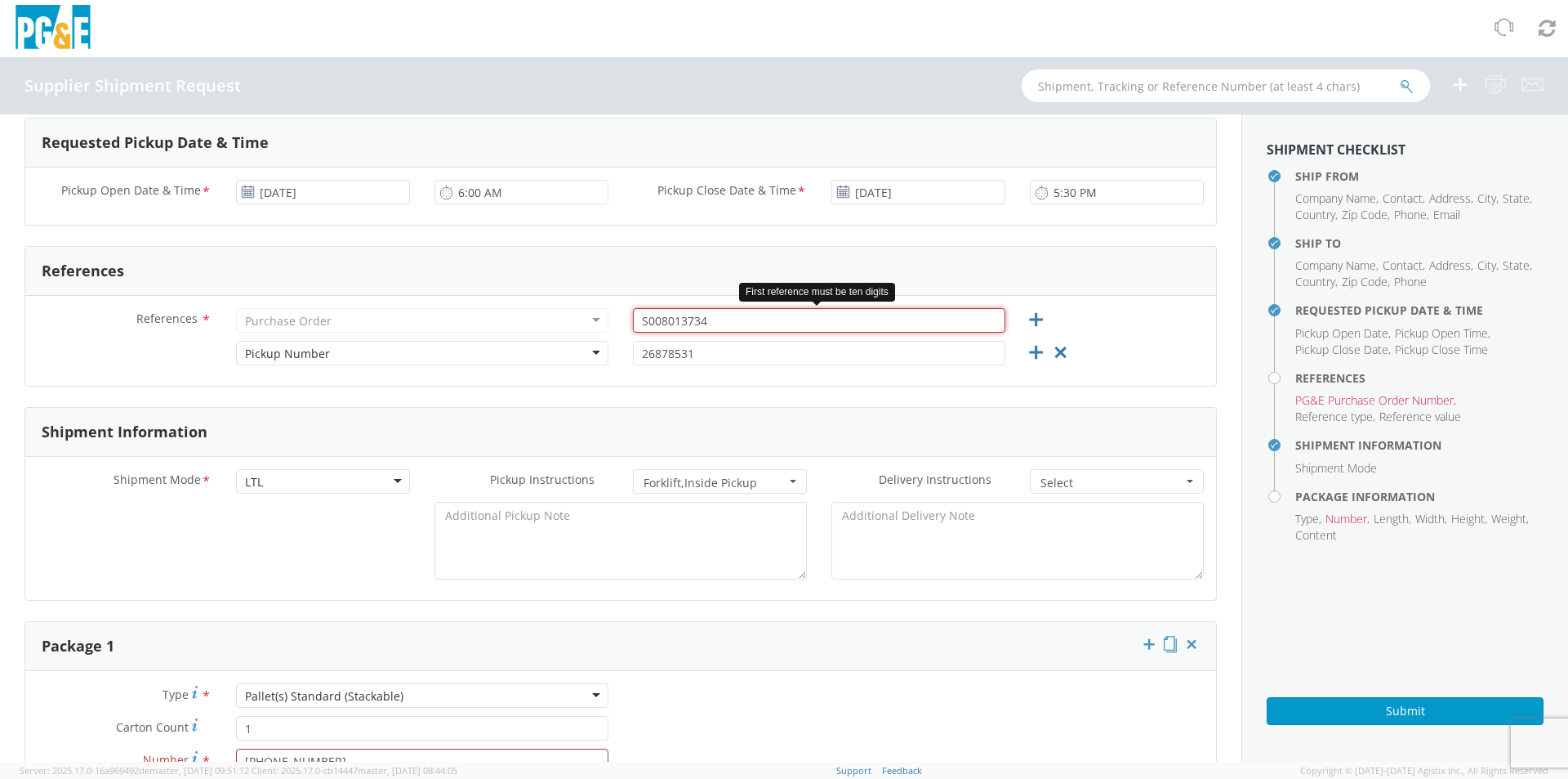
drag, startPoint x: 681, startPoint y: 351, endPoint x: 717, endPoint y: 314, distance: 51.6
click at [717, 314] on input "S008013734" at bounding box center [819, 321] width 372 height 25
type input "S"
click at [818, 380] on div "References * Purchase Order Purchase Order Account Type Activity ID Airline App…" at bounding box center [621, 340] width 1191 height 90
click at [706, 324] on input "25144726" at bounding box center [819, 321] width 372 height 25
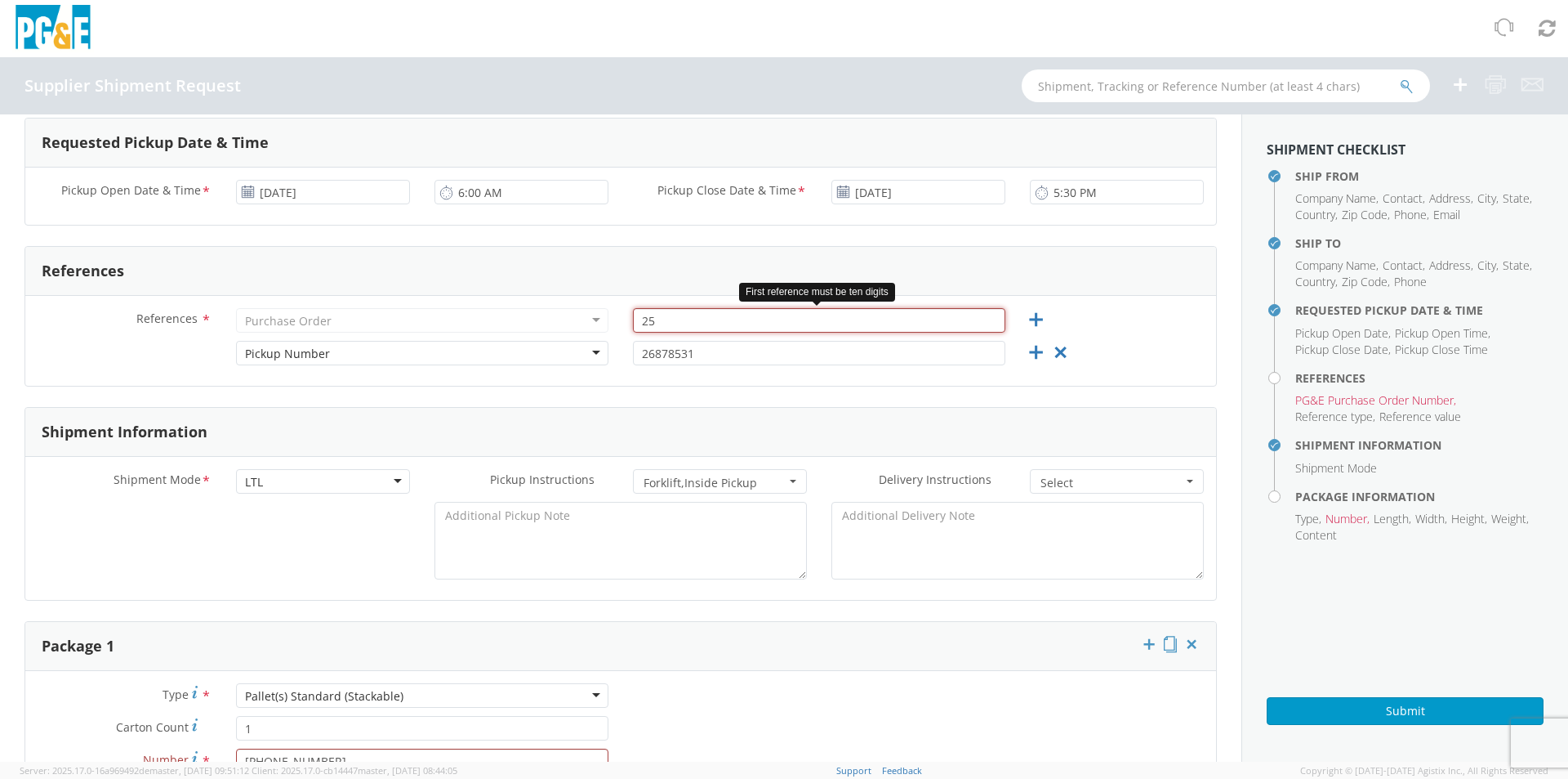
type input "2"
click at [1029, 316] on icon at bounding box center [1035, 320] width 20 height 20
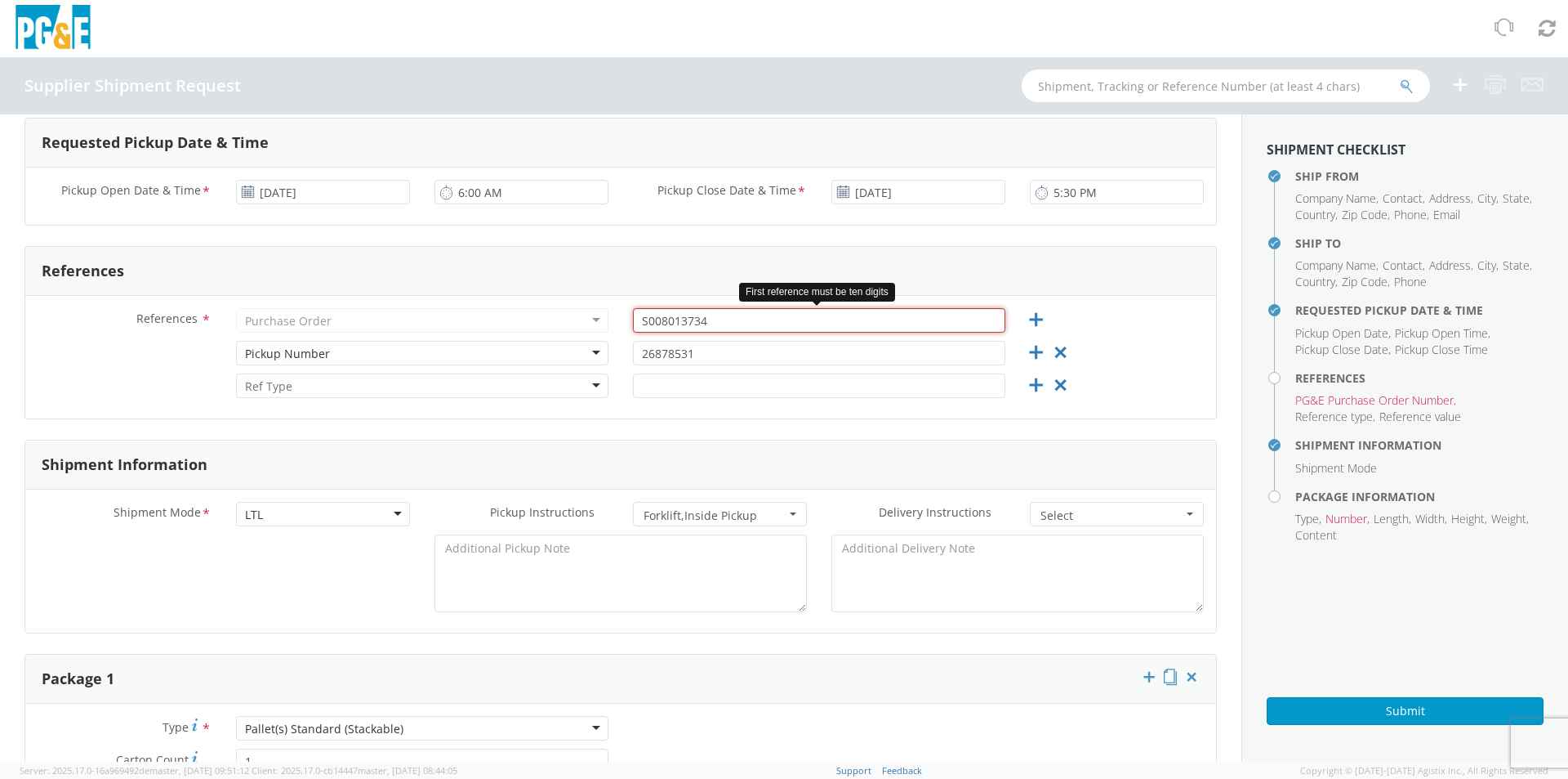
click at [740, 320] on input "S008013734" at bounding box center [819, 321] width 372 height 25
click at [807, 321] on input "S008013734" at bounding box center [819, 321] width 372 height 25
type input "S"
type input "8663909447"
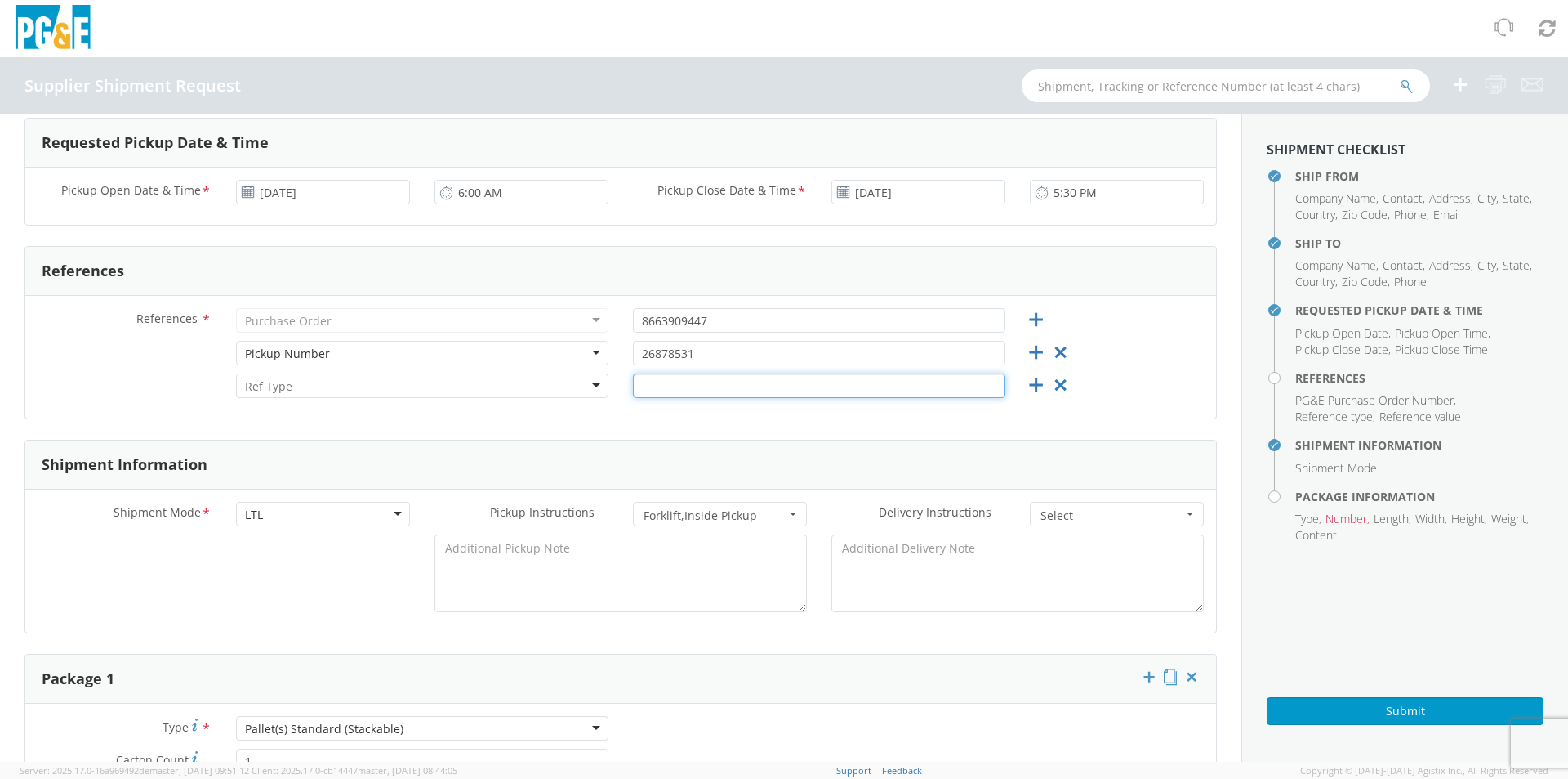
click at [796, 386] on input "text" at bounding box center [819, 386] width 372 height 25
click at [1050, 386] on icon at bounding box center [1060, 385] width 20 height 20
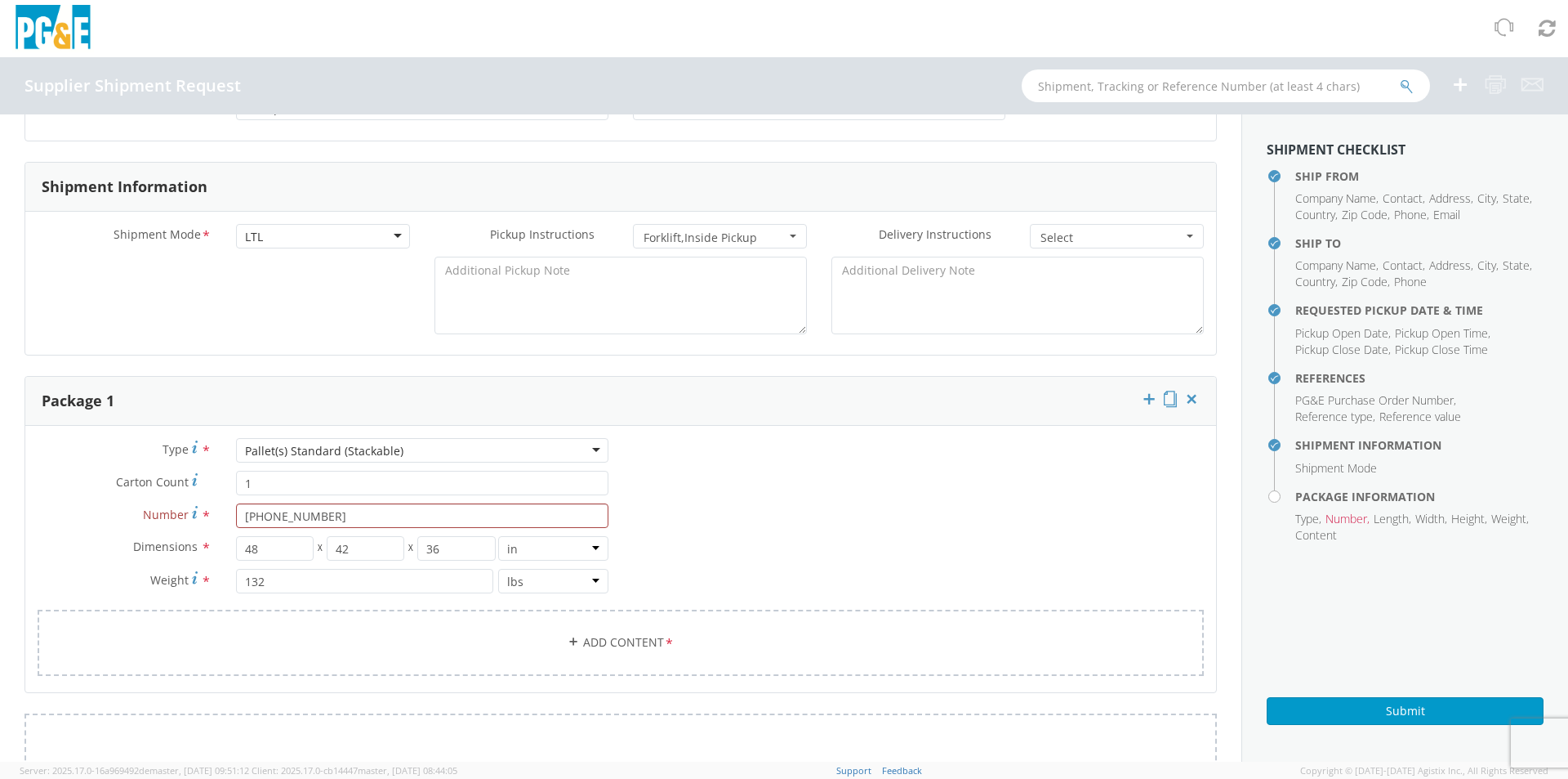
scroll to position [899, 0]
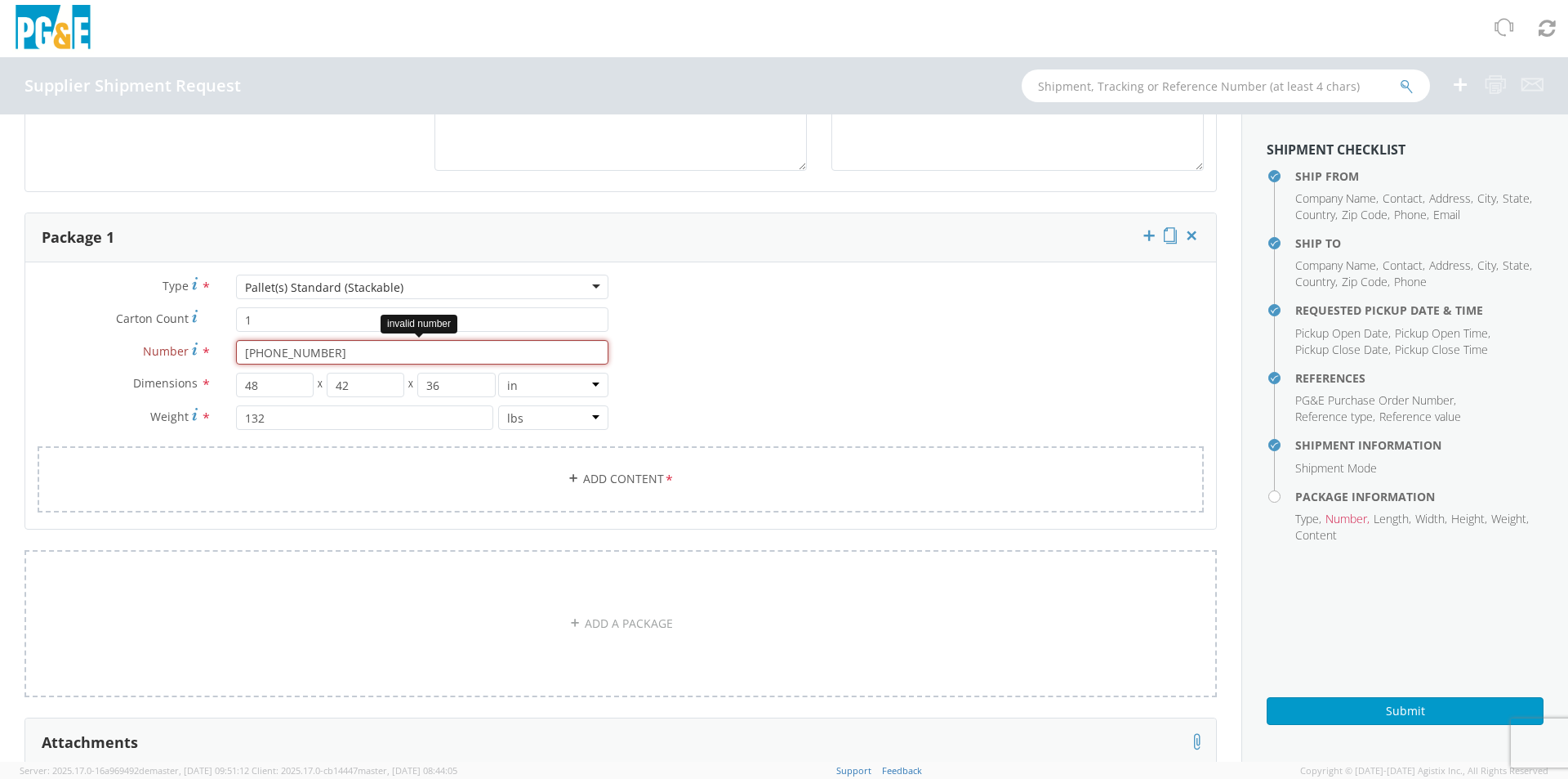
click at [321, 346] on input "[PHONE_NUMBER]" at bounding box center [422, 353] width 372 height 25
type input "5"
click at [321, 346] on input "Number *" at bounding box center [422, 353] width 372 height 25
click at [412, 319] on input "1" at bounding box center [422, 320] width 372 height 25
click at [259, 354] on input "Number *" at bounding box center [422, 353] width 372 height 25
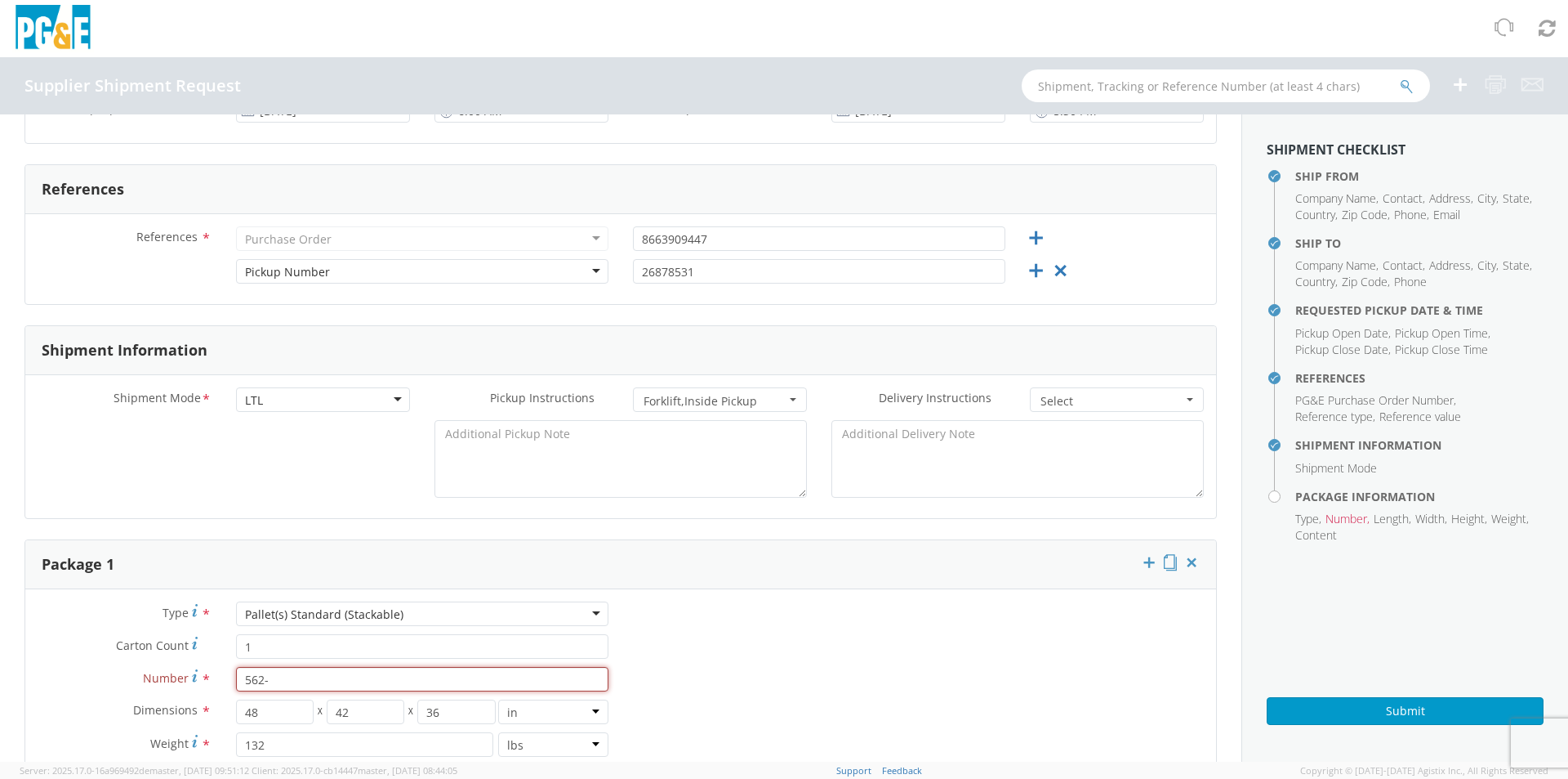
scroll to position [981, 0]
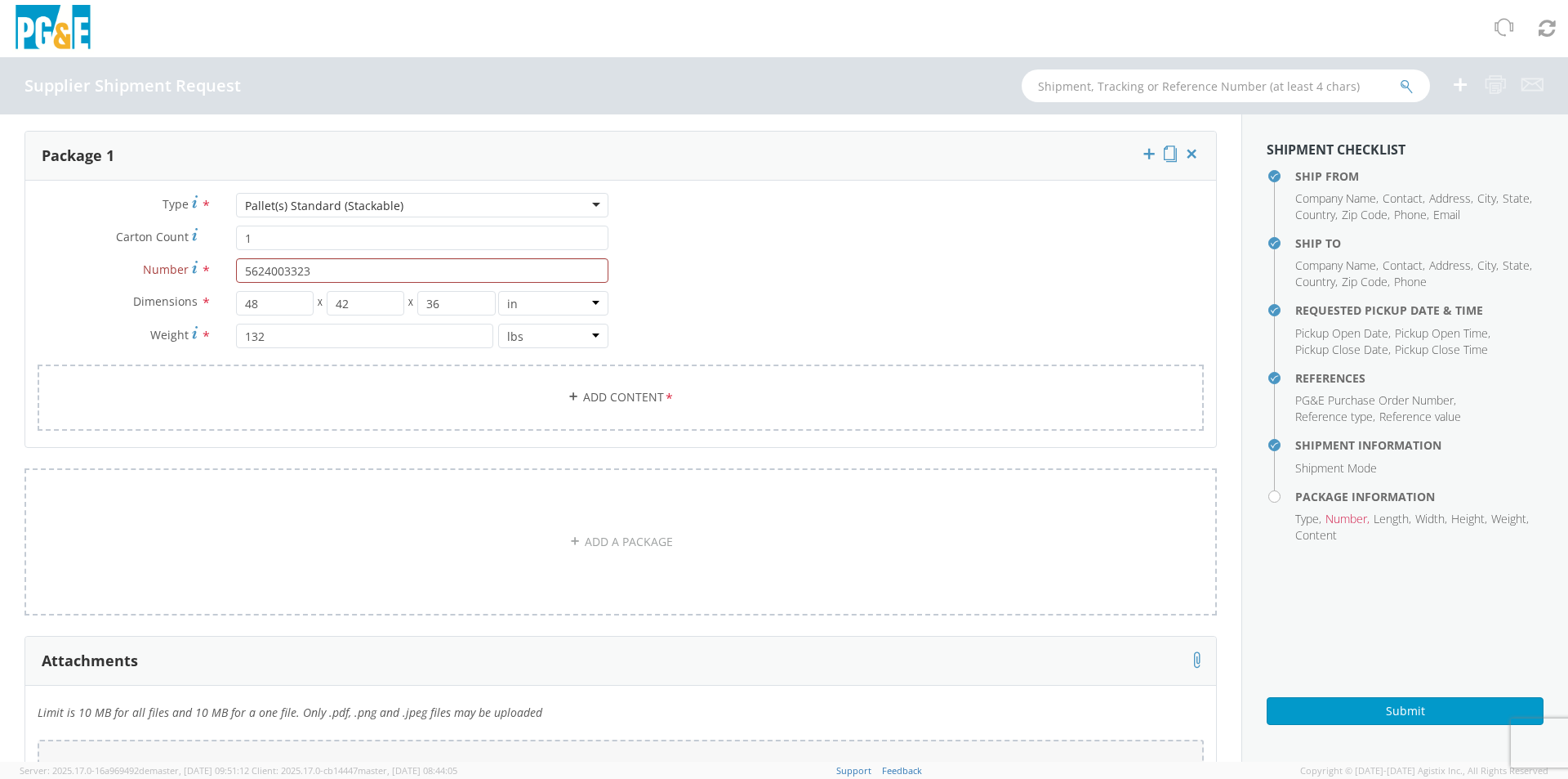
click at [641, 290] on div "Type * Pallet(s) Standard (Stackable) Pallet(s) Standard (Stackable) Bulk Bundl…" at bounding box center [621, 322] width 1191 height 258
click at [658, 259] on div "Type * Pallet(s) Standard (Stackable) Pallet(s) Standard (Stackable) Bulk Bundl…" at bounding box center [621, 322] width 1191 height 258
click at [1295, 498] on h4 "Package Information" at bounding box center [1420, 497] width 249 height 12
click at [260, 269] on input "5624003323" at bounding box center [422, 271] width 372 height 25
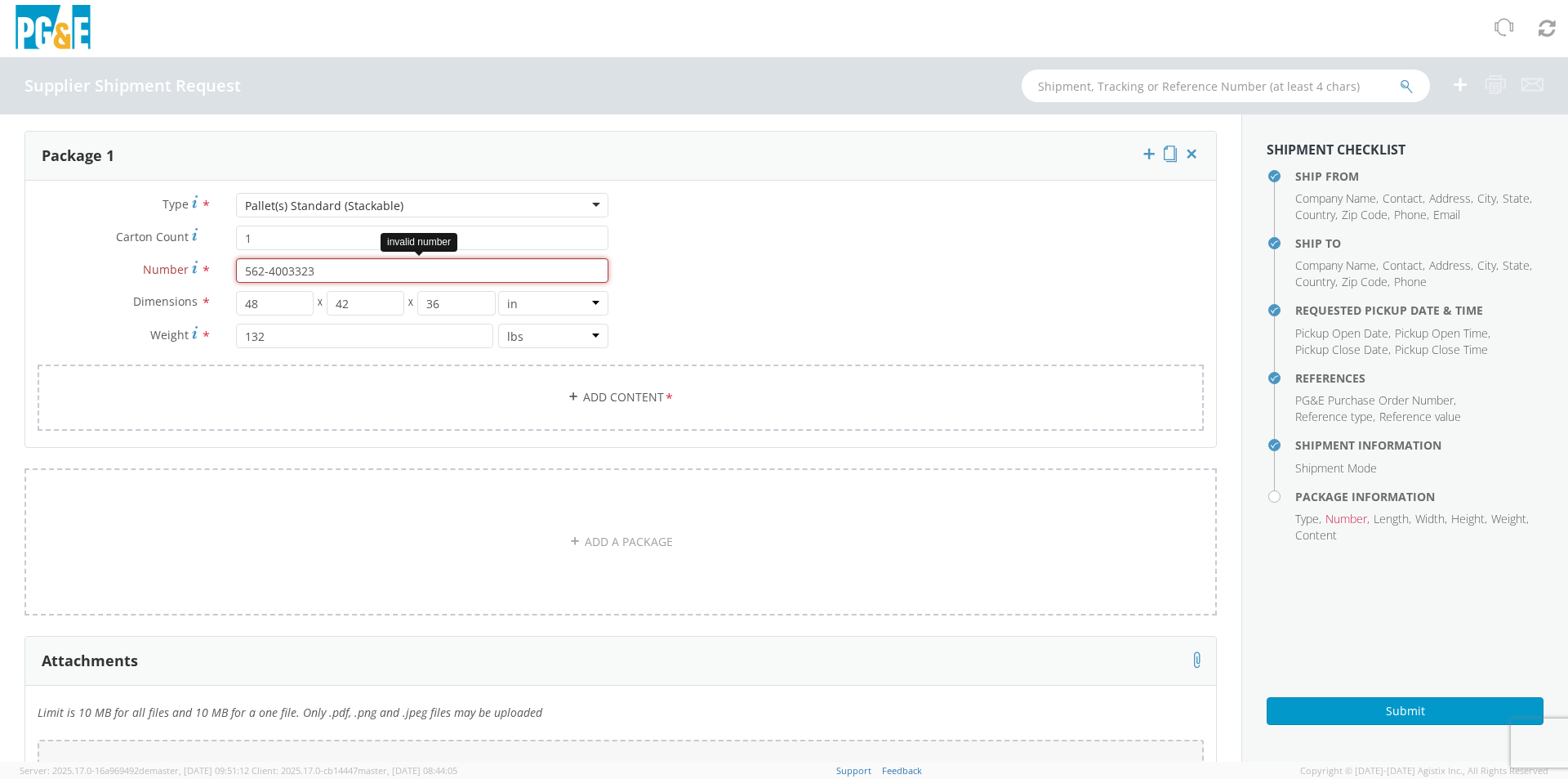
click at [287, 266] on input "562-4003323" at bounding box center [422, 271] width 372 height 25
click at [718, 263] on div "Type * Pallet(s) Standard (Stackable) Pallet(s) Standard (Stackable) Bulk Bundl…" at bounding box center [621, 322] width 1191 height 258
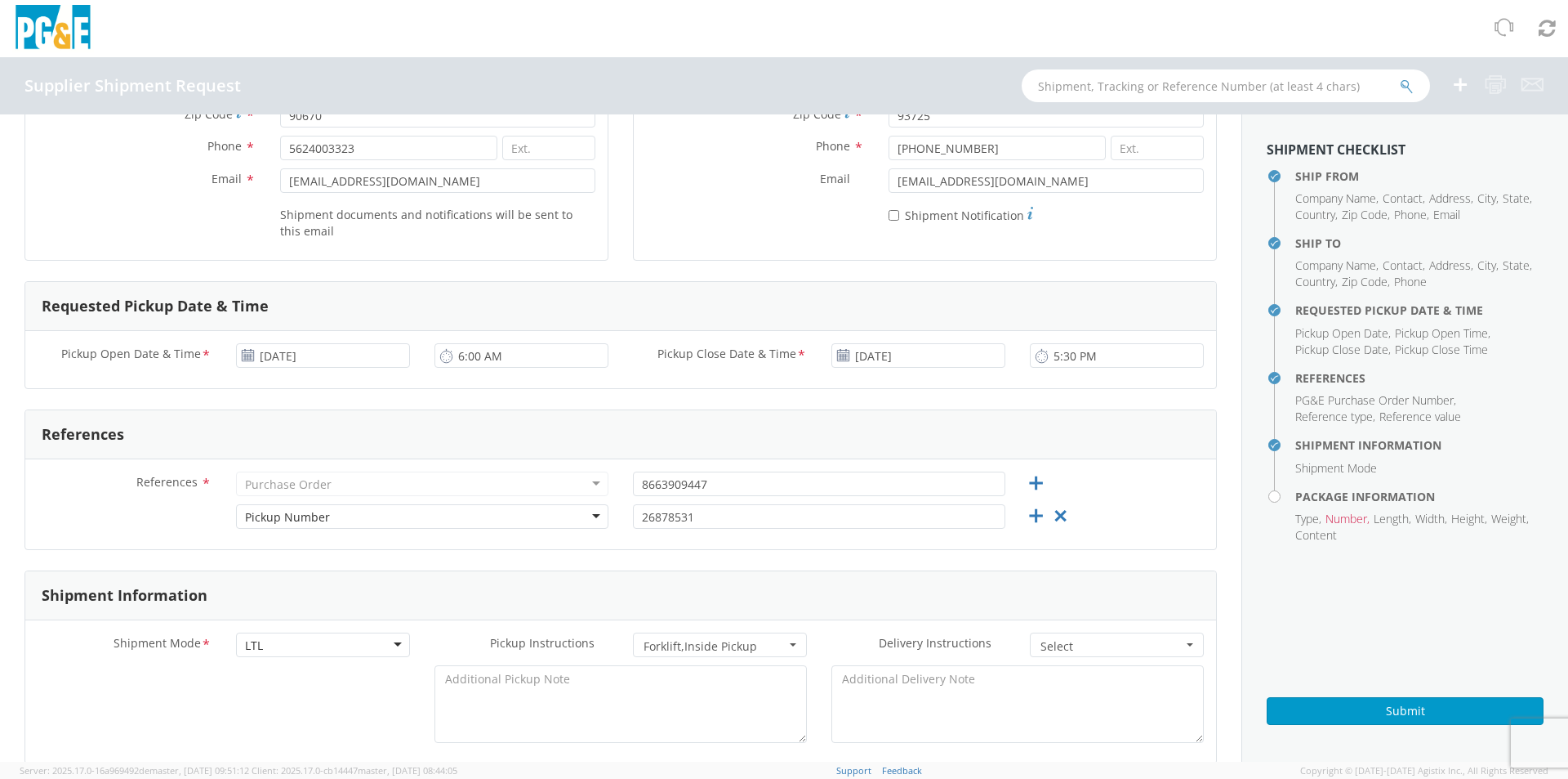
scroll to position [735, 0]
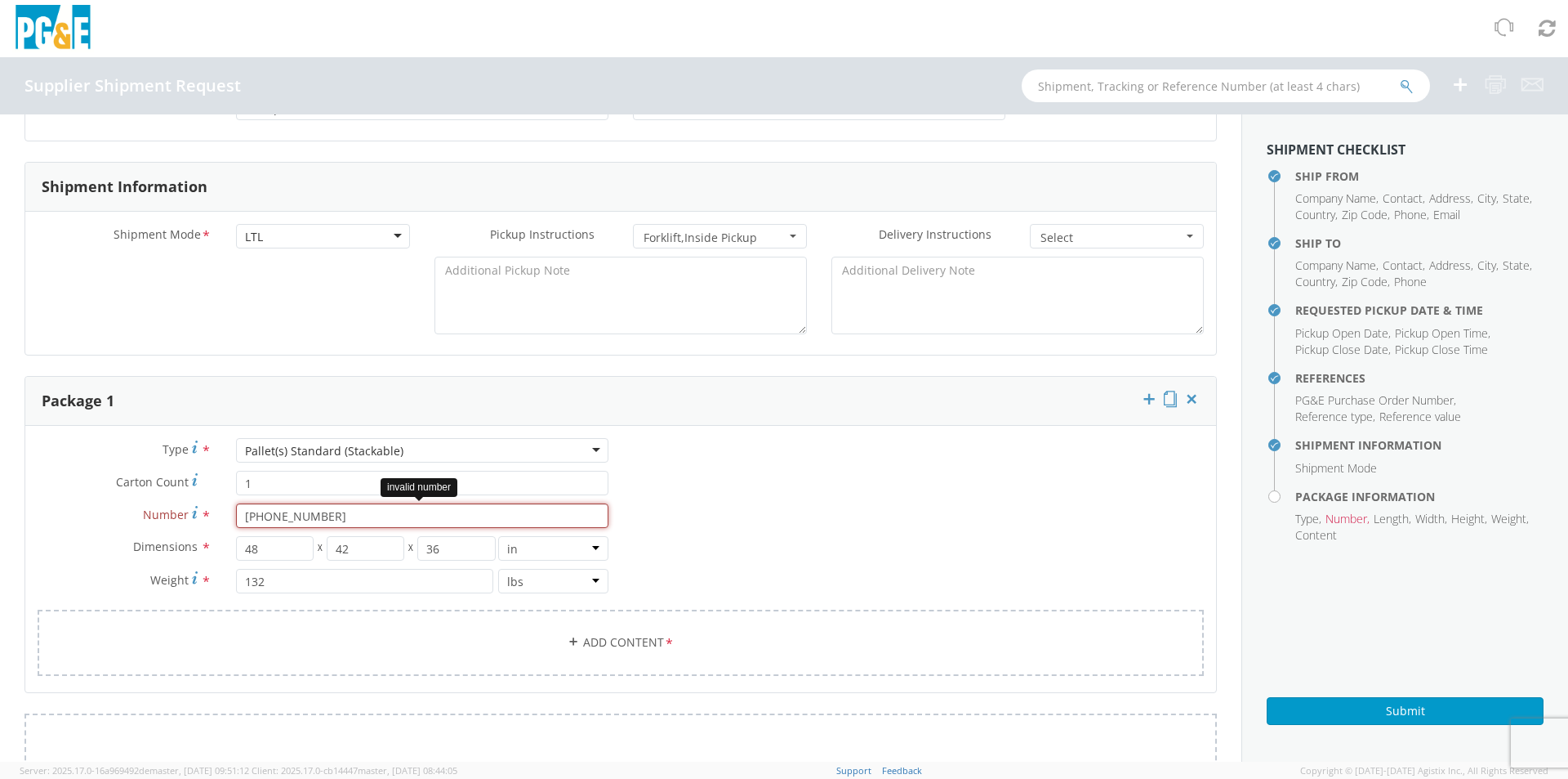
click at [339, 521] on input "[PHONE_NUMBER]" at bounding box center [422, 516] width 372 height 25
type input "5"
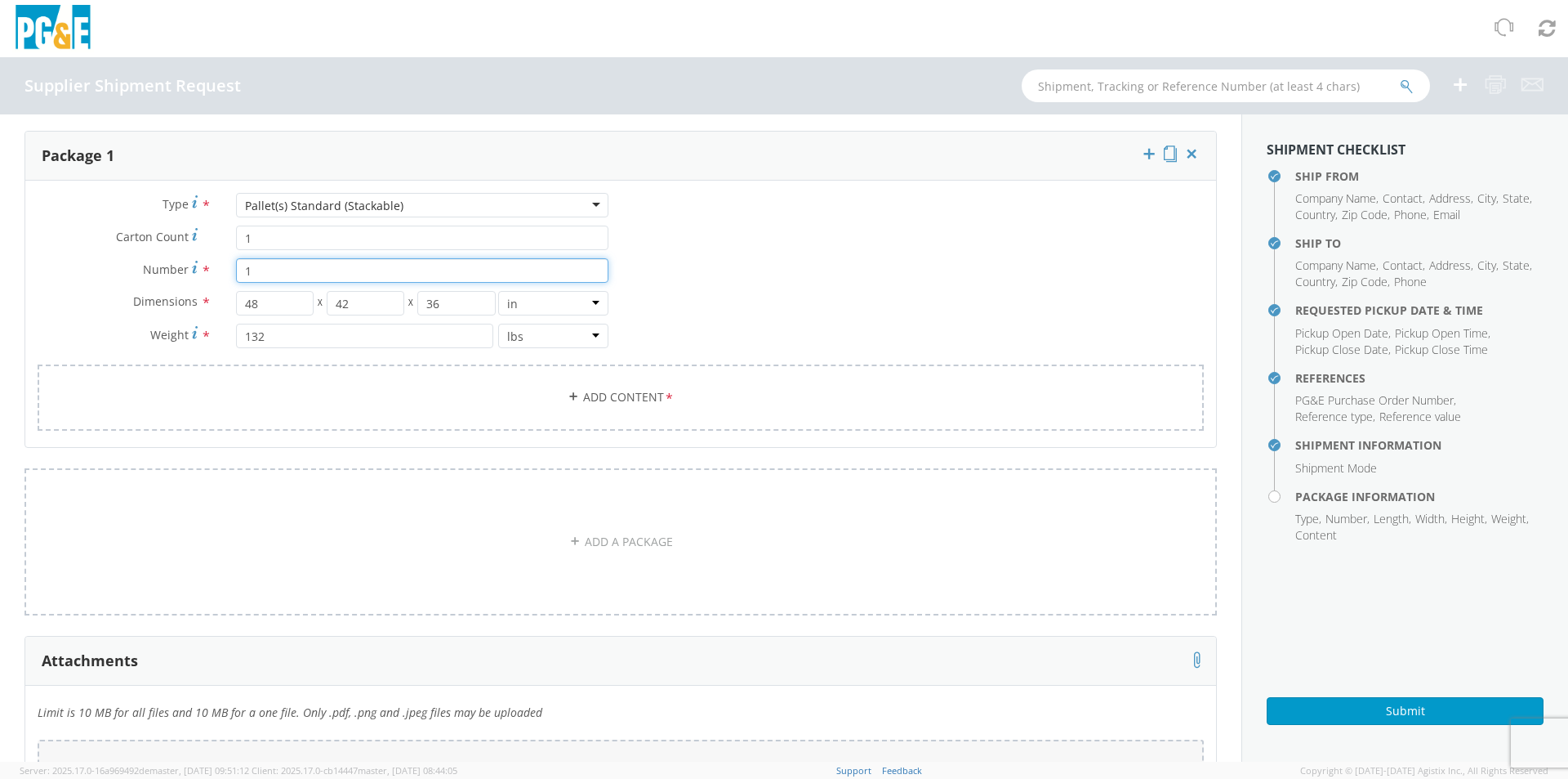
type input "1"
click at [1297, 565] on aside "Shipment Checklist Ship From Company Name , Contact , Address , City , State , …" at bounding box center [1405, 438] width 327 height 647
click at [1295, 496] on h4 "Package Information" at bounding box center [1420, 497] width 249 height 12
click at [1295, 495] on h4 "Package Information" at bounding box center [1420, 497] width 249 height 12
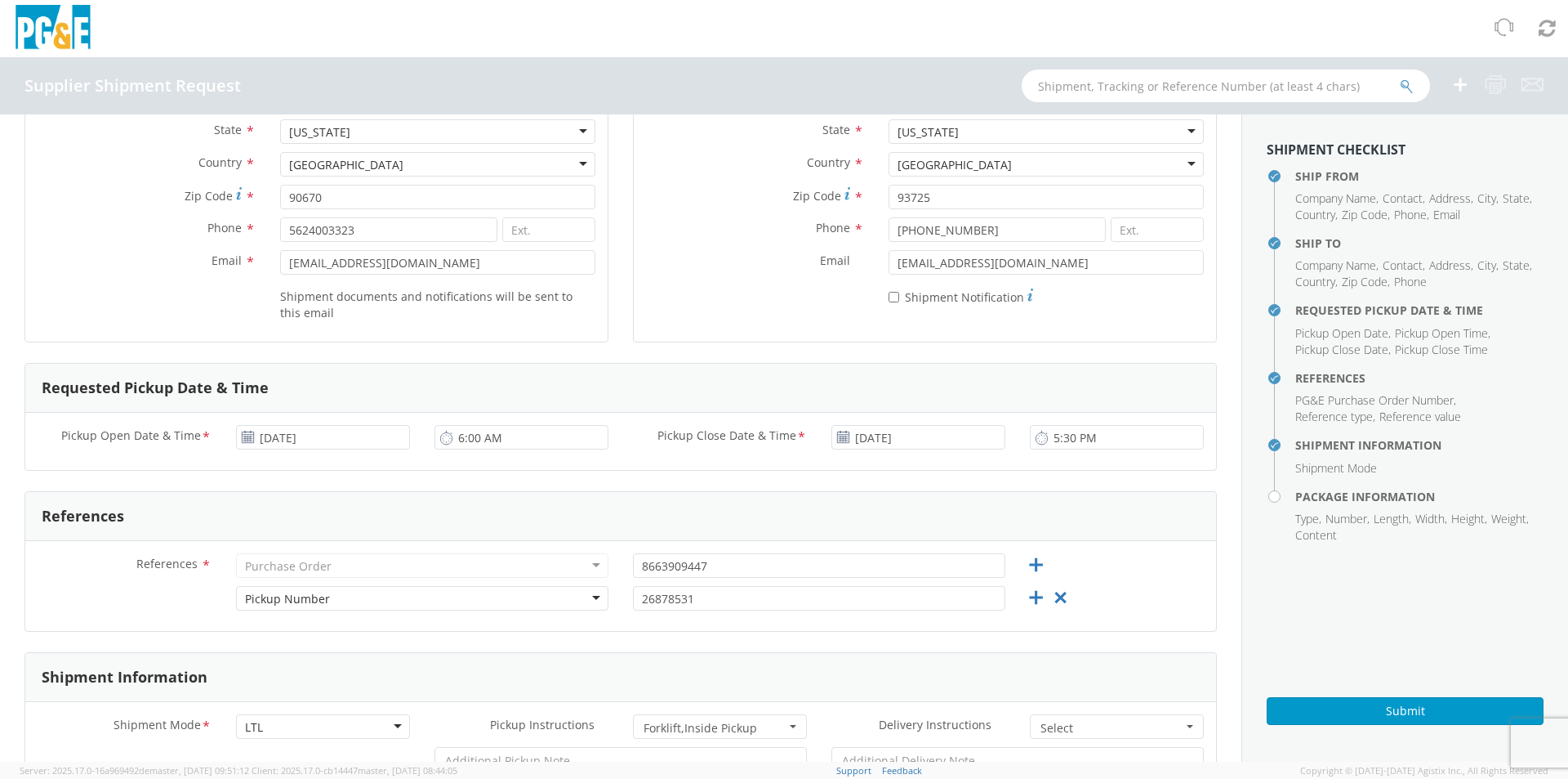
scroll to position [327, 0]
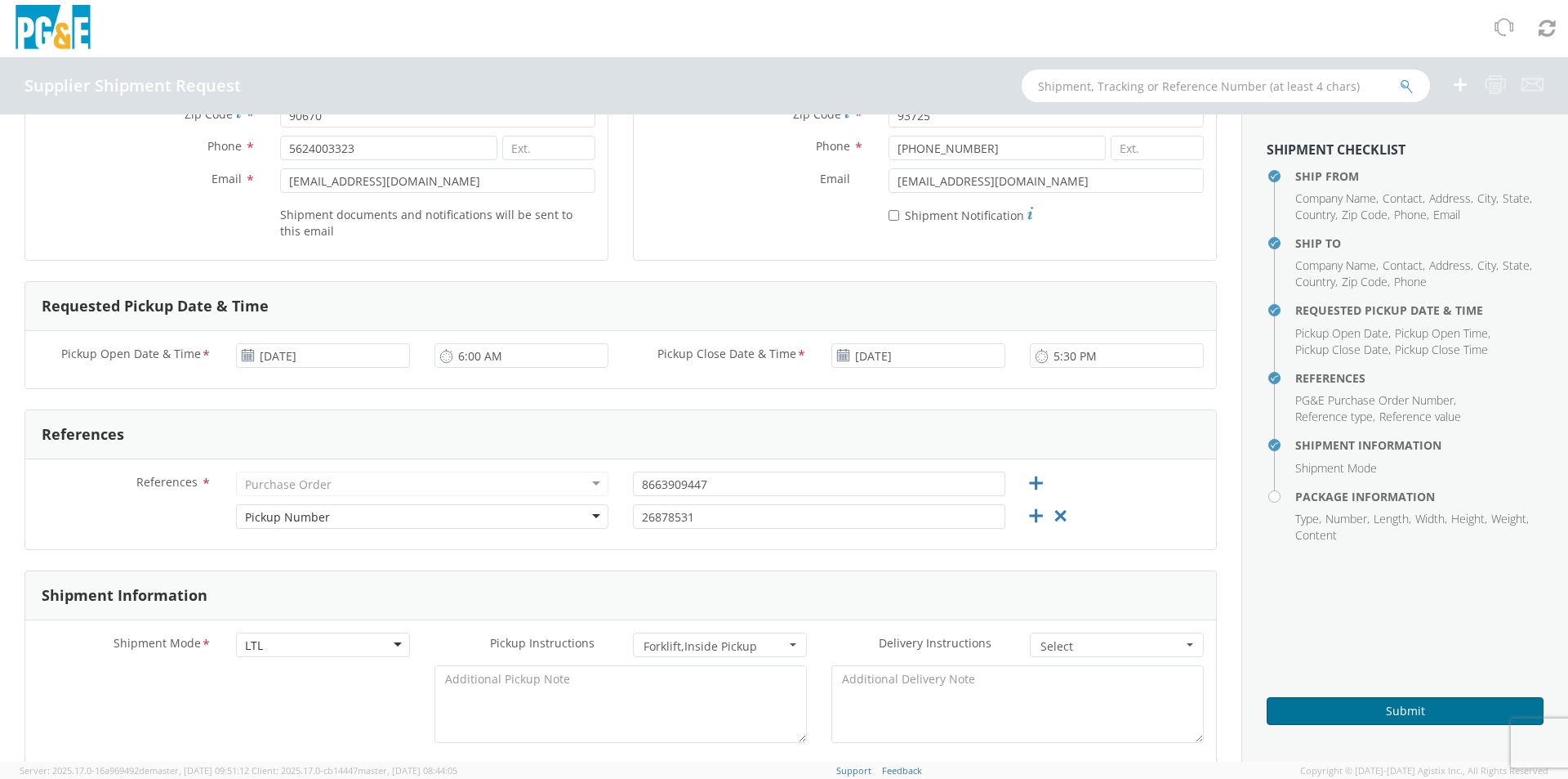
click at [1349, 716] on button "Submit" at bounding box center [1406, 711] width 277 height 28
click at [1374, 703] on button "Submit" at bounding box center [1406, 711] width 277 height 28
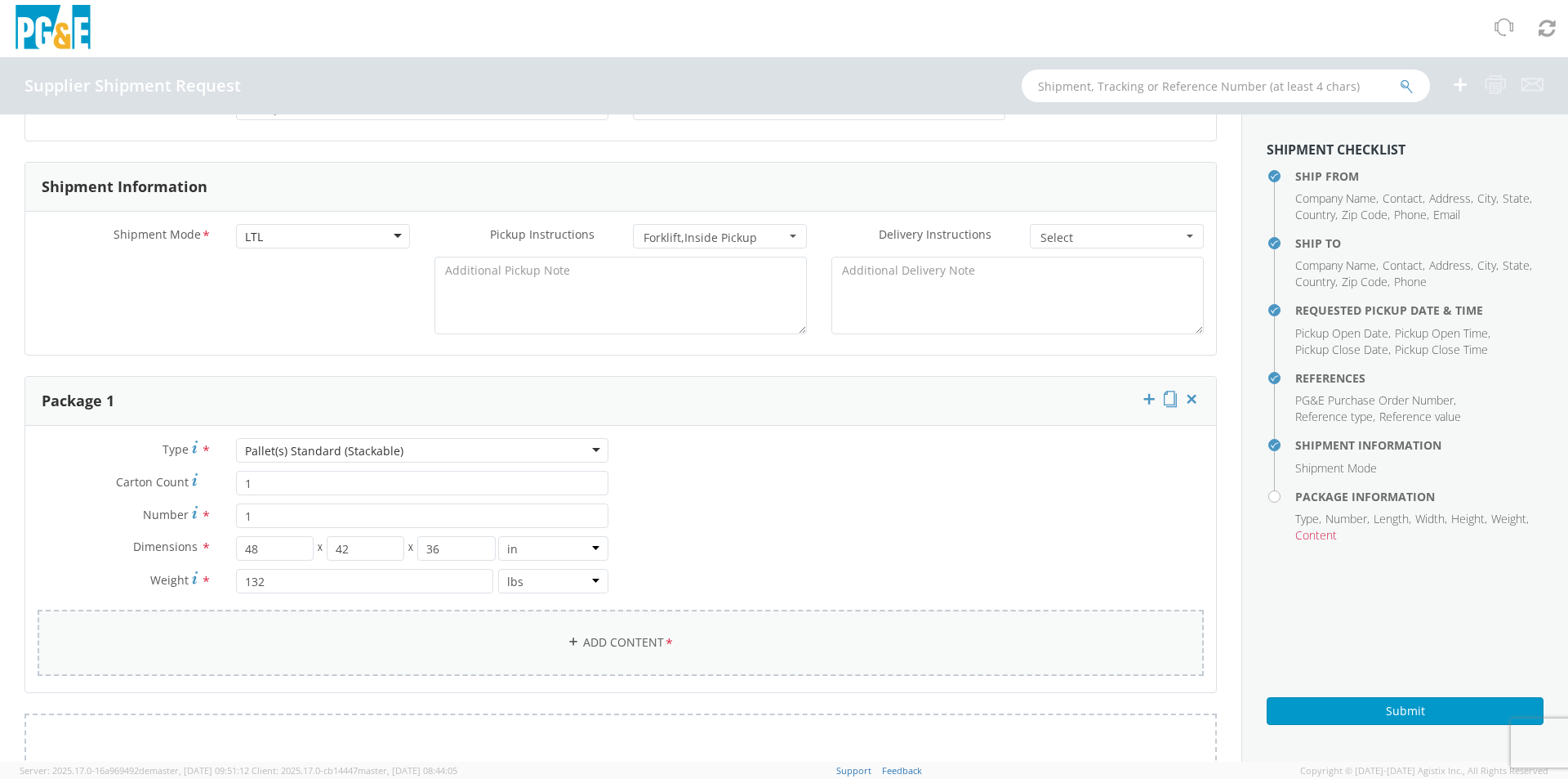
click at [630, 646] on link "Add Content *" at bounding box center [620, 642] width 1166 height 67
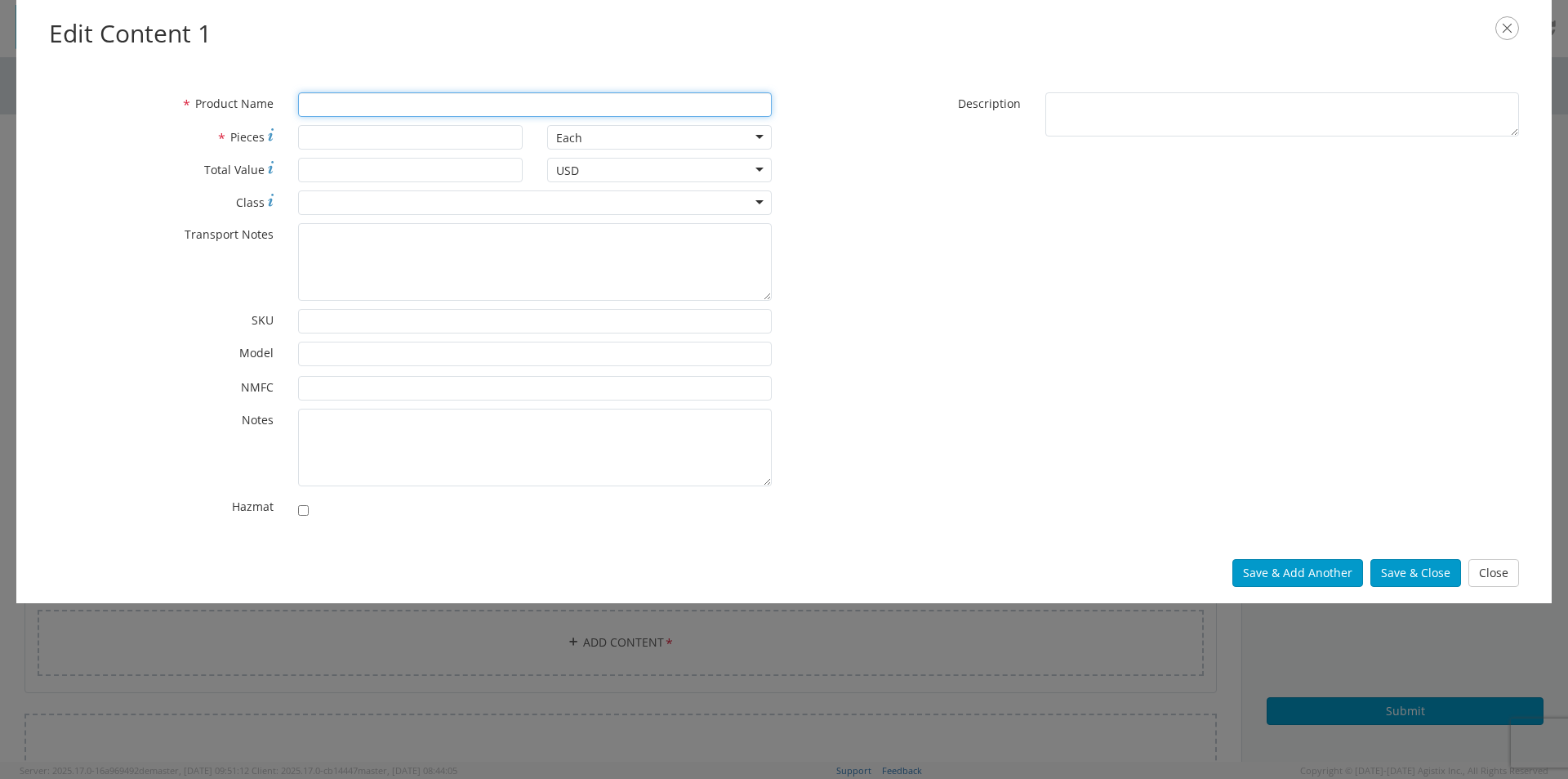
click at [334, 101] on input "* Product Name" at bounding box center [535, 105] width 473 height 25
type input "NVENT"
click at [326, 137] on input "* Pieces" at bounding box center [410, 138] width 225 height 25
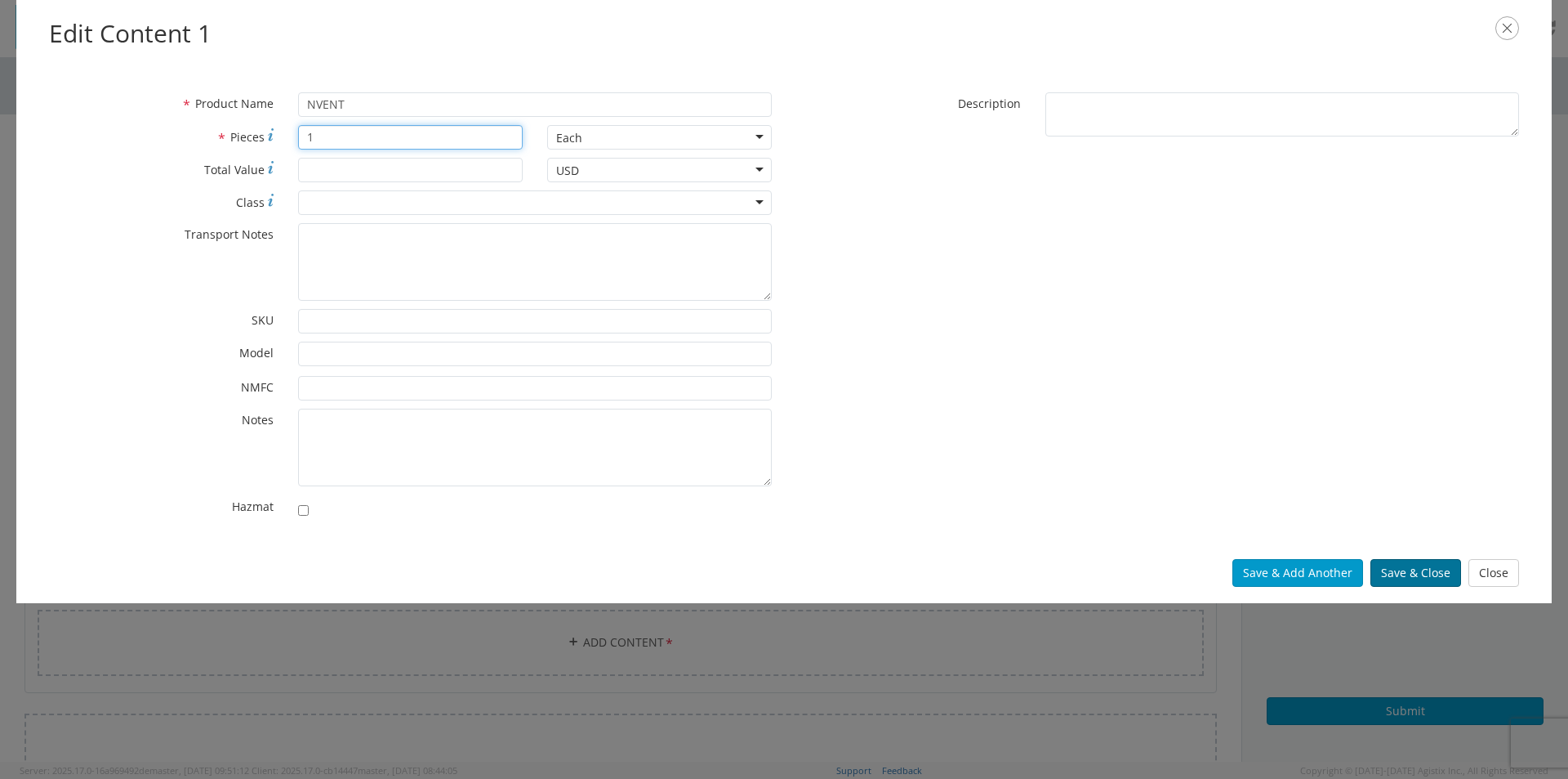
type input "1"
click at [1423, 569] on button "Save & Close" at bounding box center [1415, 572] width 91 height 28
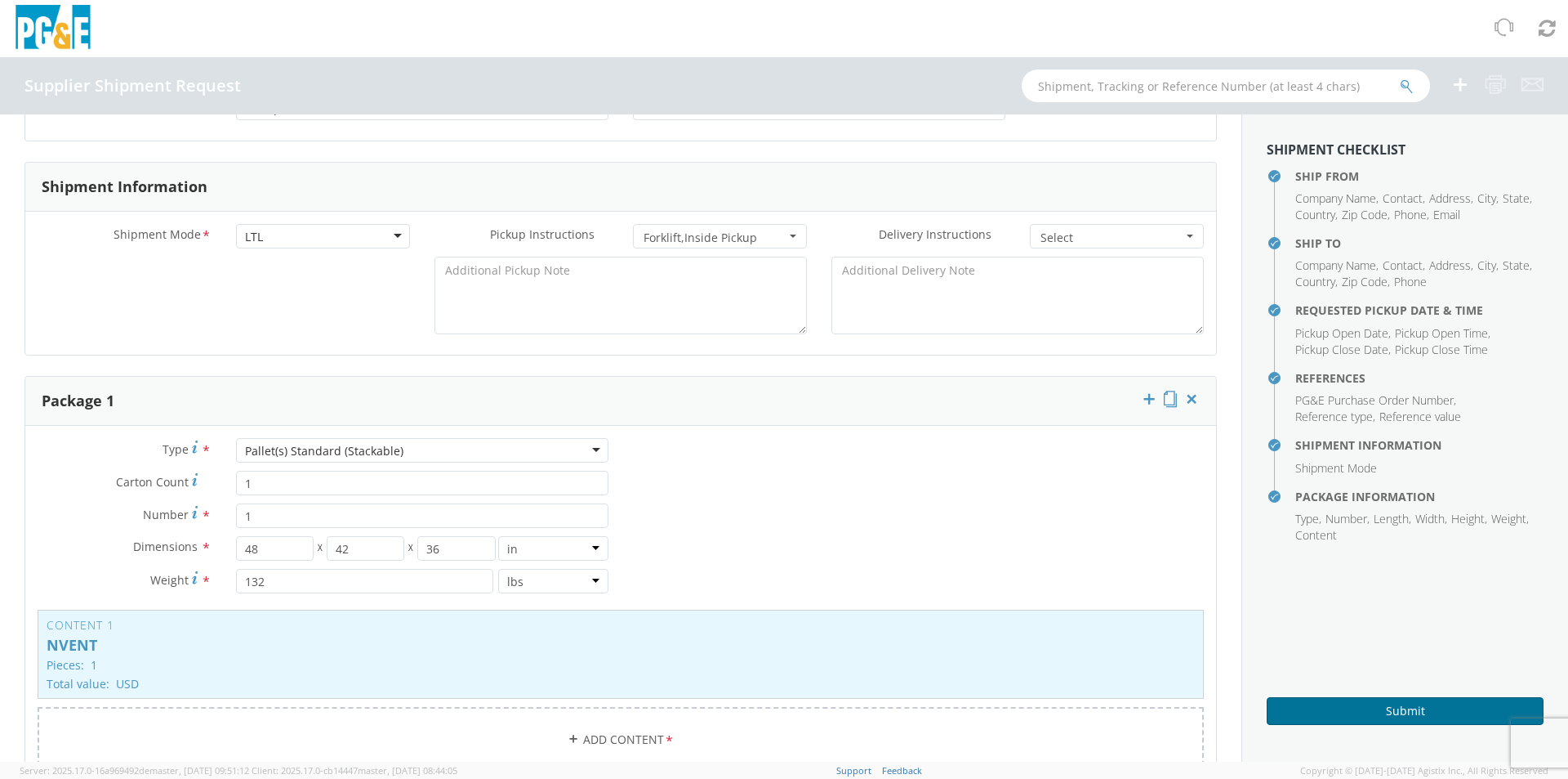
click at [1340, 711] on button "Submit" at bounding box center [1406, 711] width 277 height 28
